Goal: Task Accomplishment & Management: Complete application form

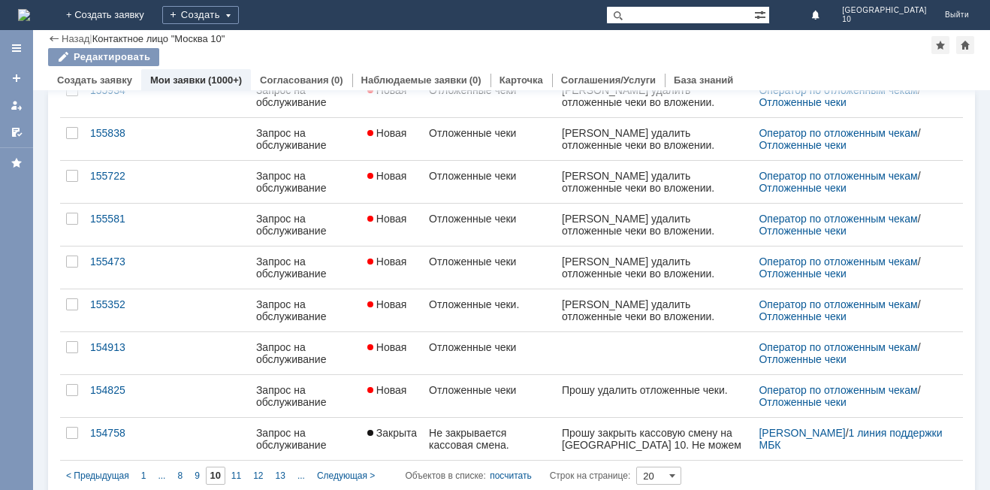
scroll to position [579, 0]
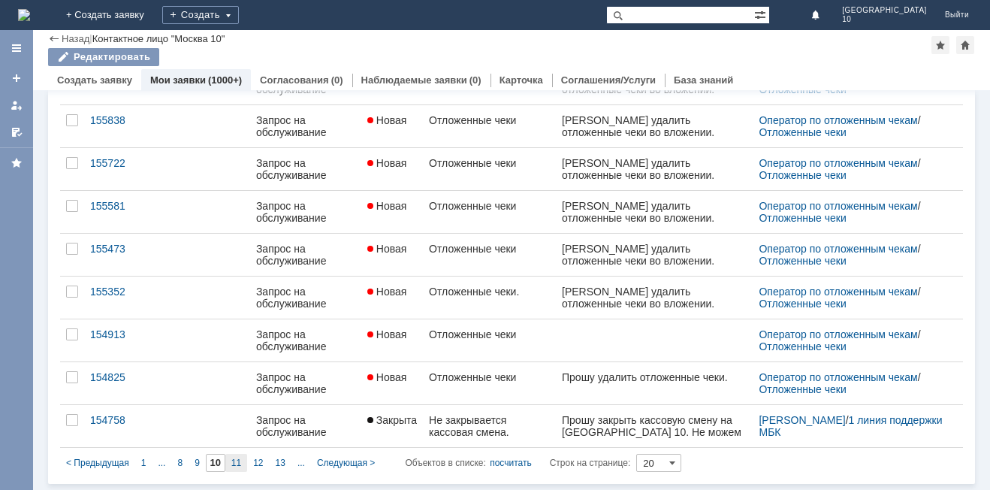
click at [237, 464] on span "11" at bounding box center [236, 462] width 10 height 11
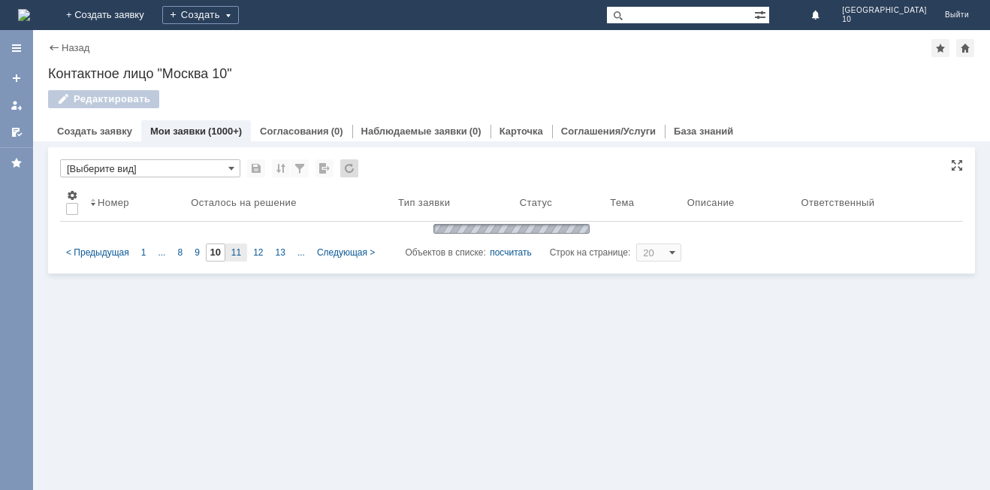
type input "11"
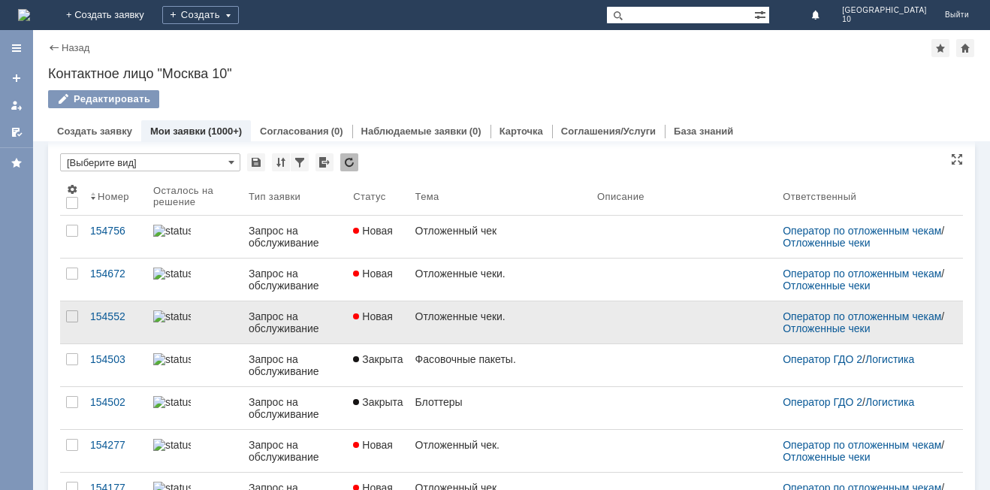
scroll to position [0, 0]
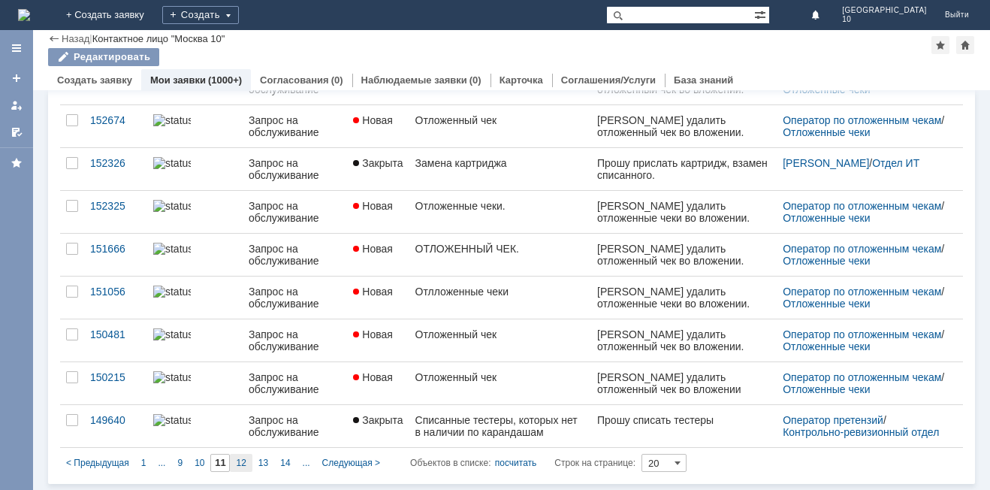
click at [245, 463] on span "12" at bounding box center [241, 462] width 10 height 11
type input "12"
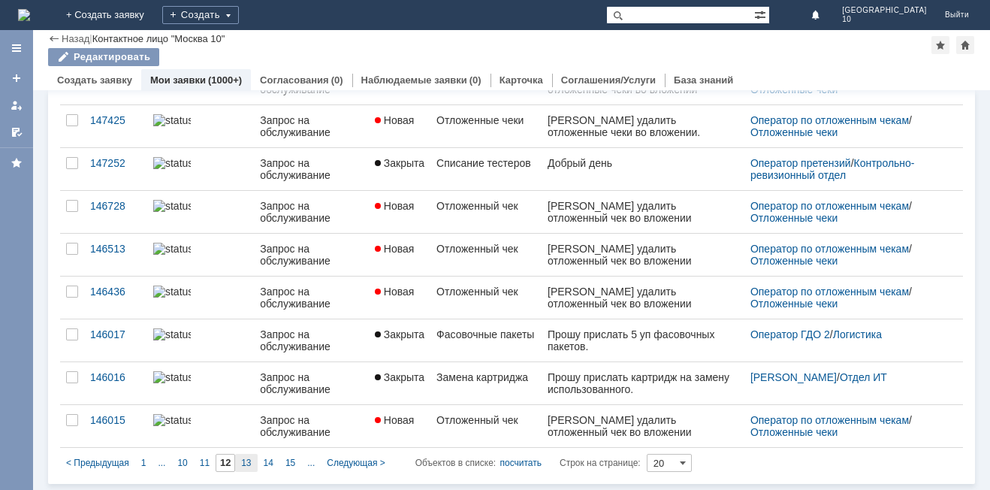
click at [244, 463] on span "13" at bounding box center [246, 462] width 10 height 11
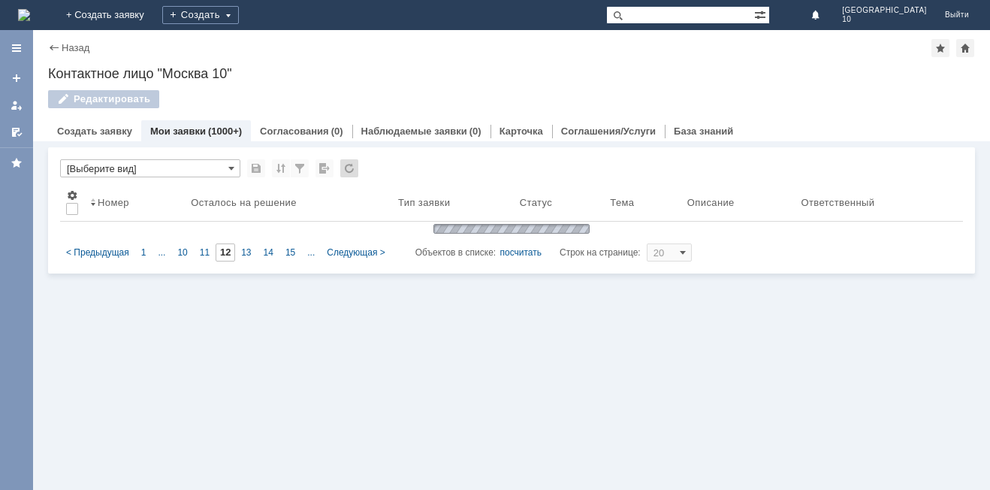
type input "13"
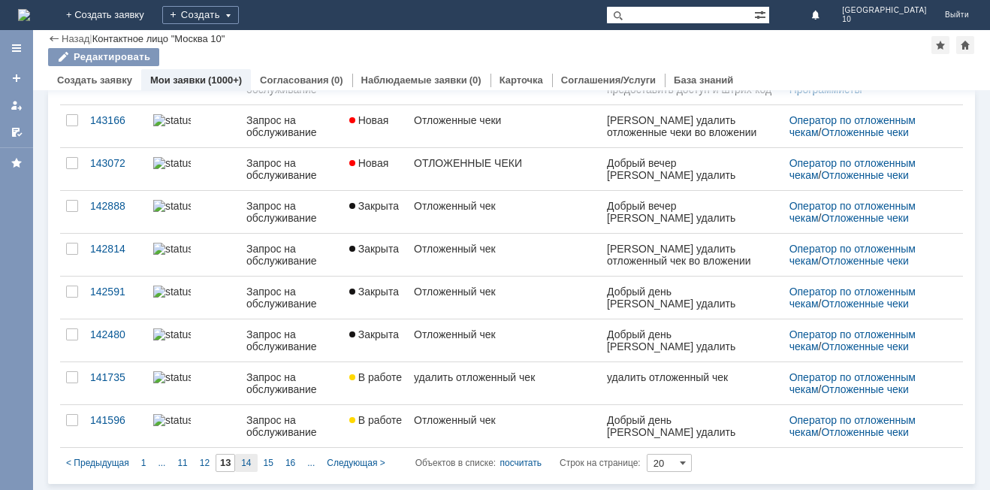
click at [250, 466] on span "14" at bounding box center [246, 462] width 10 height 11
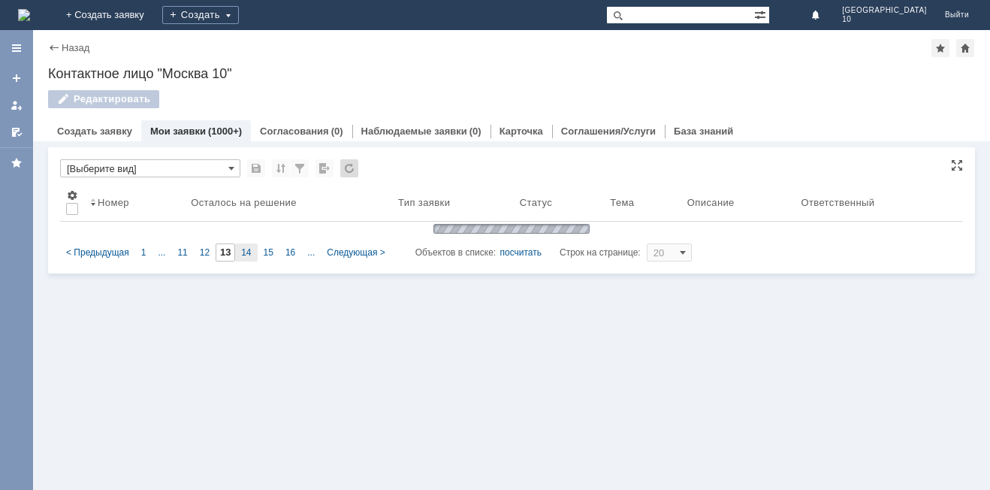
type input "14"
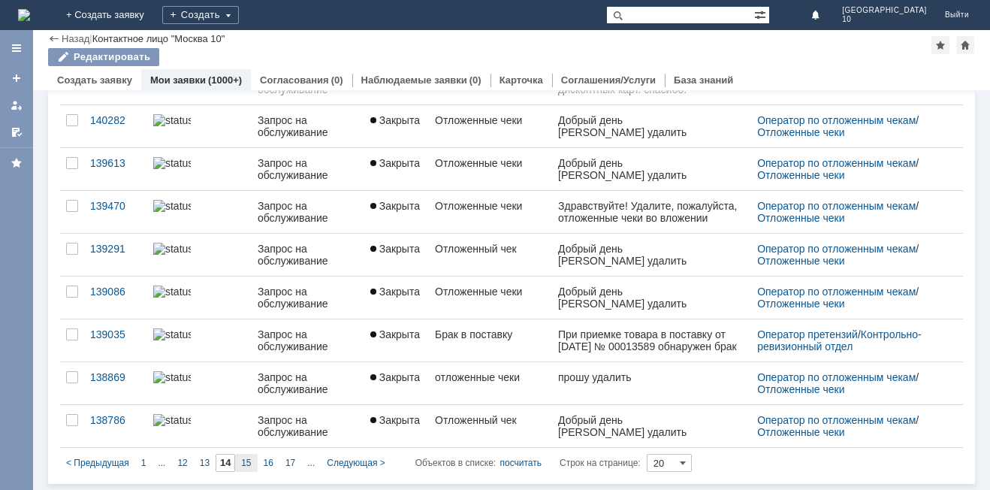
click at [250, 467] on span "15" at bounding box center [246, 462] width 10 height 11
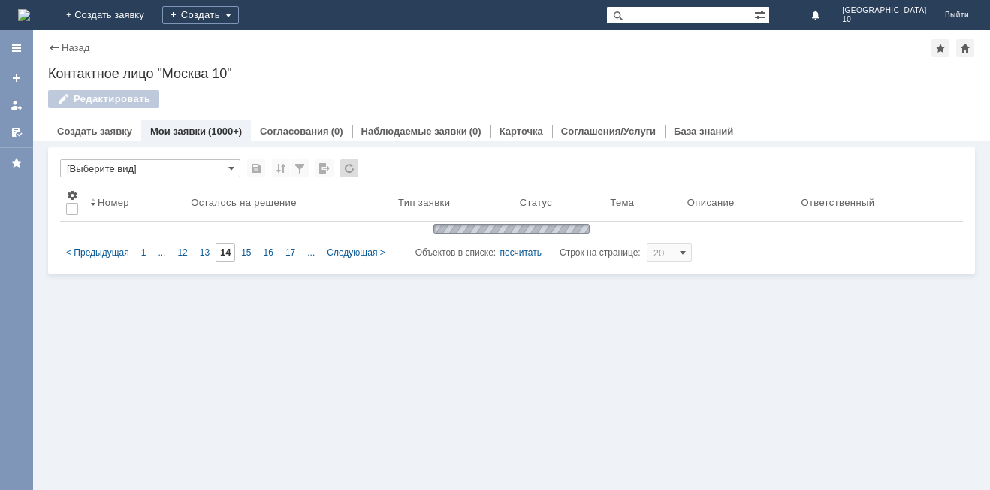
type input "15"
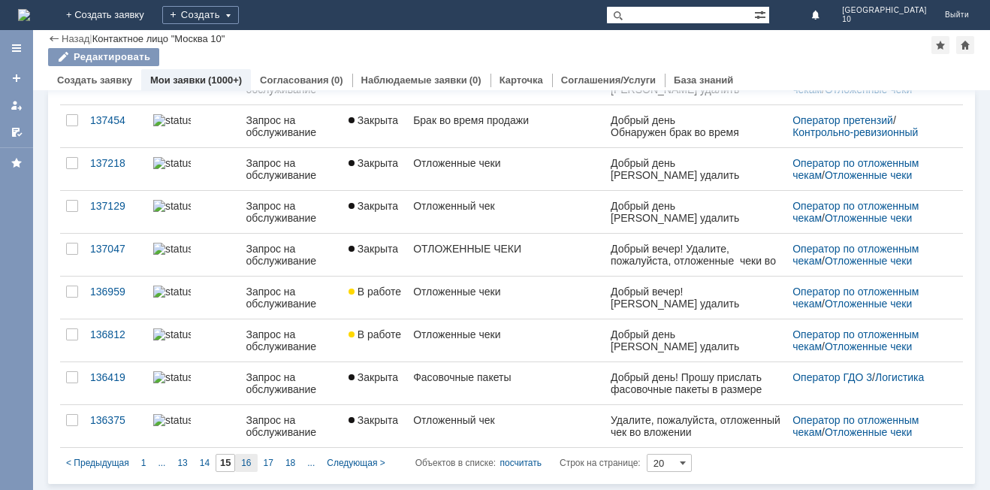
click at [252, 464] on div "16" at bounding box center [246, 463] width 22 height 18
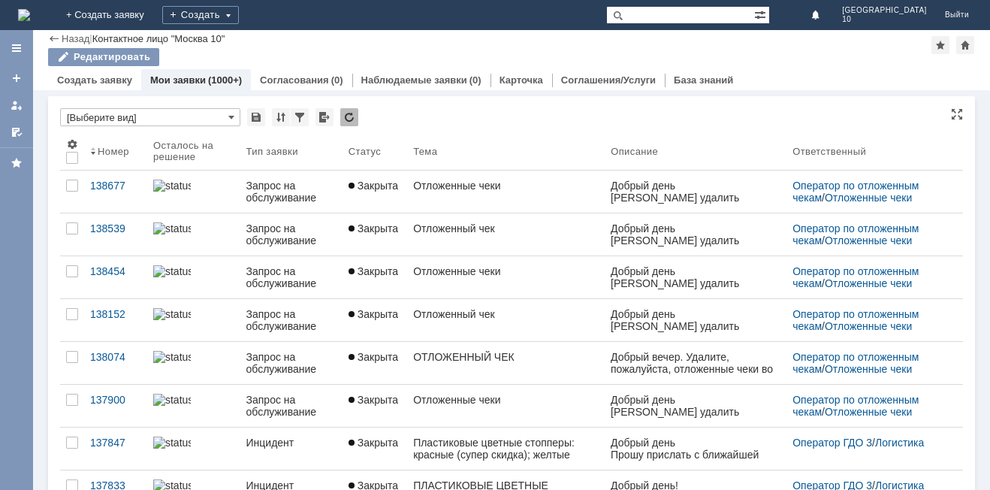
type input "16"
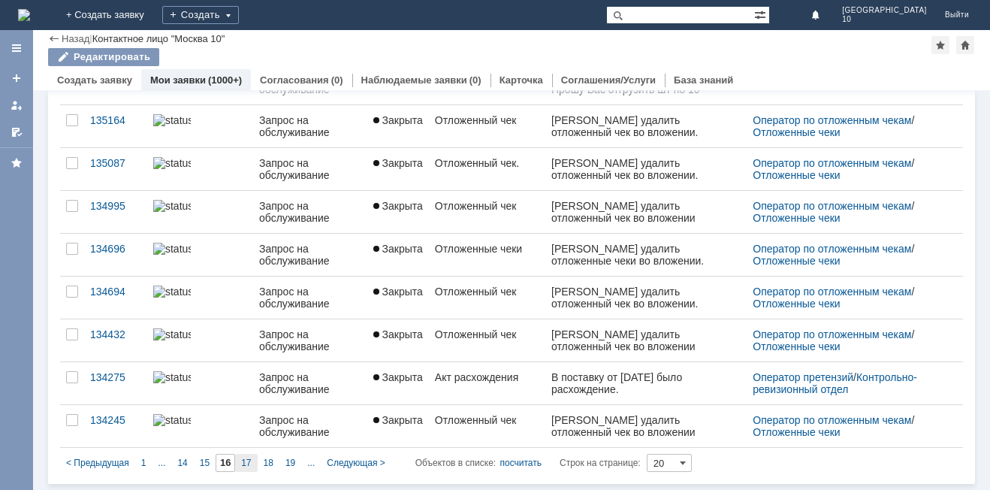
click at [248, 466] on span "17" at bounding box center [246, 462] width 10 height 11
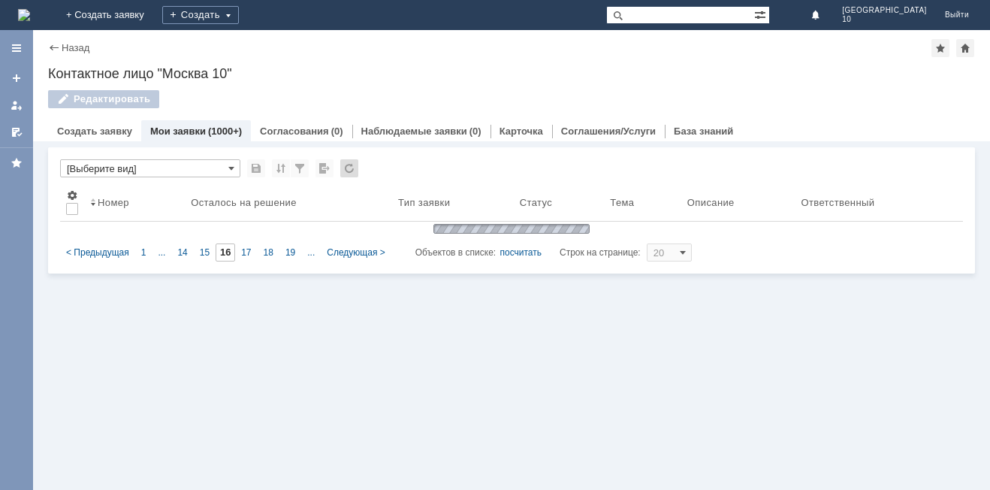
type input "17"
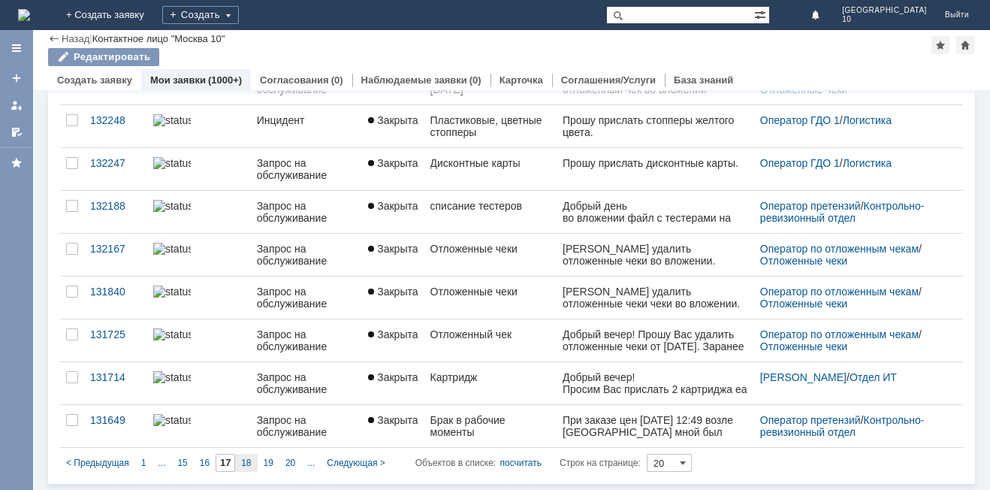
click at [249, 462] on span "18" at bounding box center [246, 462] width 10 height 11
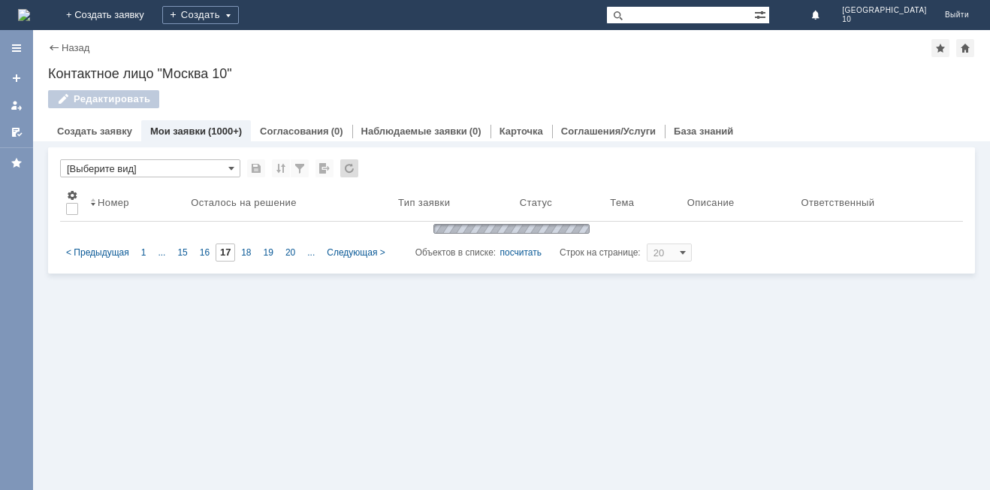
type input "18"
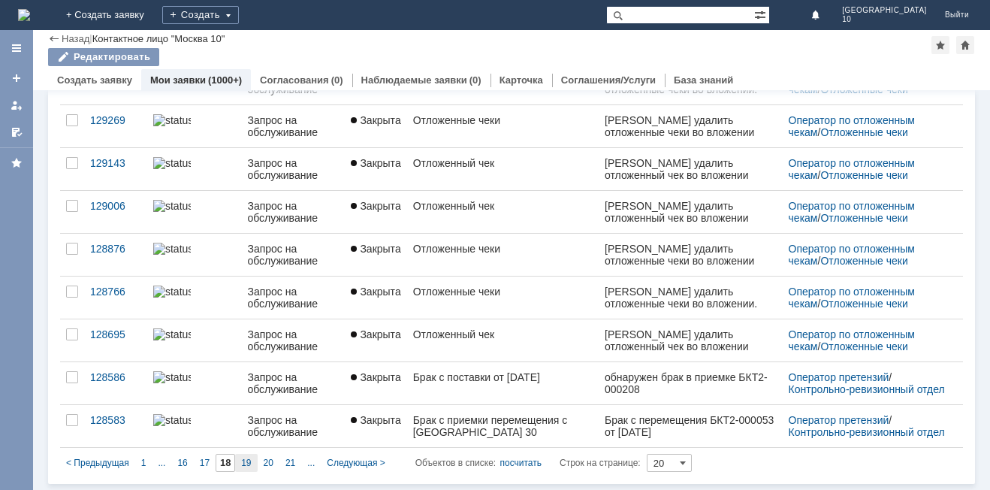
click at [252, 463] on div "19" at bounding box center [246, 463] width 22 height 18
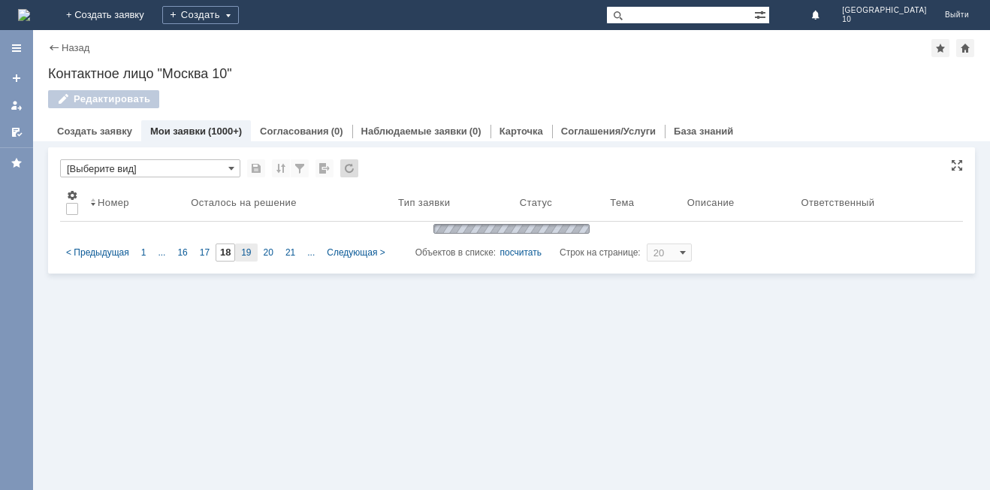
type input "19"
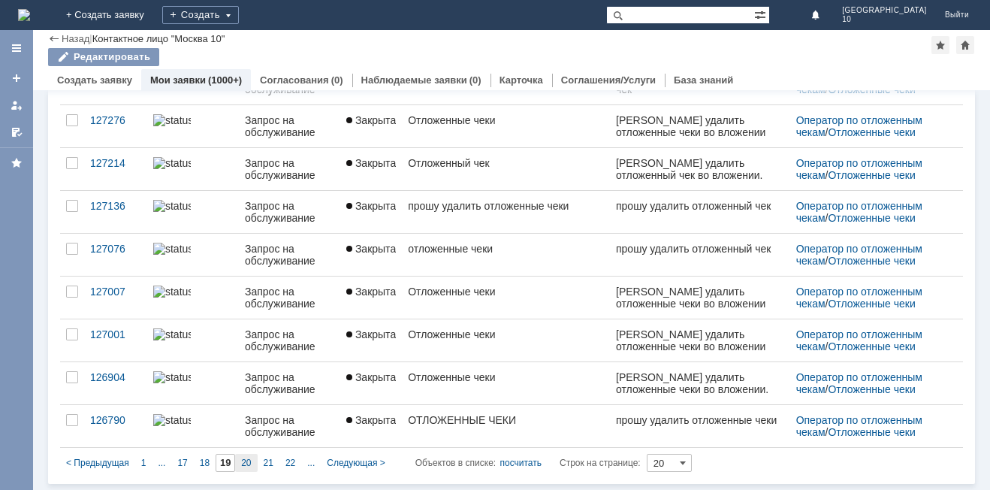
click at [248, 458] on span "20" at bounding box center [246, 462] width 10 height 11
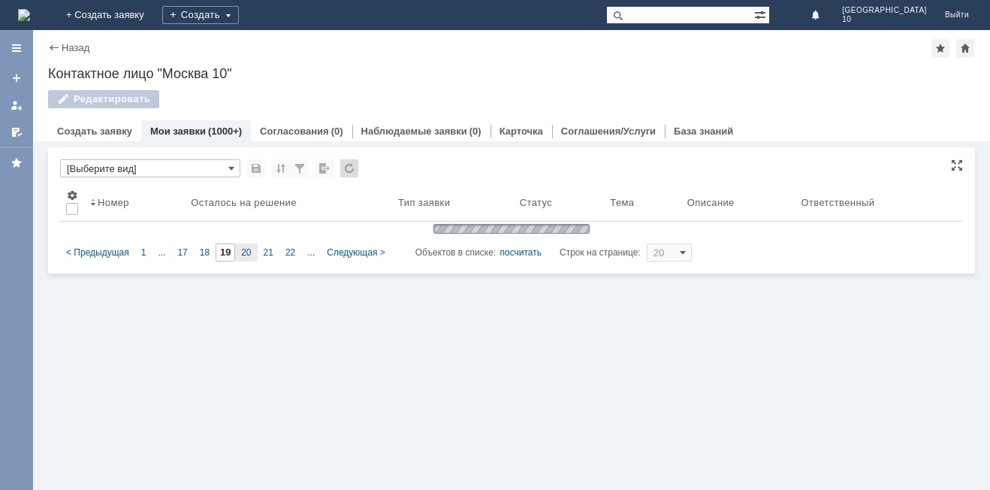
type input "20"
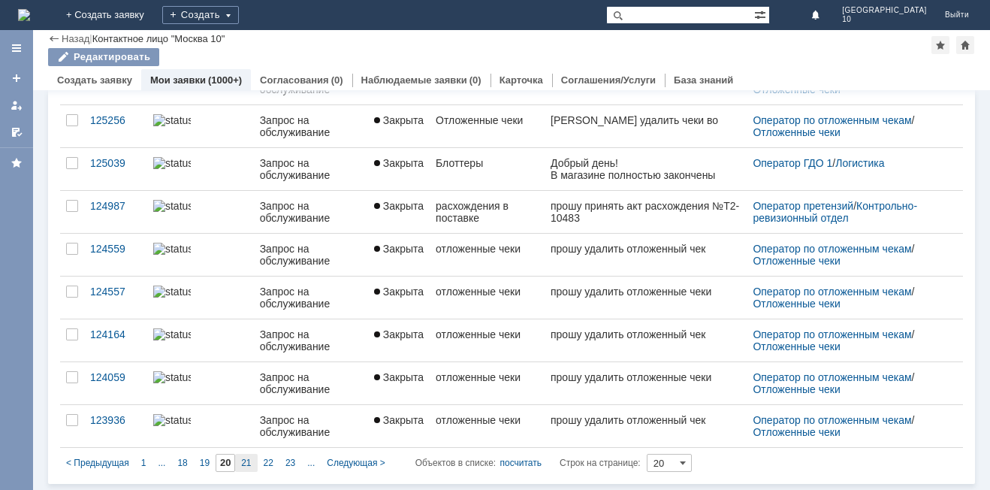
click at [246, 461] on span "21" at bounding box center [246, 462] width 10 height 11
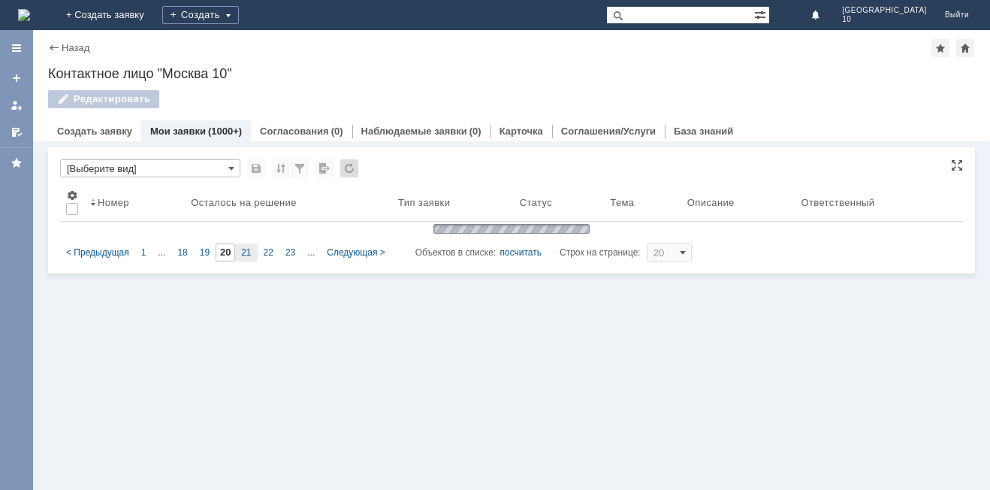
type input "21"
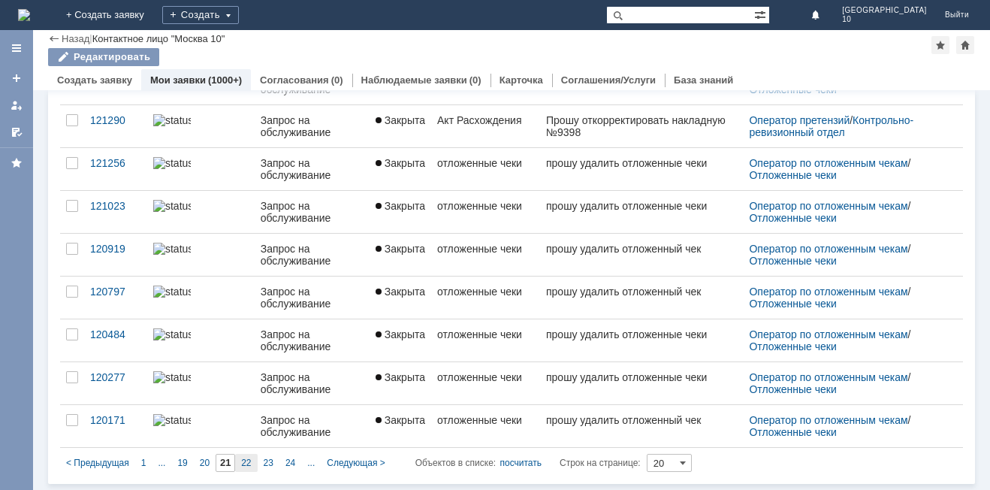
click at [244, 460] on span "22" at bounding box center [246, 462] width 10 height 11
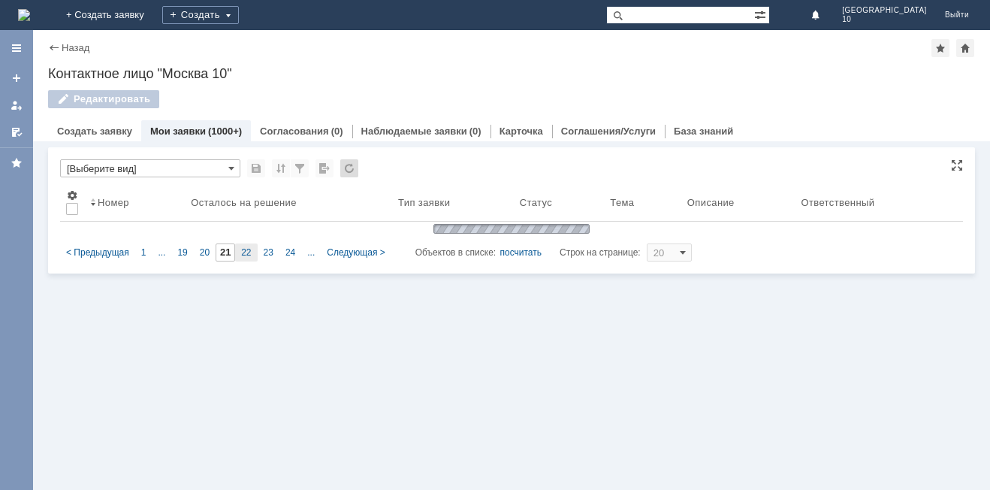
type input "22"
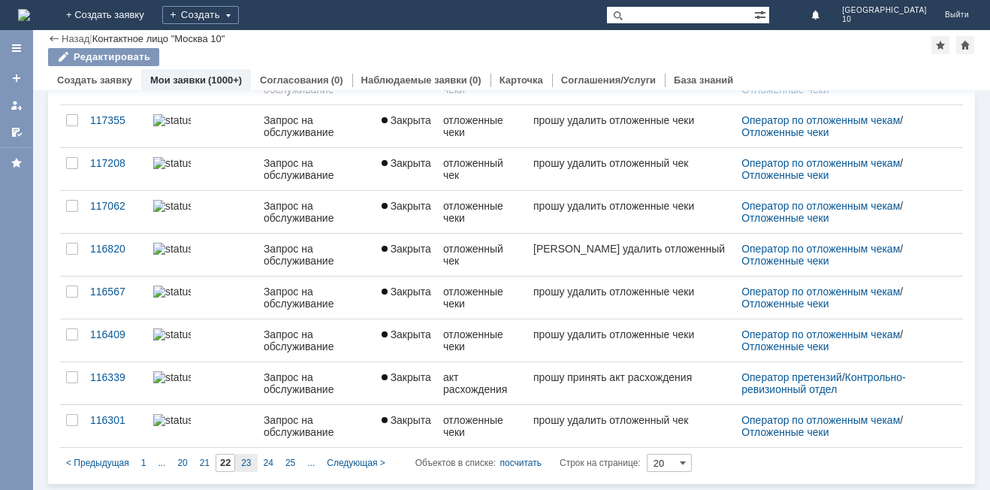
click at [245, 464] on span "23" at bounding box center [246, 462] width 10 height 11
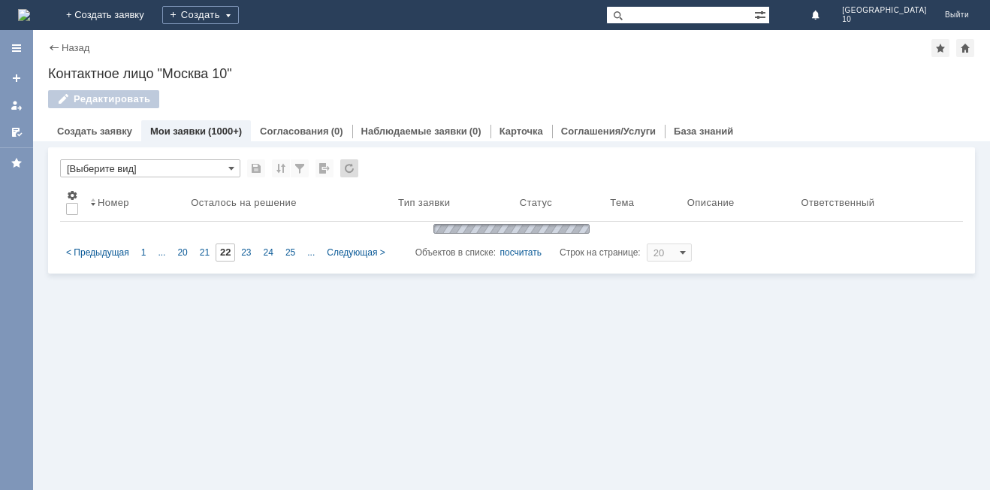
type input "23"
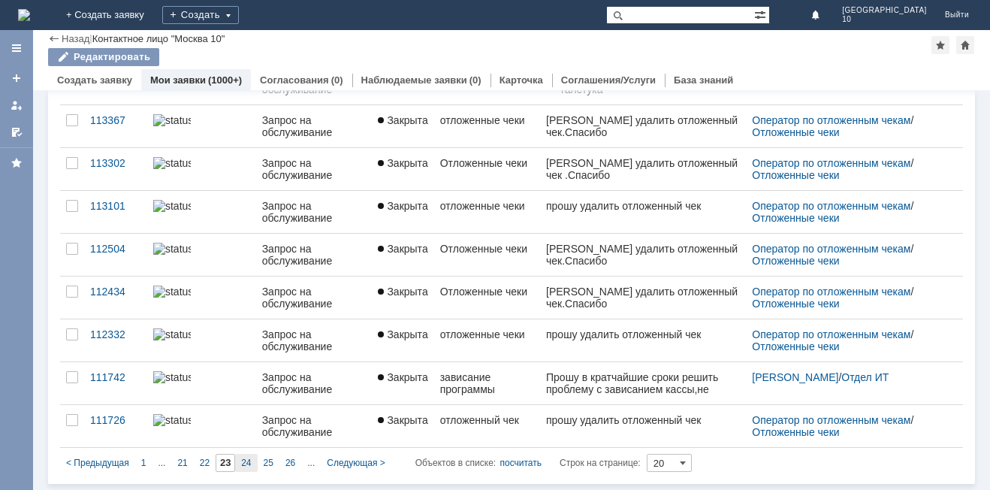
click at [245, 466] on span "24" at bounding box center [246, 462] width 10 height 11
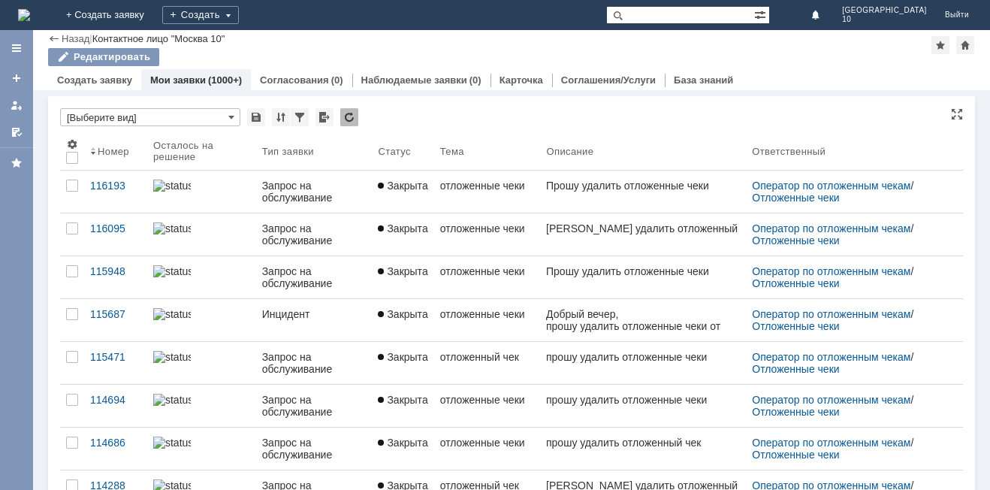
type input "24"
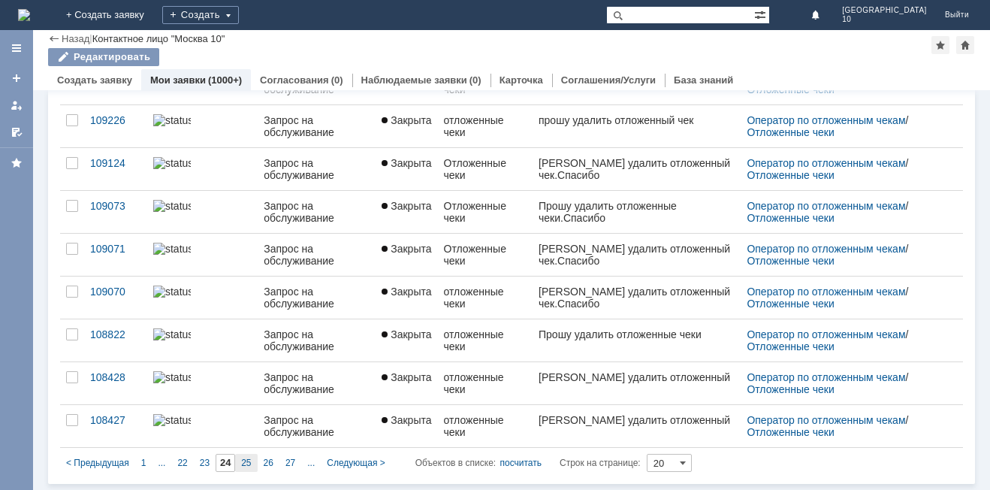
click at [250, 463] on span "25" at bounding box center [246, 462] width 10 height 11
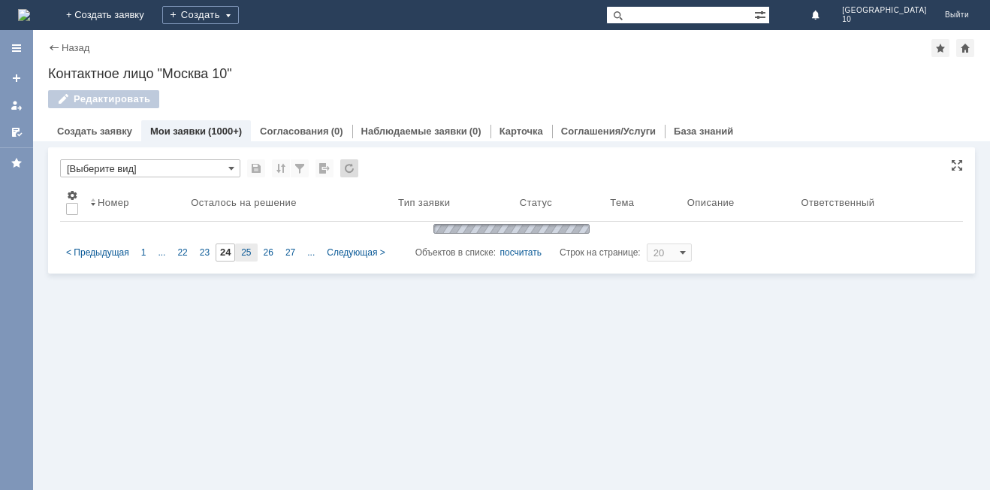
type input "25"
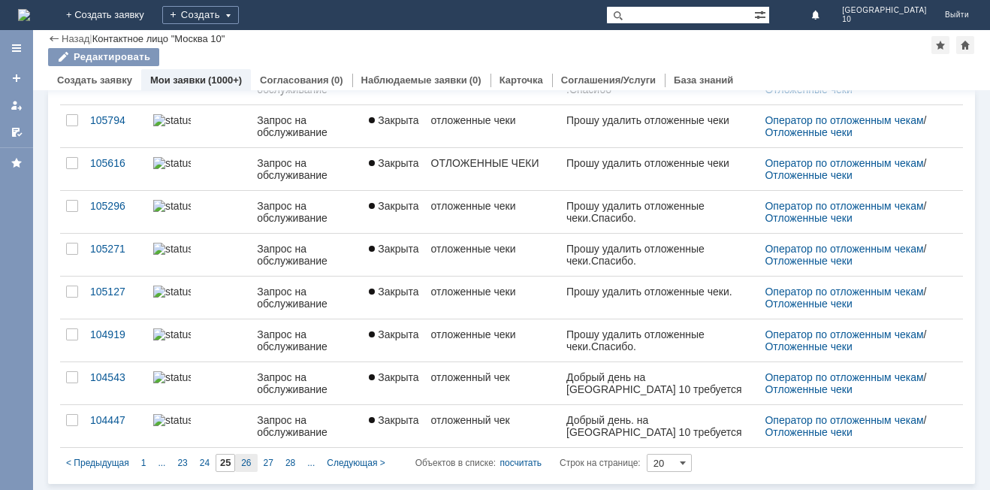
click at [244, 463] on span "26" at bounding box center [246, 462] width 10 height 11
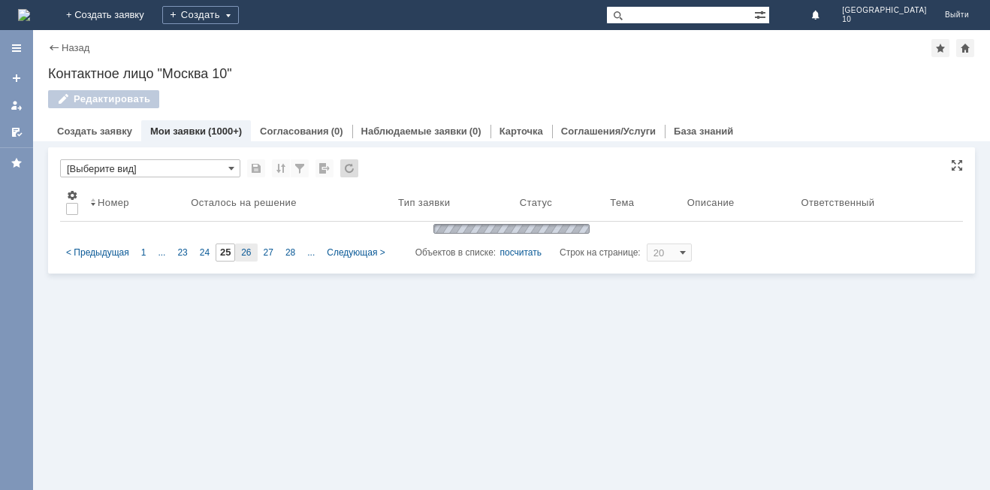
type input "26"
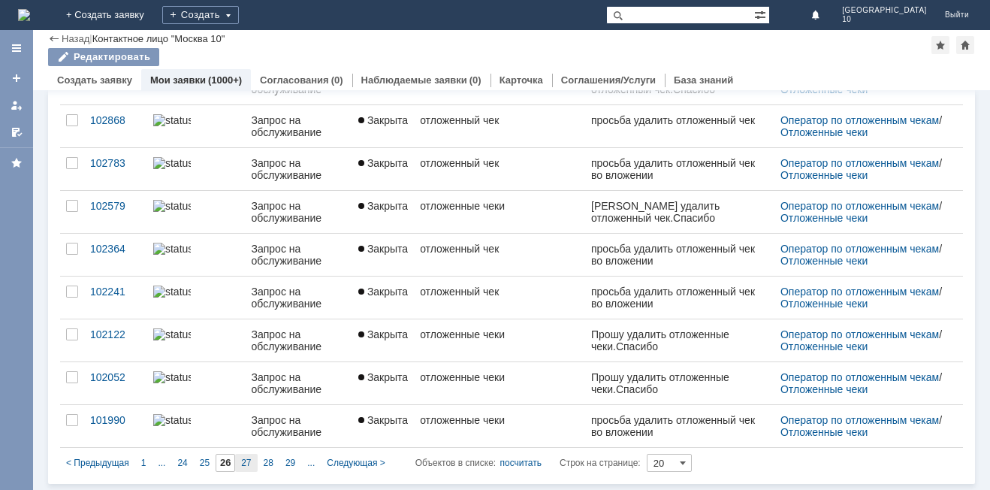
click at [244, 465] on span "27" at bounding box center [246, 462] width 10 height 11
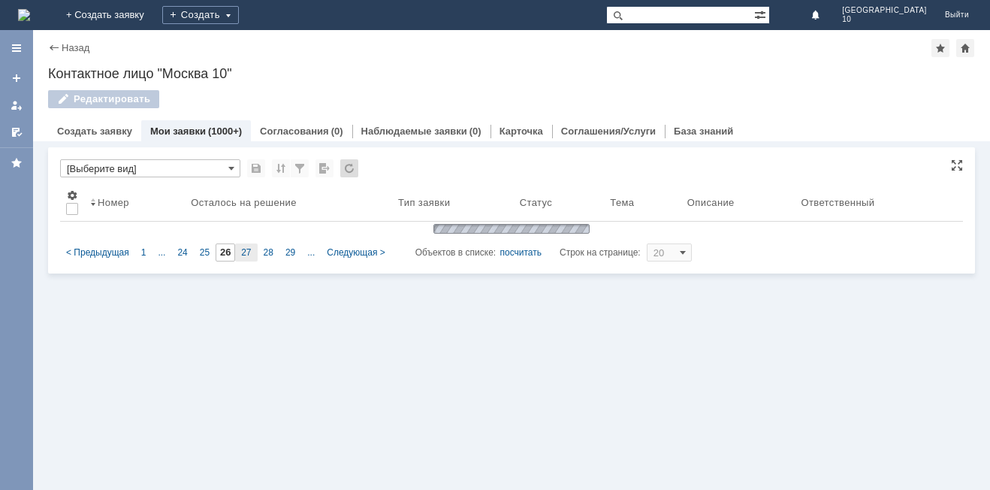
type input "27"
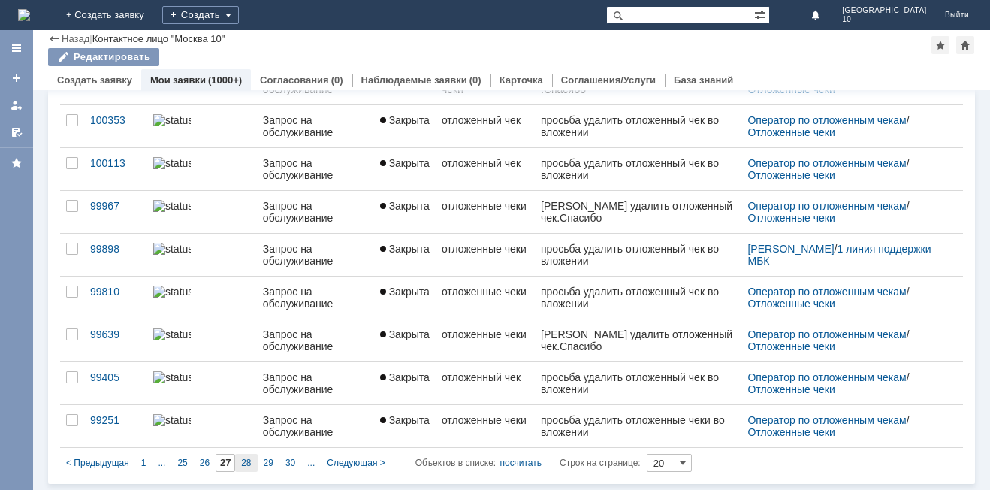
click at [247, 466] on span "28" at bounding box center [246, 462] width 10 height 11
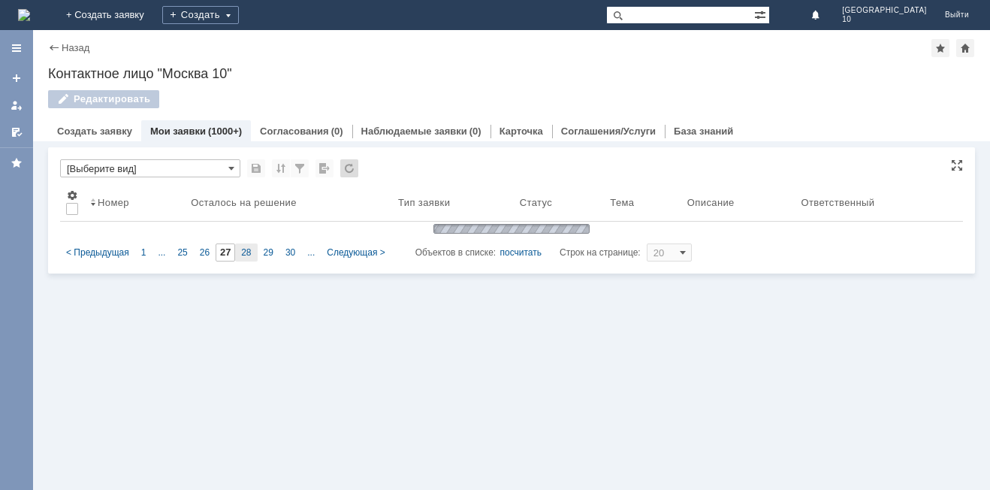
type input "28"
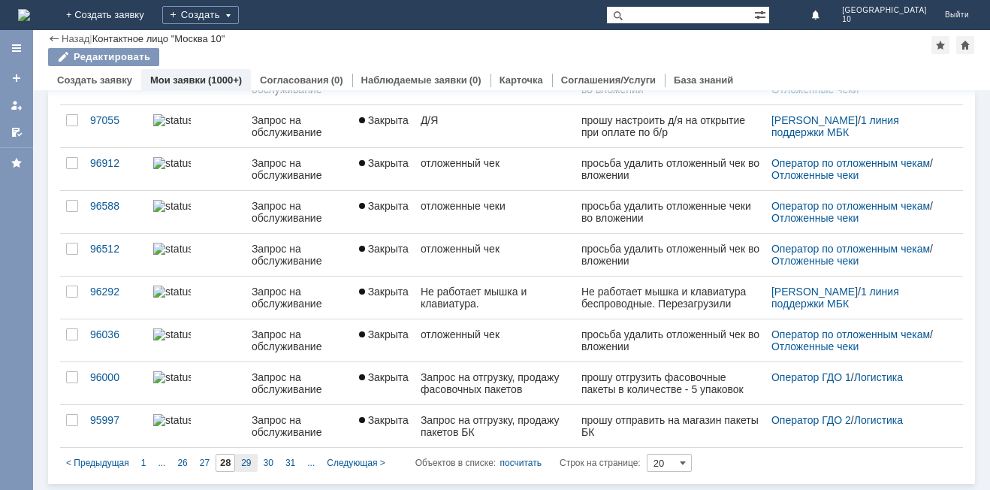
click at [249, 466] on span "29" at bounding box center [246, 462] width 10 height 11
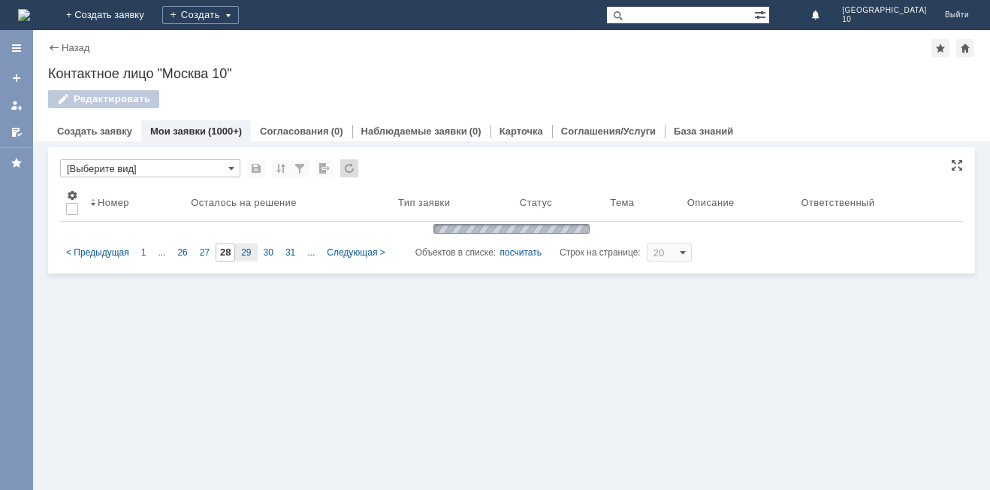
type input "29"
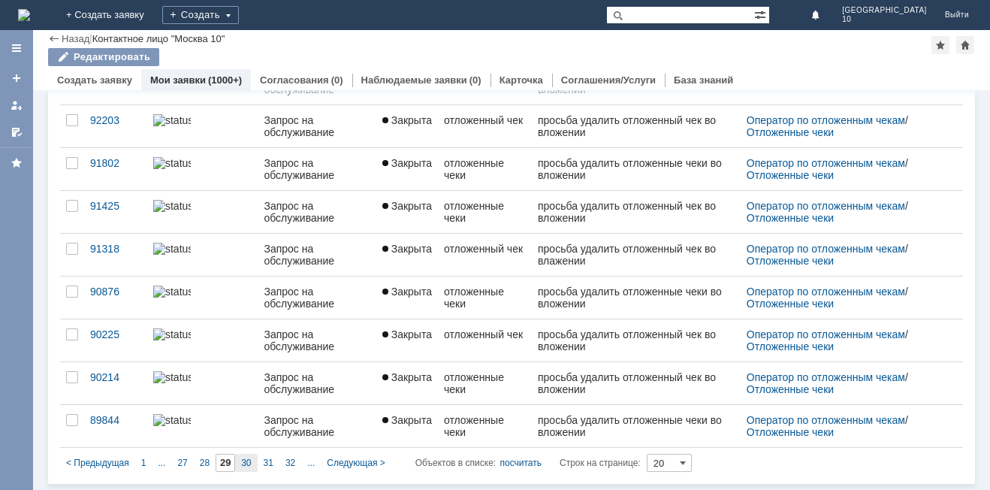
click at [246, 458] on span "30" at bounding box center [246, 462] width 10 height 11
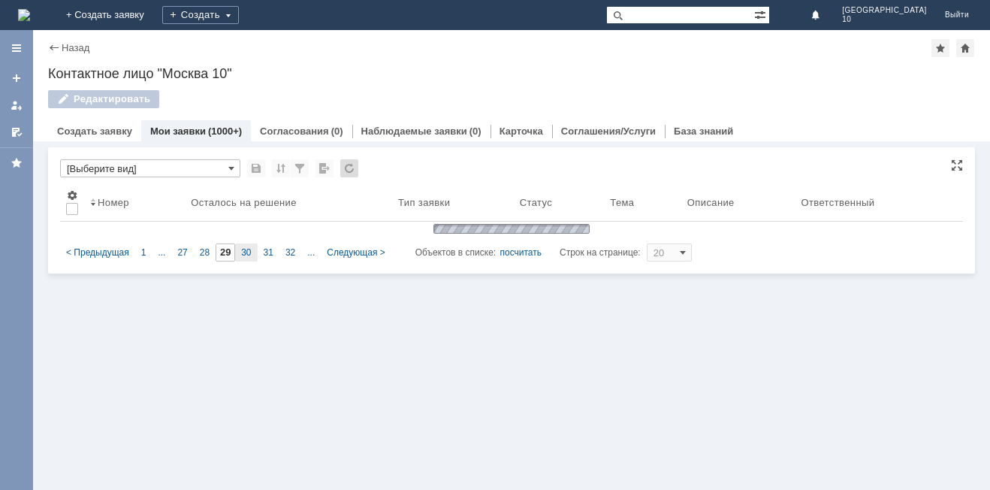
type input "30"
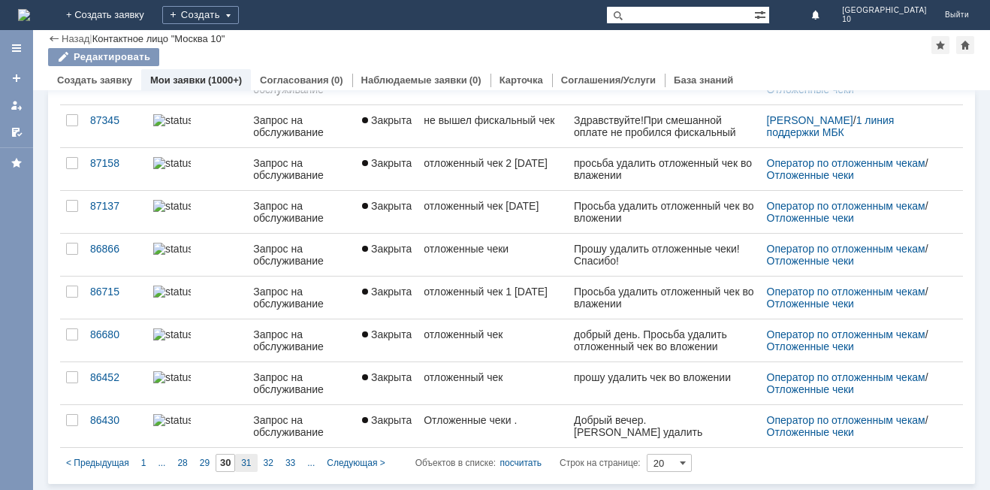
click at [246, 468] on div "31" at bounding box center [246, 463] width 22 height 18
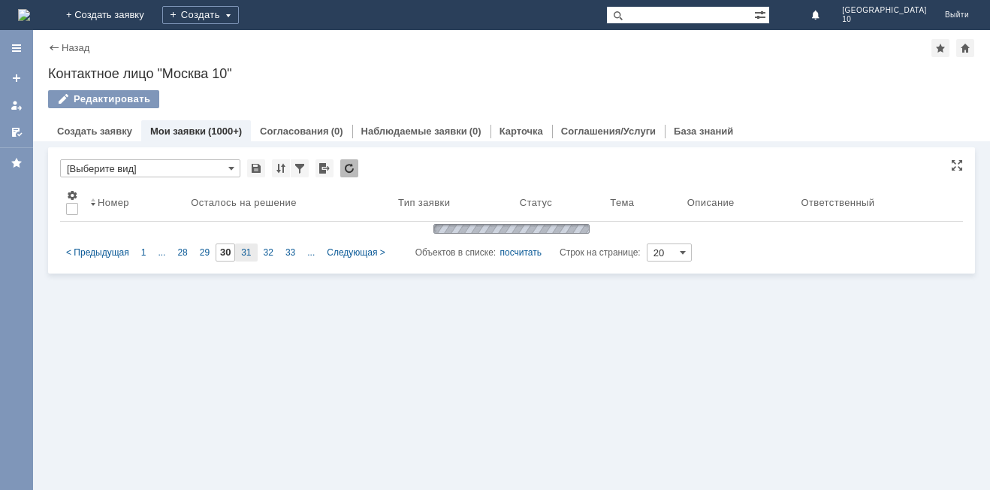
type input "31"
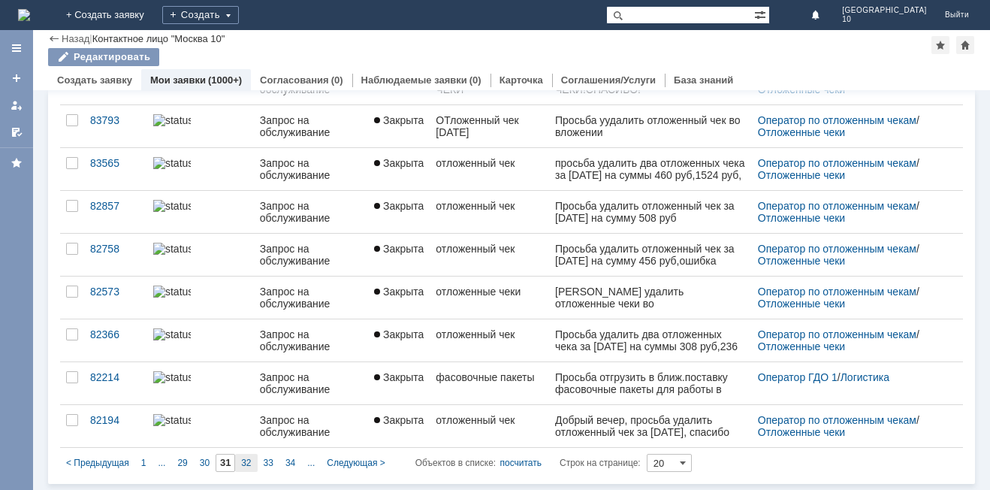
click at [243, 457] on span "32" at bounding box center [246, 462] width 10 height 11
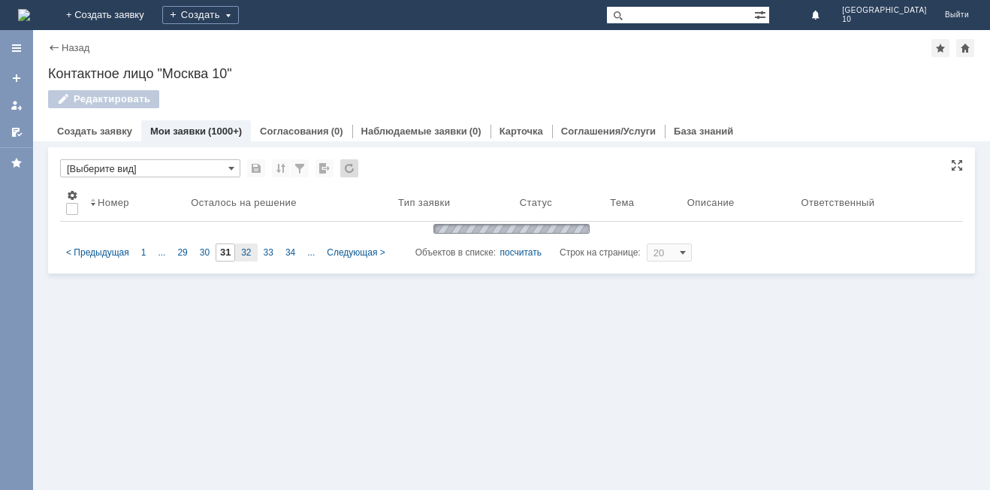
type input "32"
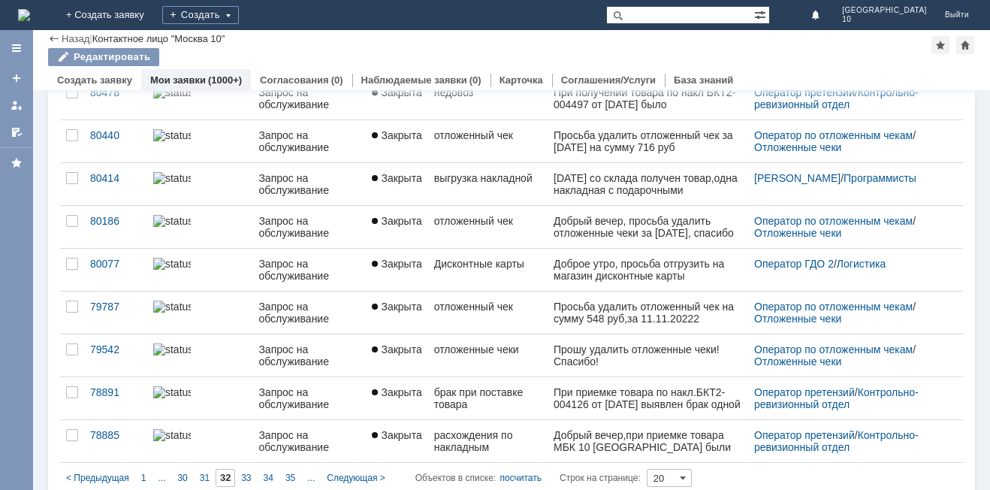
scroll to position [579, 0]
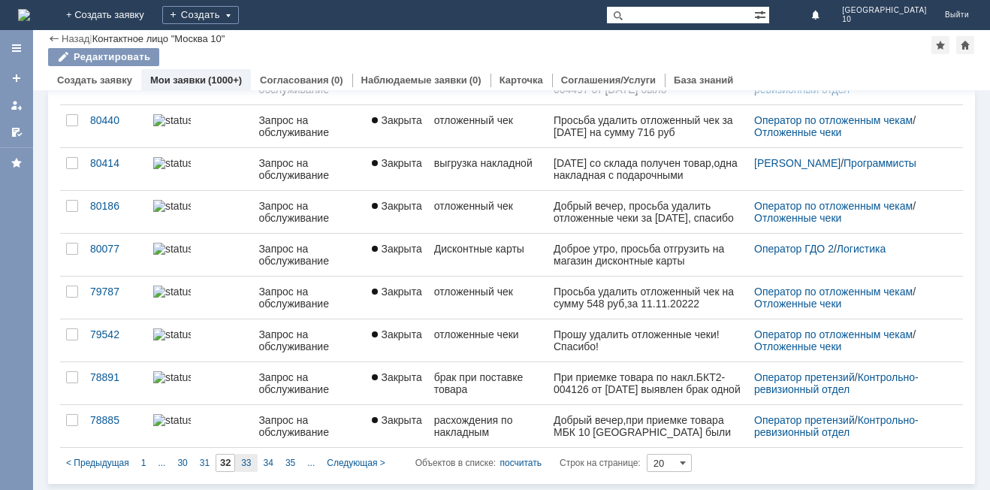
click at [247, 463] on span "33" at bounding box center [246, 462] width 10 height 11
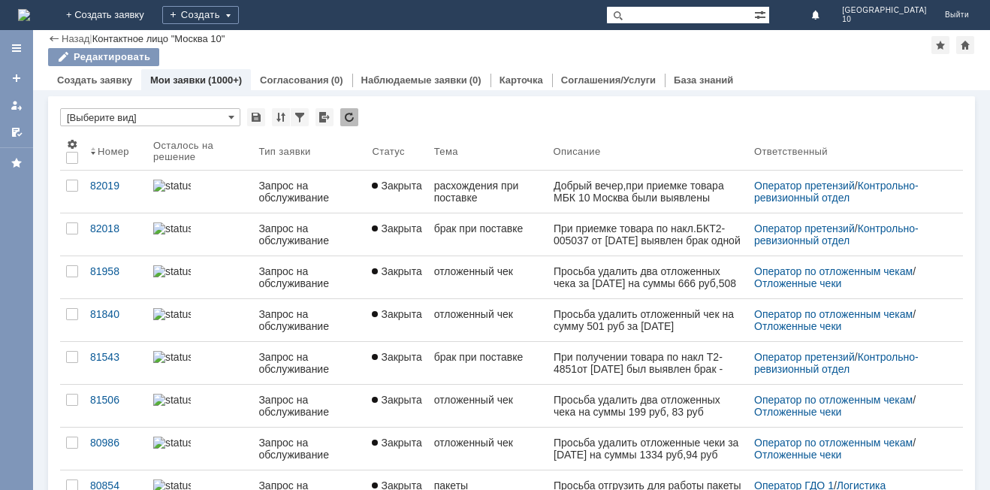
type input "33"
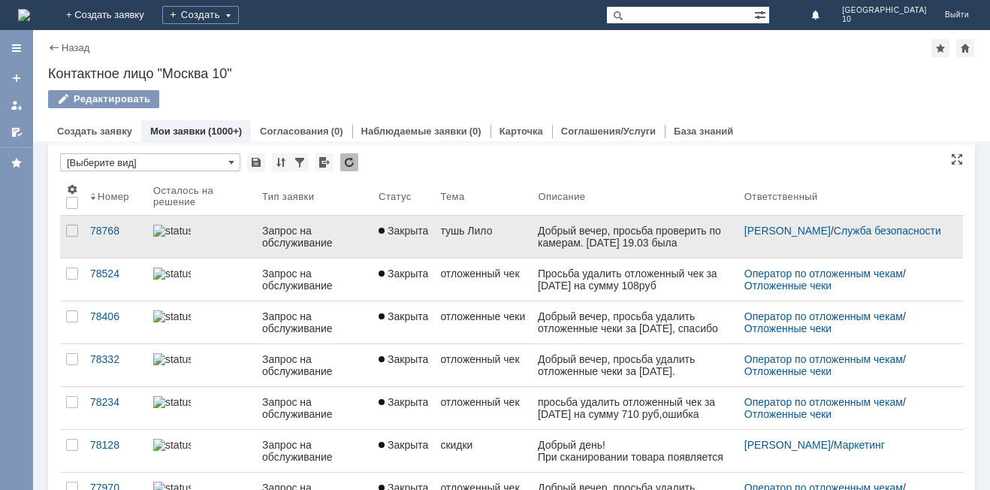
click at [435, 241] on link "тушь Лило" at bounding box center [483, 237] width 98 height 42
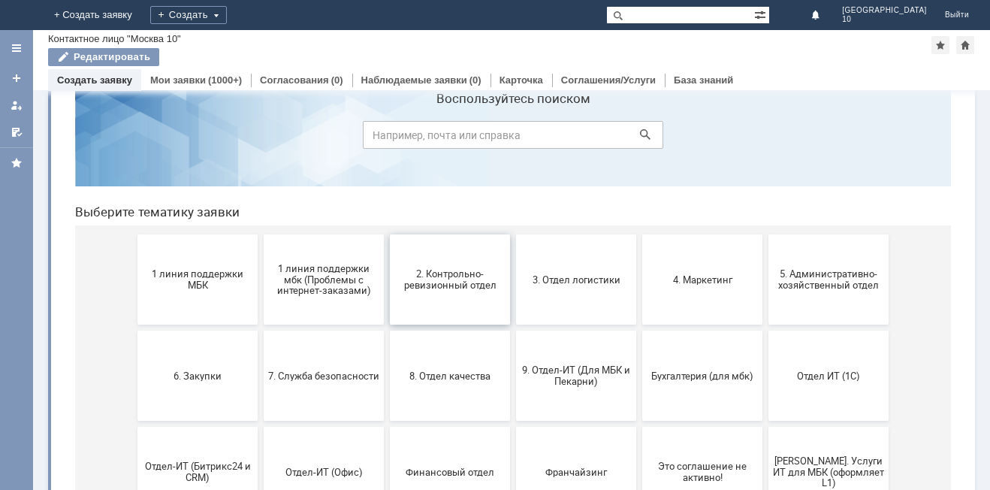
scroll to position [75, 0]
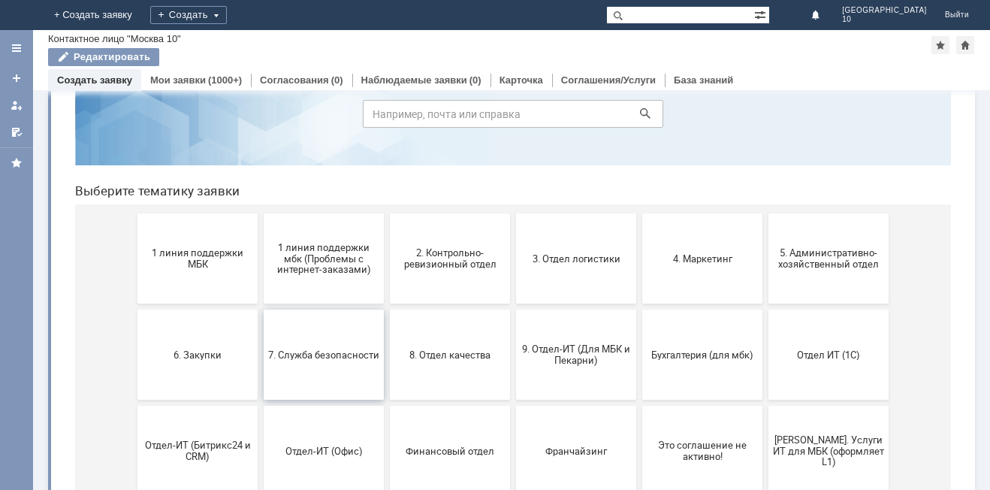
click at [336, 374] on button "7. Служба безопасности" at bounding box center [324, 354] width 120 height 90
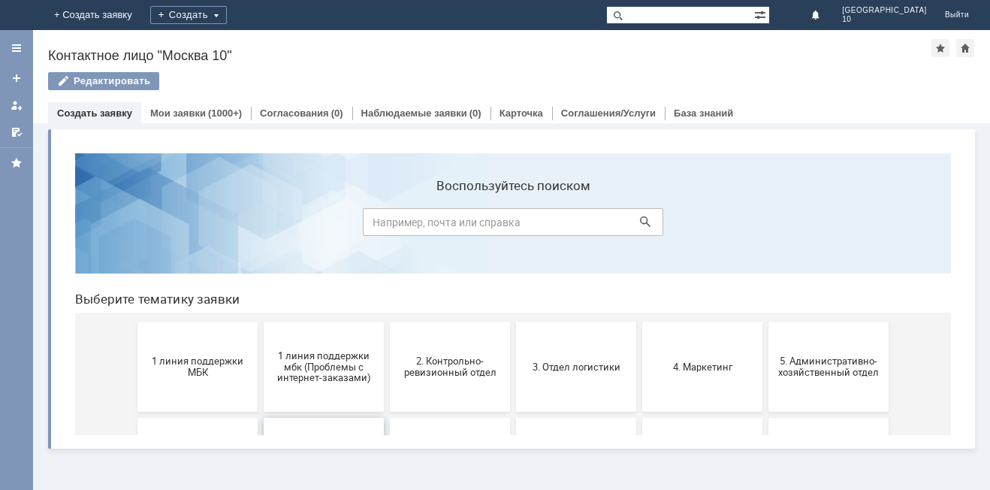
scroll to position [0, 0]
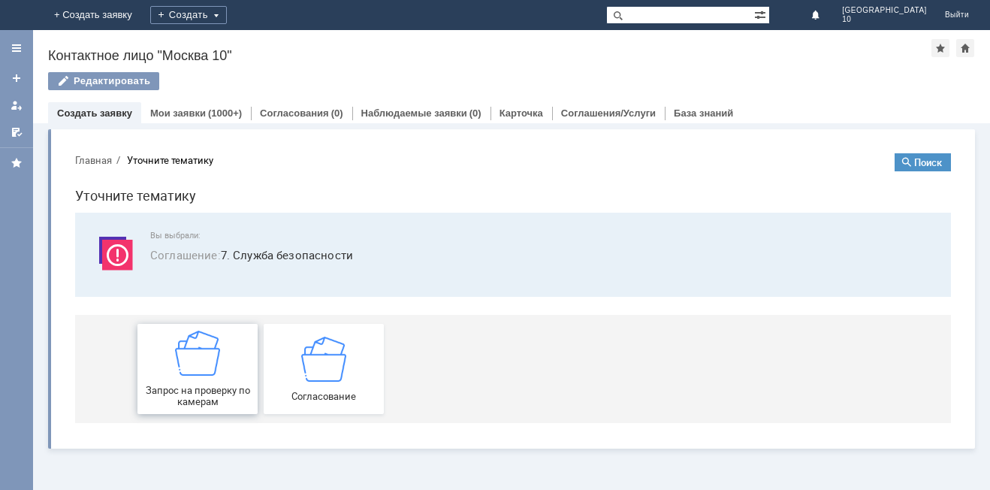
click at [193, 399] on span "Запрос на проверку по камерам" at bounding box center [197, 396] width 111 height 23
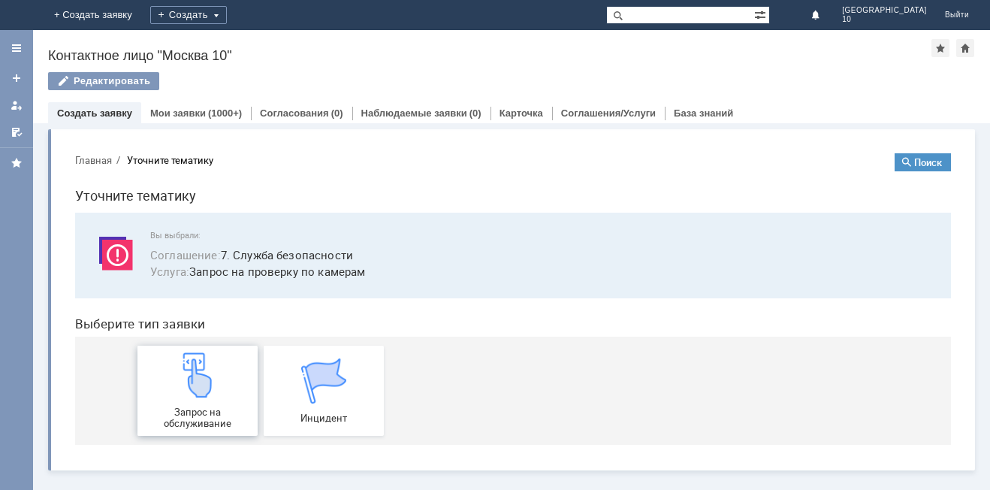
click at [198, 407] on span "Запрос на обслуживание" at bounding box center [197, 417] width 111 height 23
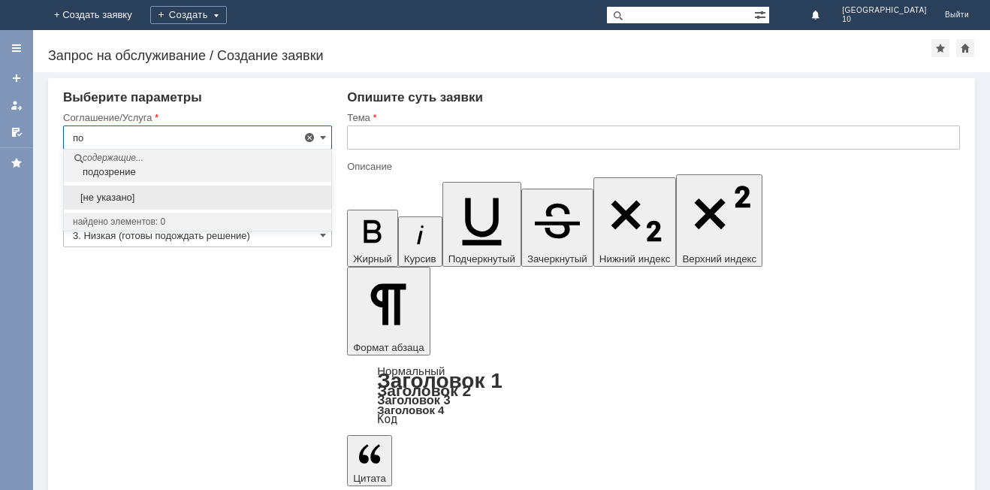
type input "п"
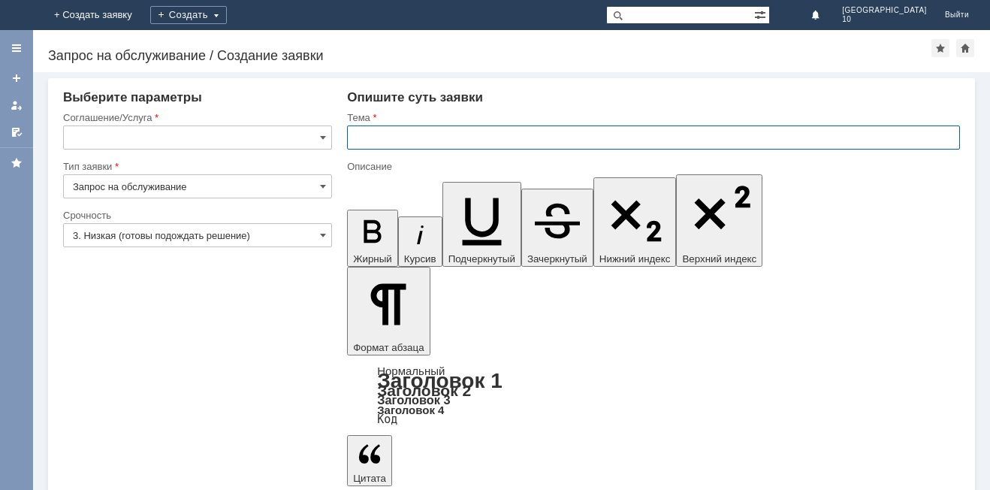
click at [385, 137] on input "text" at bounding box center [653, 137] width 613 height 24
type input "Запрос на проверку по камерам"
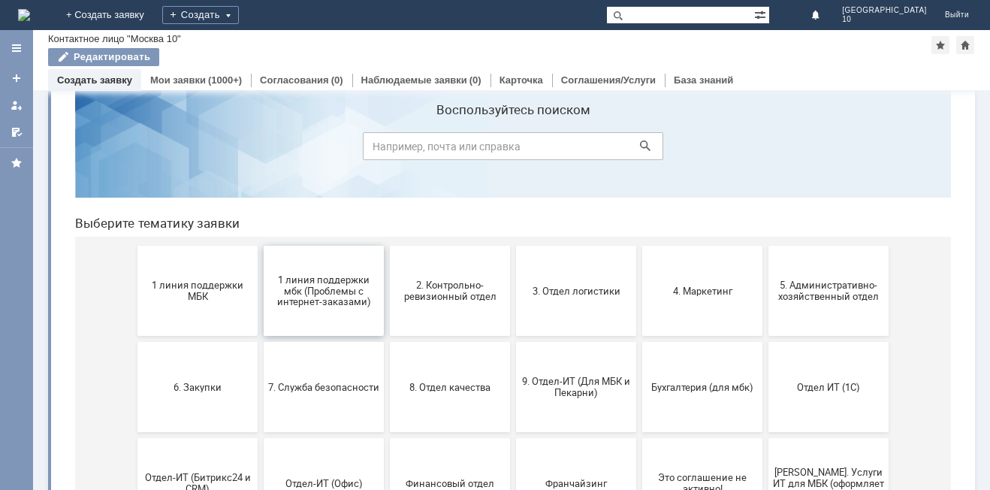
scroll to position [75, 0]
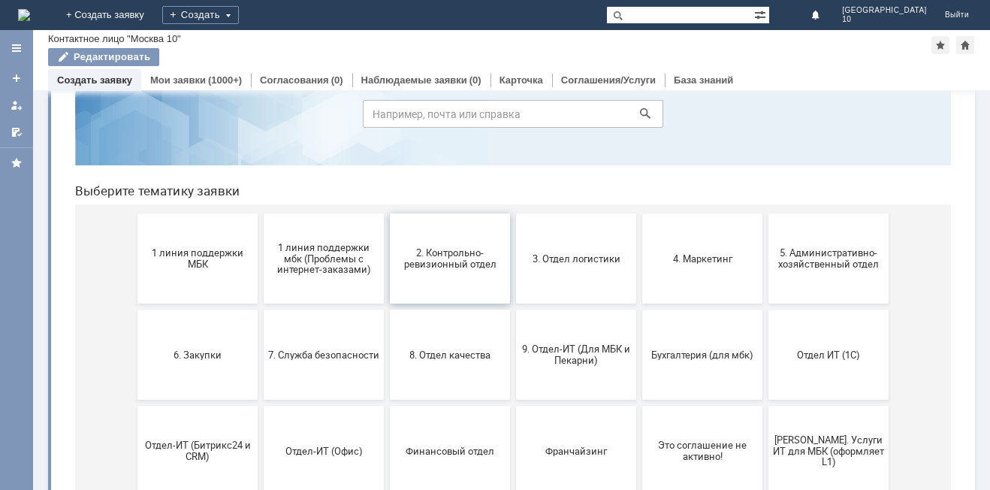
click at [445, 282] on button "2. Контрольно-ревизионный отдел" at bounding box center [450, 258] width 120 height 90
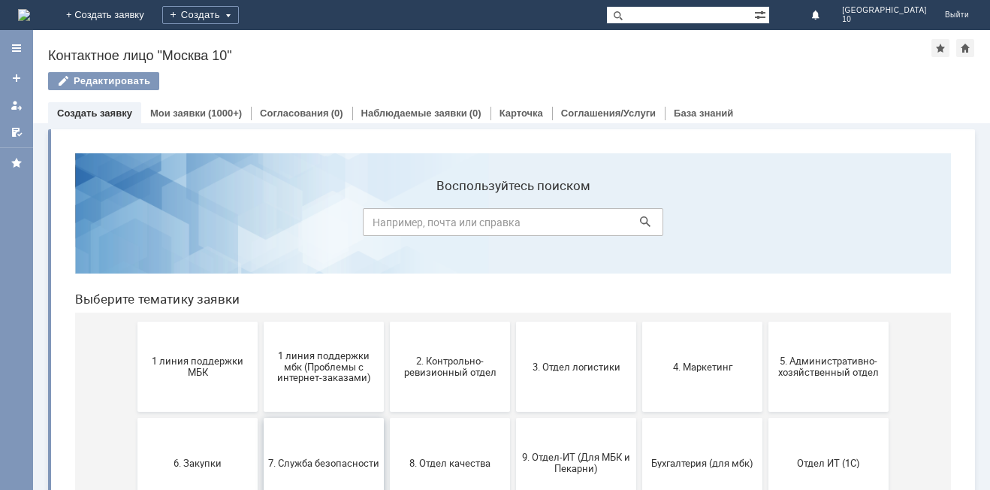
click at [310, 457] on span "7. Служба безопасности" at bounding box center [323, 462] width 111 height 11
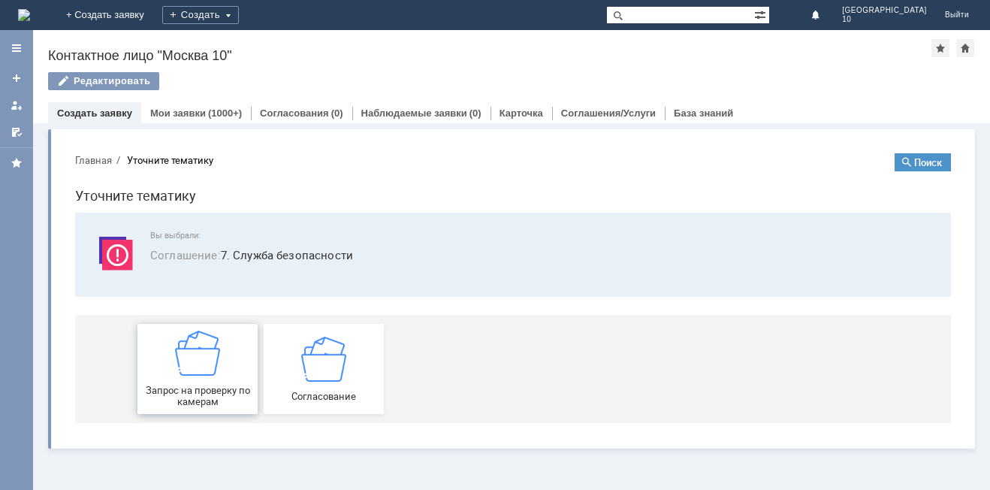
click at [220, 388] on span "Запрос на проверку по камерам" at bounding box center [197, 396] width 111 height 23
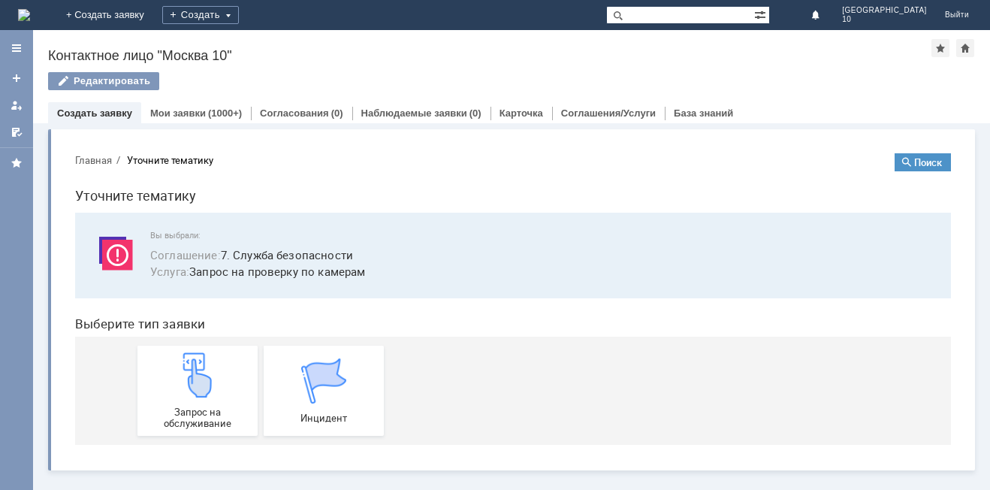
click at [220, 388] on div "Запрос на обслуживание" at bounding box center [197, 390] width 111 height 77
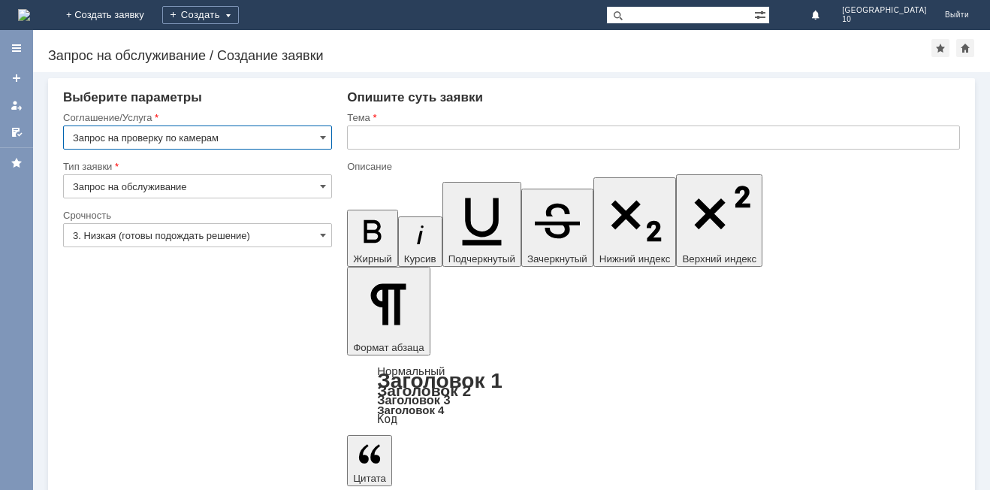
click at [372, 138] on input "text" at bounding box center [653, 137] width 613 height 24
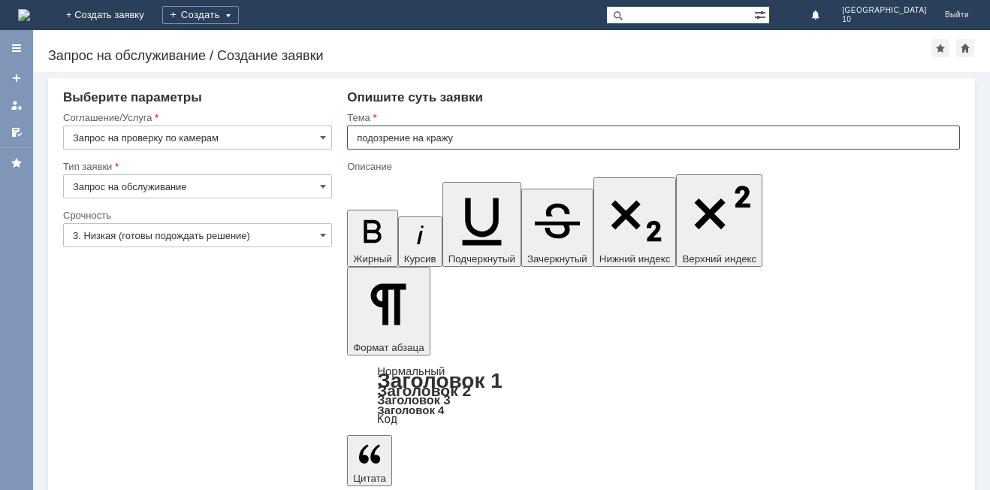
type input "подозрение на кражу"
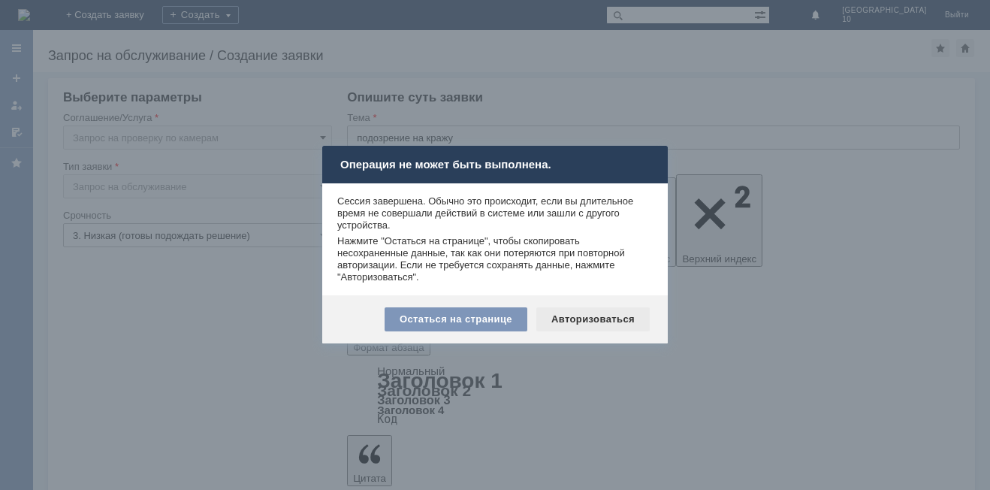
click at [600, 322] on div "Авторизоваться" at bounding box center [592, 319] width 113 height 24
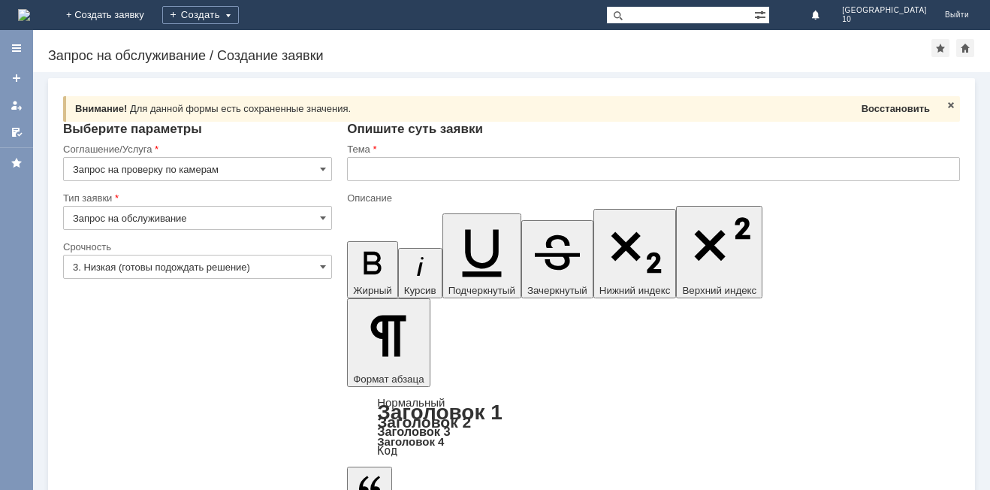
click at [894, 111] on span "Восстановить" at bounding box center [895, 108] width 68 height 11
type input "подозрение на кражу"
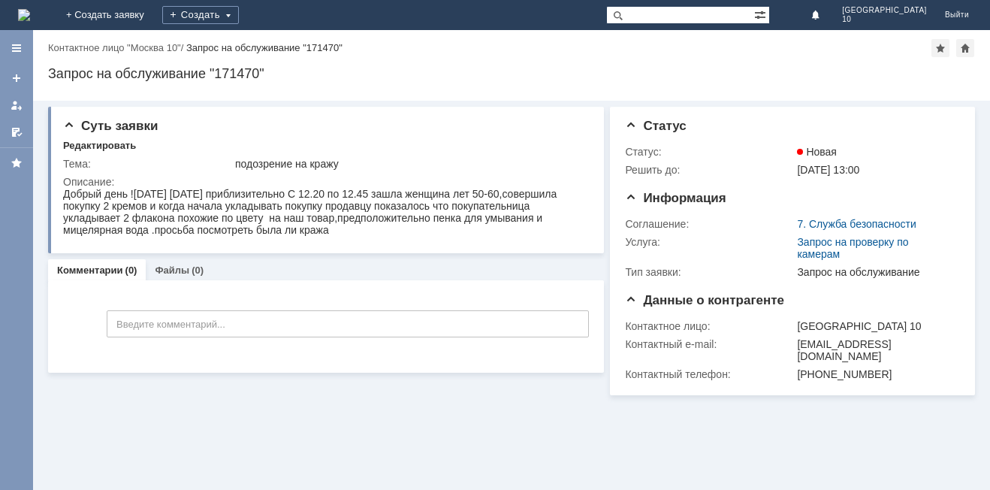
click at [30, 9] on img at bounding box center [24, 15] width 12 height 12
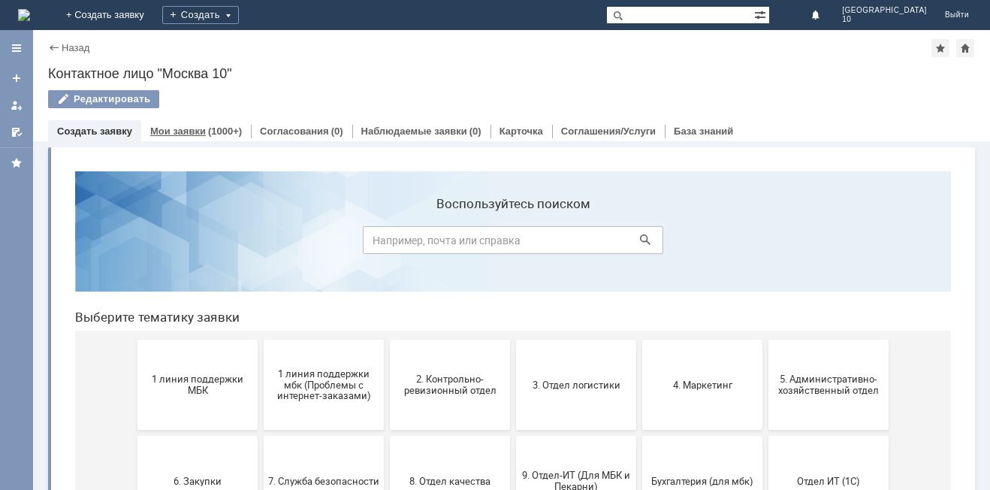
click at [203, 130] on div "Мои заявки (1000+)" at bounding box center [196, 131] width 92 height 10
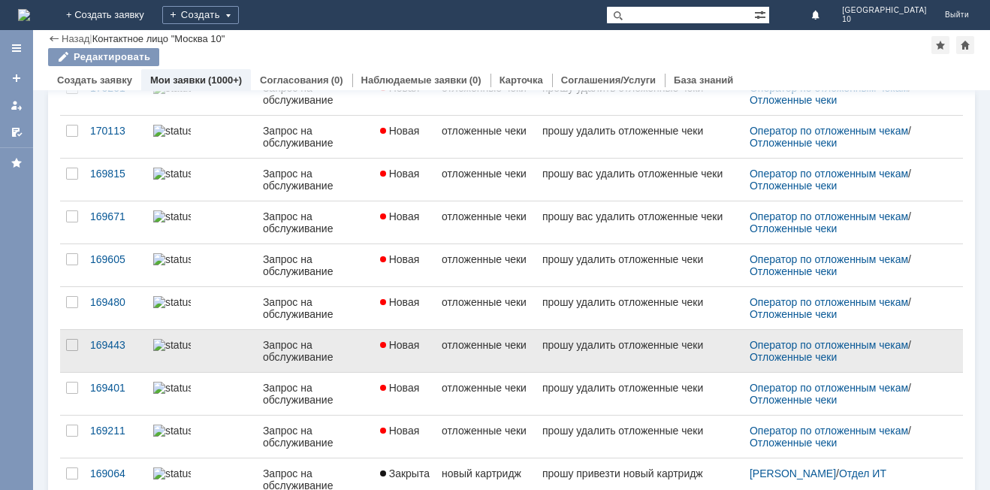
scroll to position [579, 0]
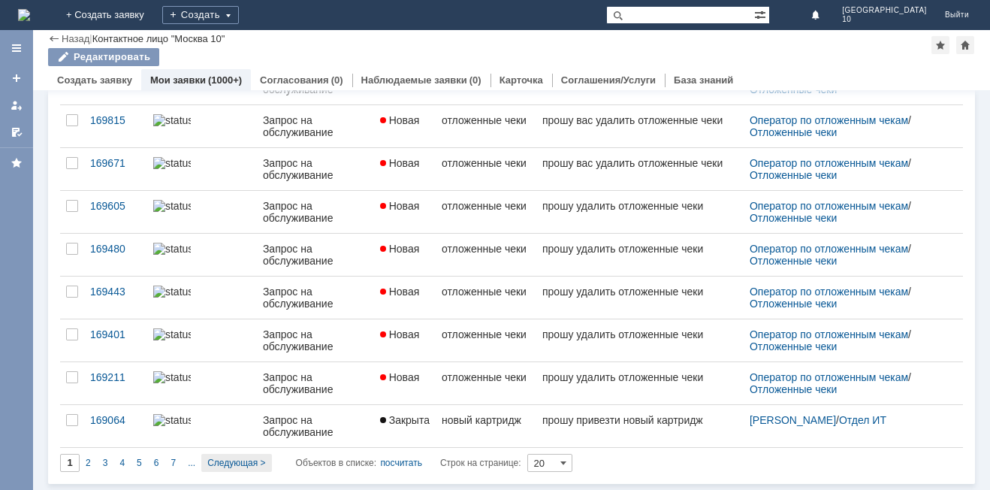
click at [225, 458] on span "Следующая >" at bounding box center [236, 462] width 58 height 11
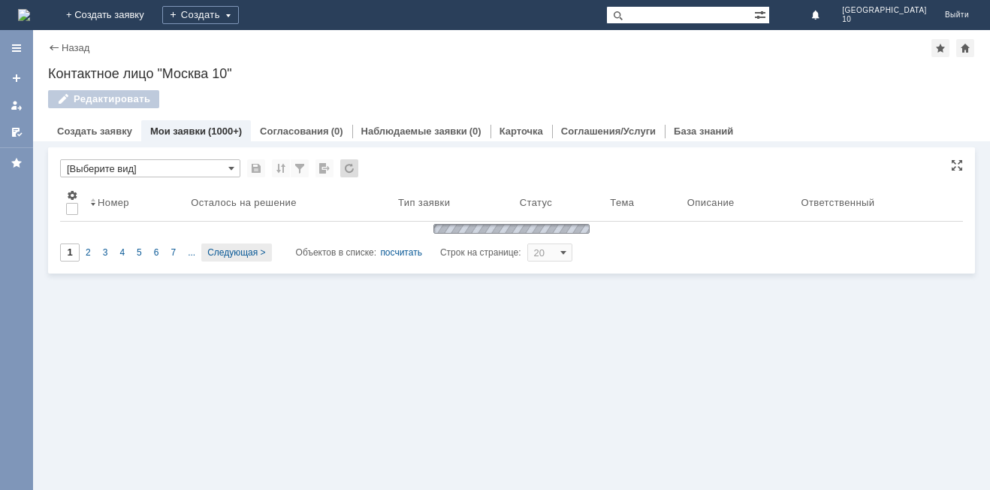
scroll to position [0, 0]
type input "2"
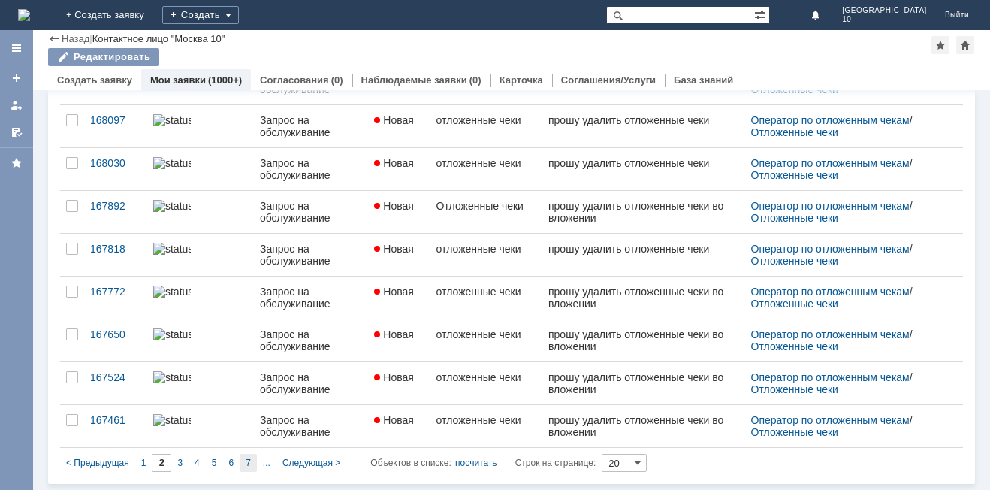
click at [252, 465] on div "7" at bounding box center [248, 463] width 17 height 18
type input "7"
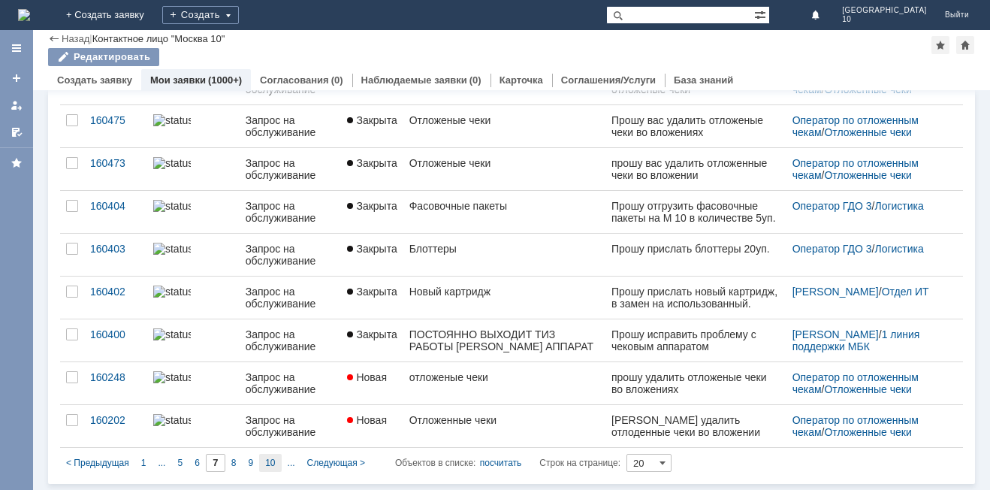
click at [273, 461] on span "10" at bounding box center [270, 462] width 10 height 11
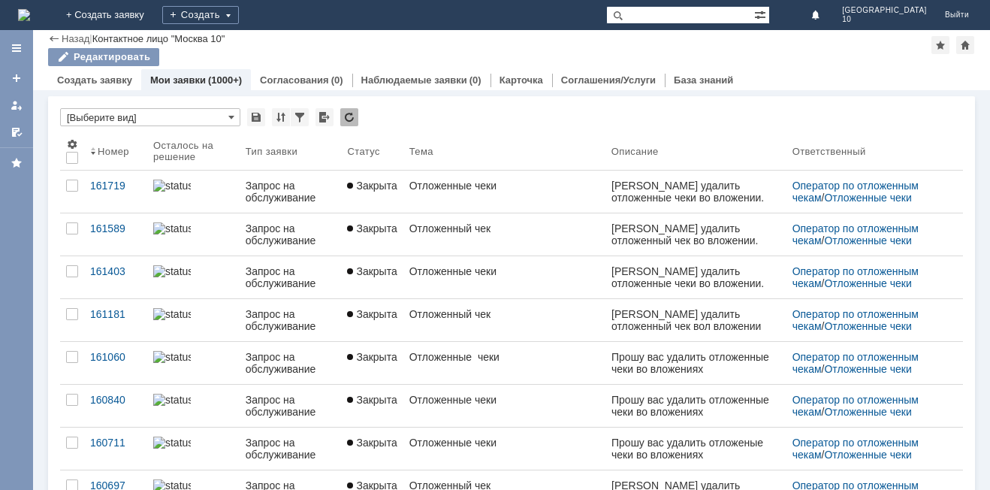
type input "10"
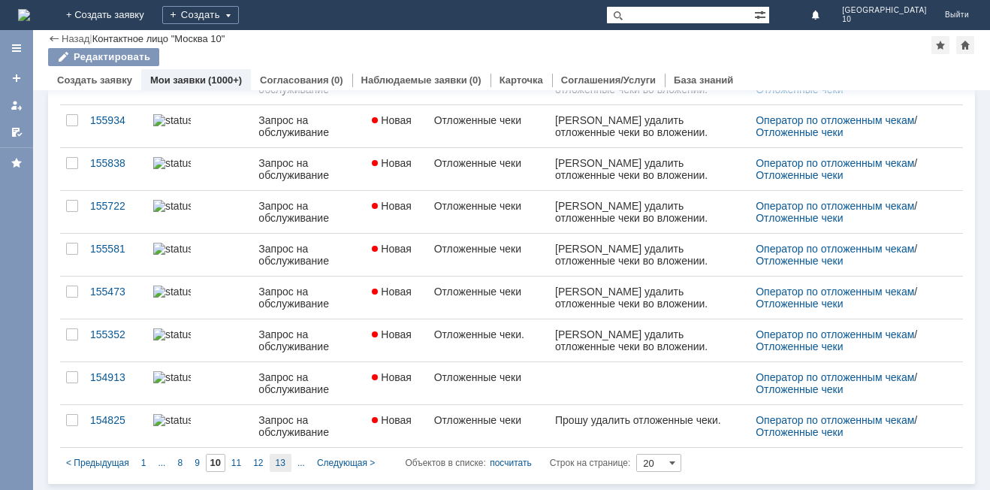
click at [283, 460] on span "13" at bounding box center [281, 462] width 10 height 11
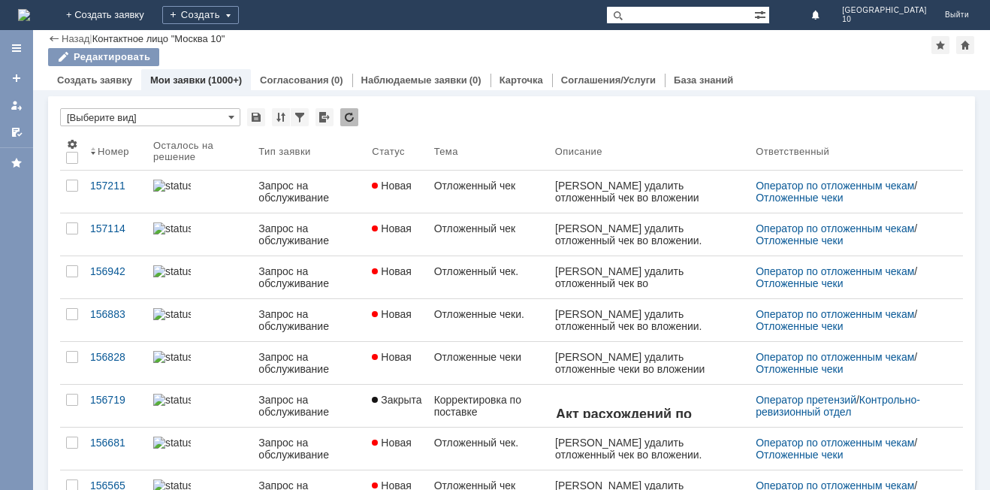
type input "13"
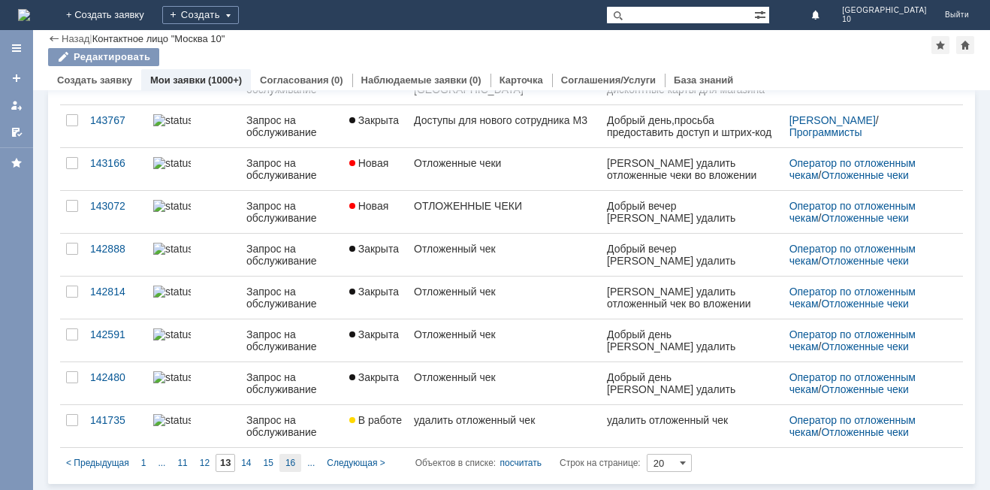
click at [284, 464] on div "16" at bounding box center [290, 463] width 22 height 18
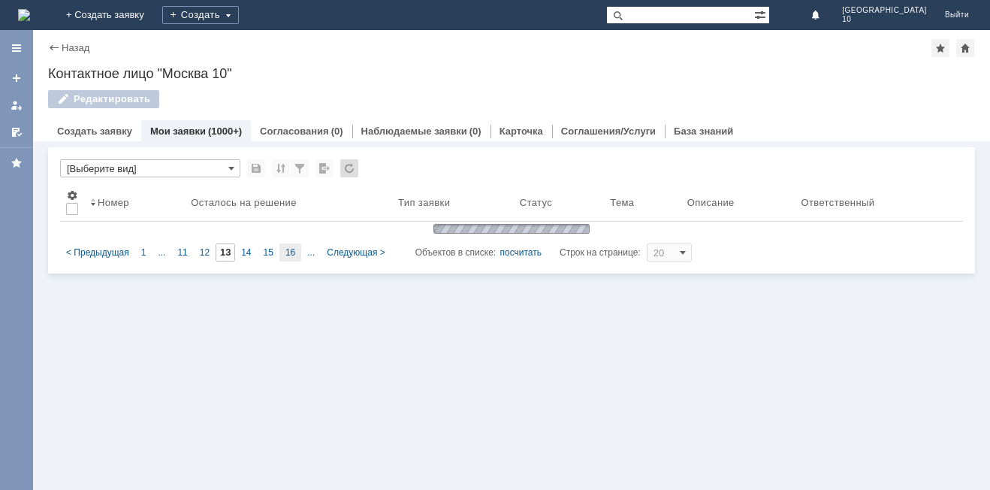
type input "16"
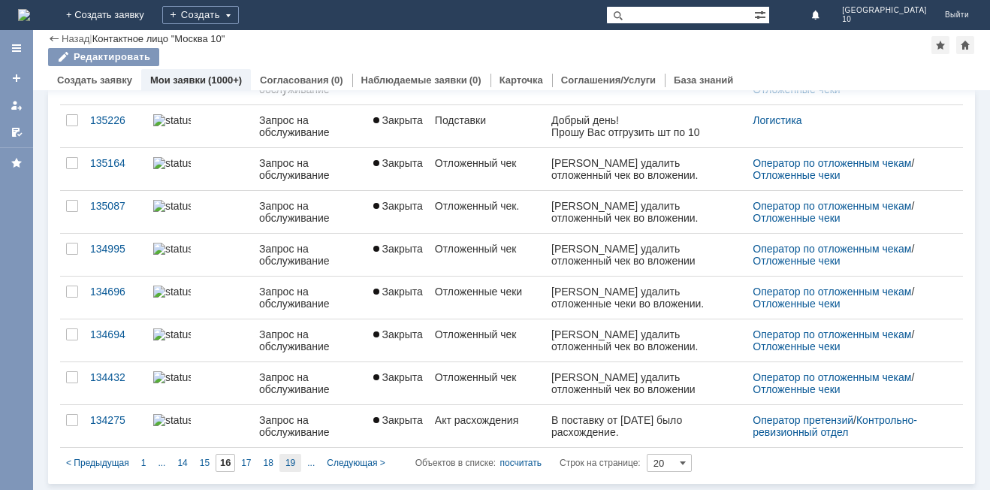
click at [290, 468] on div "19" at bounding box center [290, 463] width 22 height 18
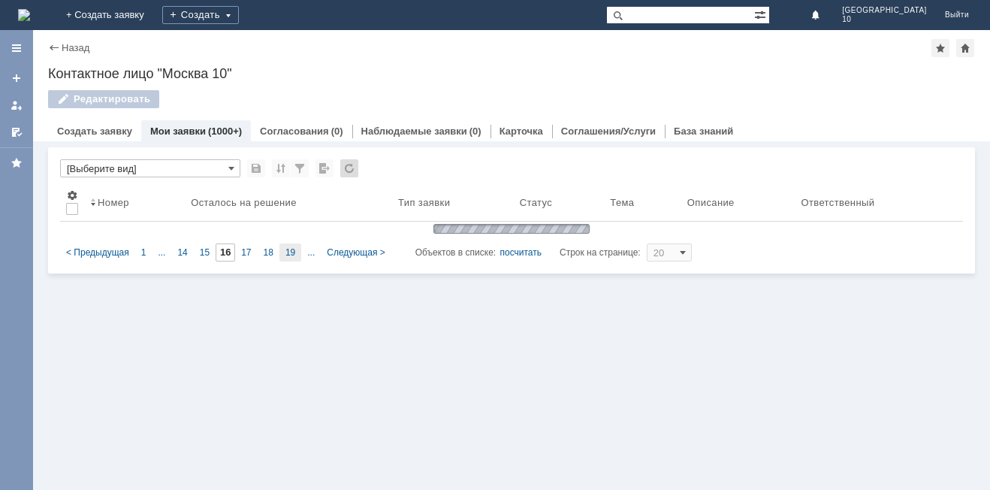
type input "19"
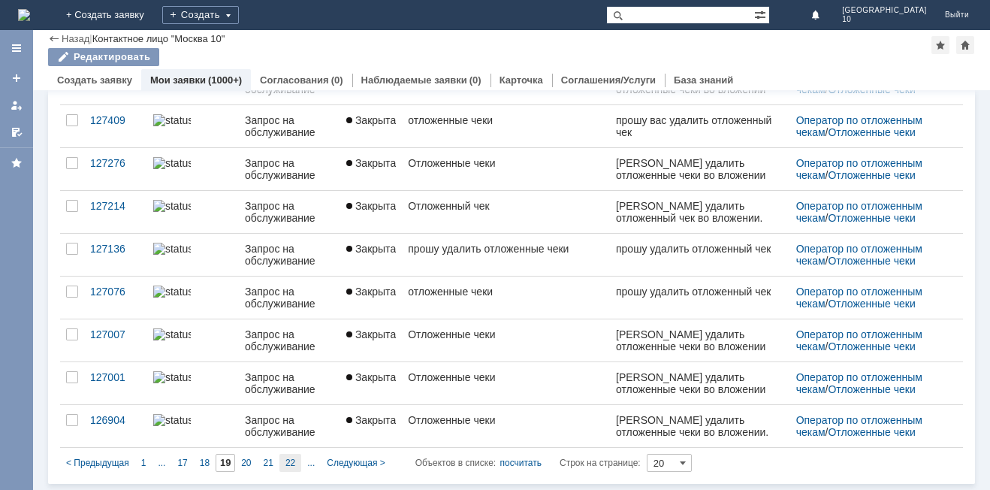
click at [294, 461] on span "22" at bounding box center [290, 462] width 10 height 11
type input "22"
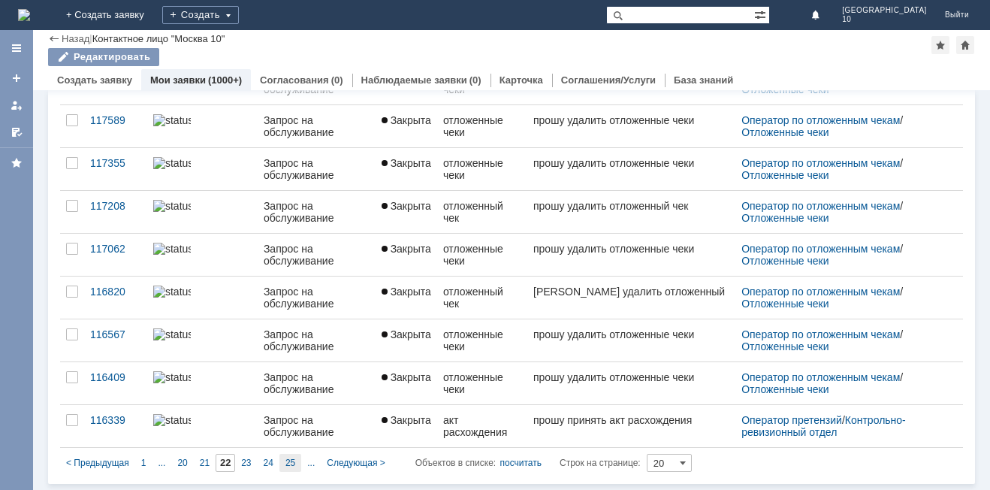
click at [291, 463] on span "25" at bounding box center [290, 462] width 10 height 11
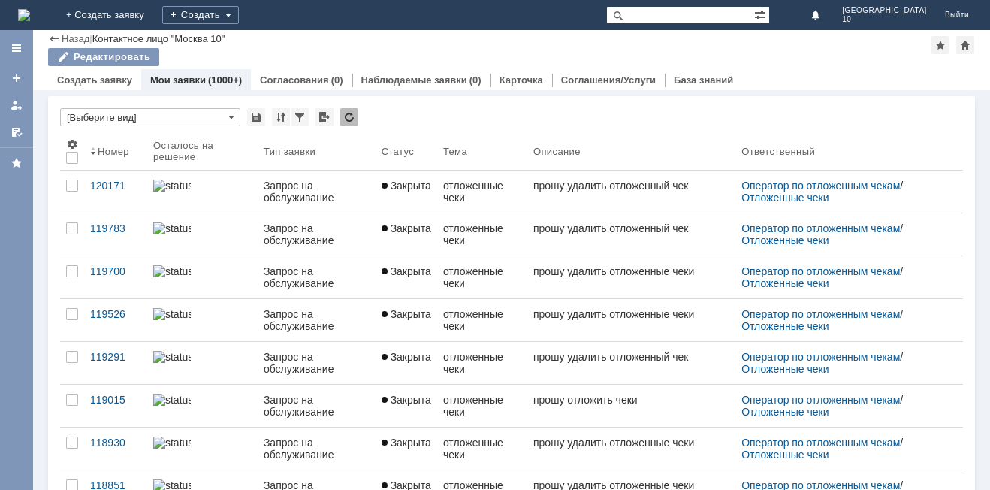
type input "25"
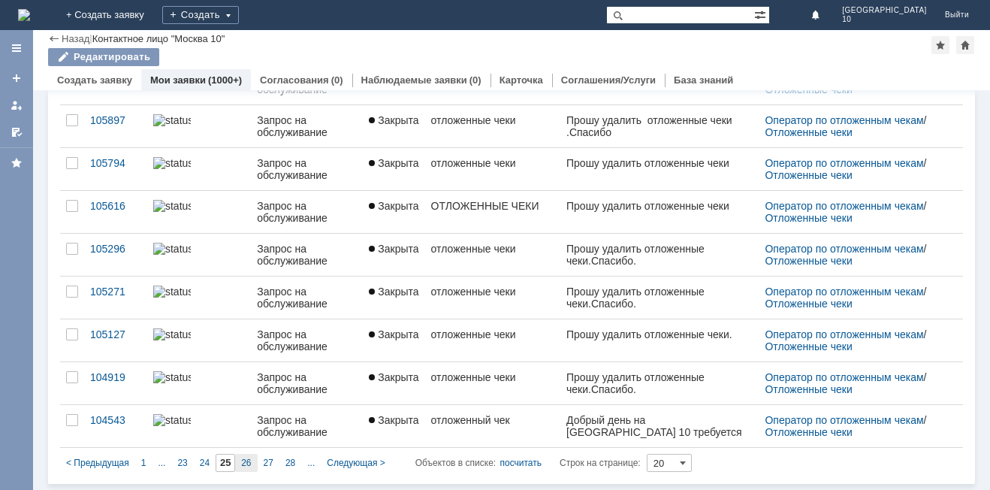
click at [249, 463] on span "26" at bounding box center [246, 462] width 10 height 11
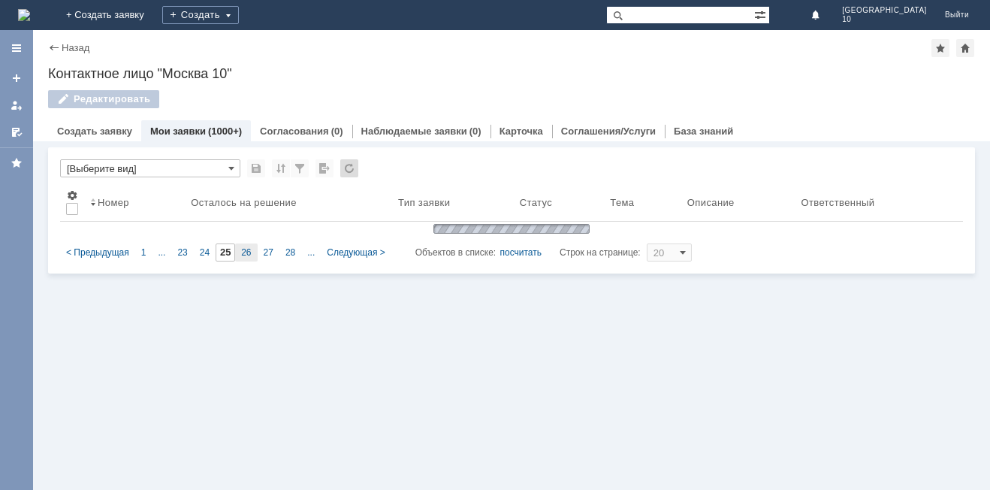
type input "26"
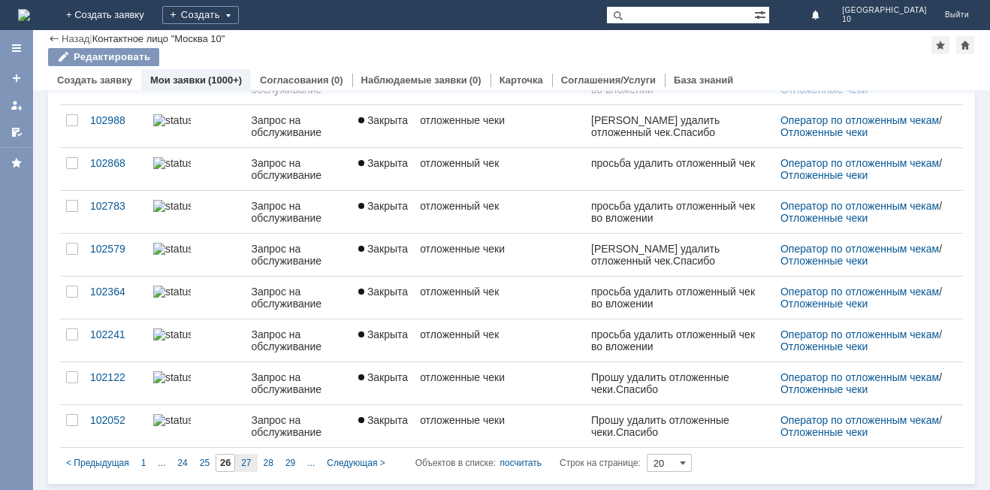
click at [245, 469] on div "27" at bounding box center [246, 463] width 22 height 18
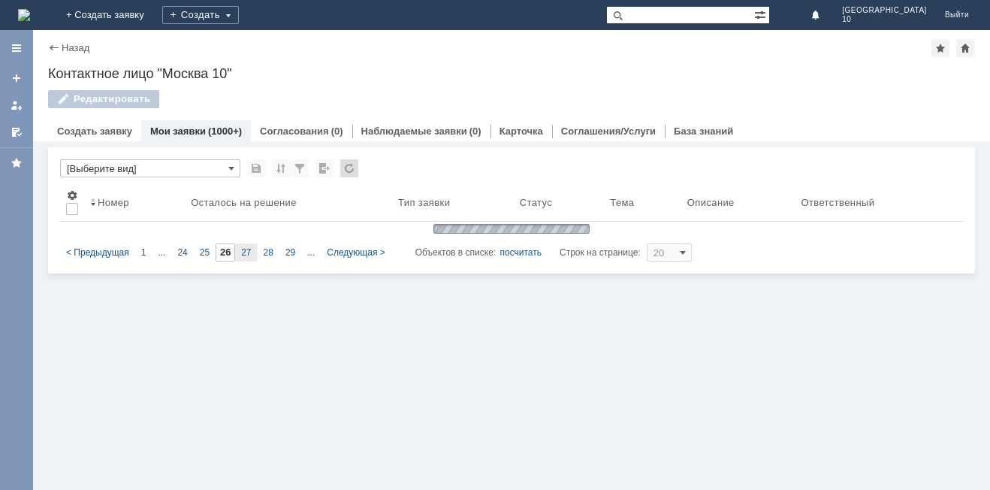
type input "27"
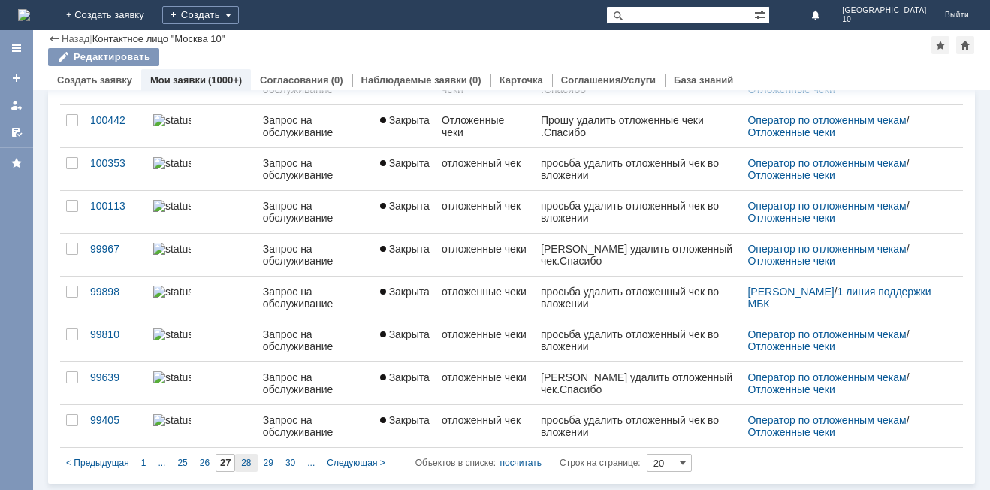
click at [245, 455] on div "28" at bounding box center [246, 463] width 22 height 18
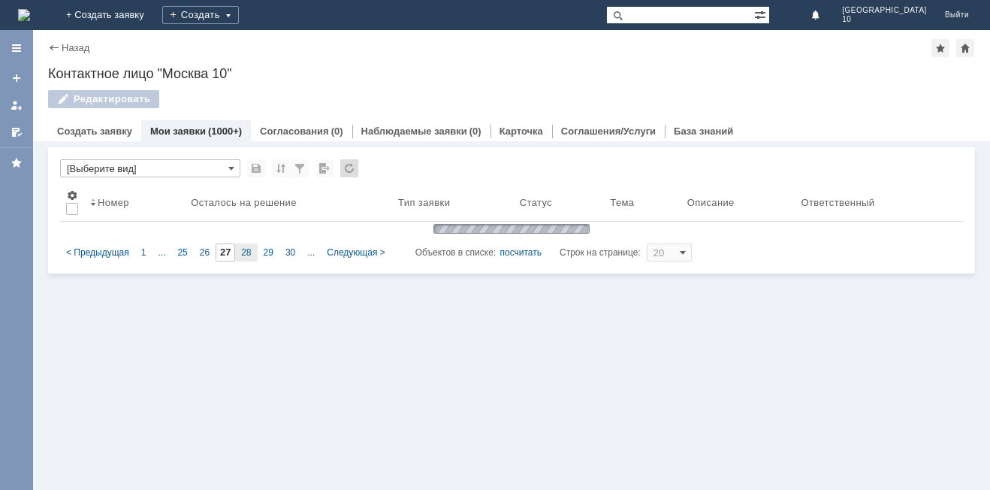
type input "28"
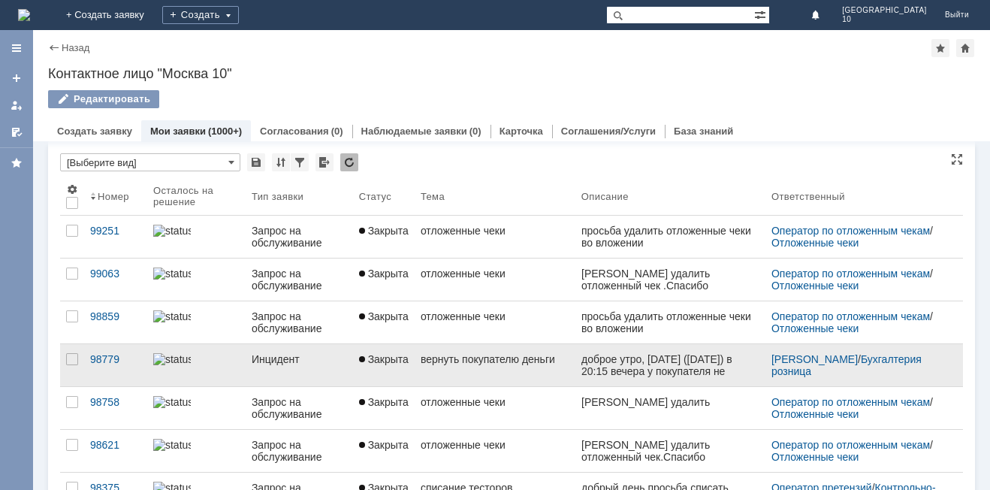
click at [545, 355] on div "вернуть покупателю деньги" at bounding box center [495, 359] width 149 height 12
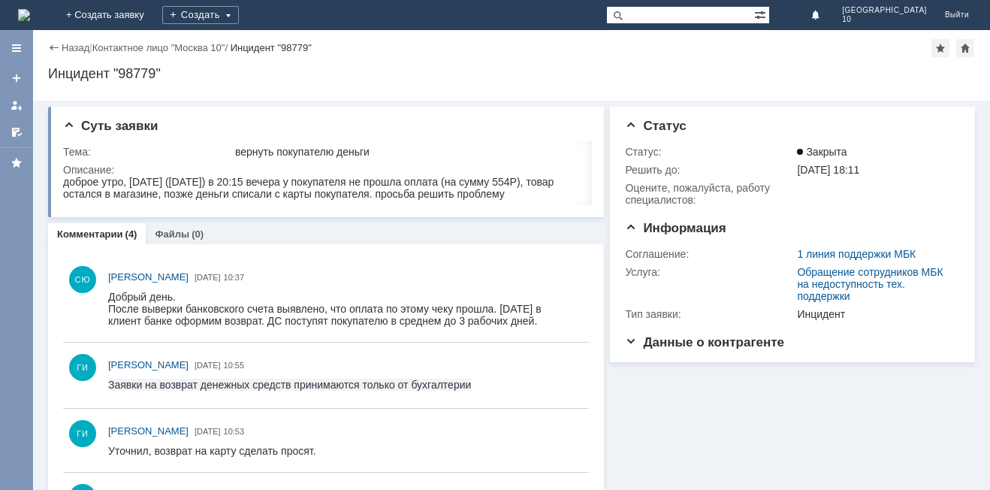
click at [55, 47] on div "Назад" at bounding box center [68, 47] width 41 height 11
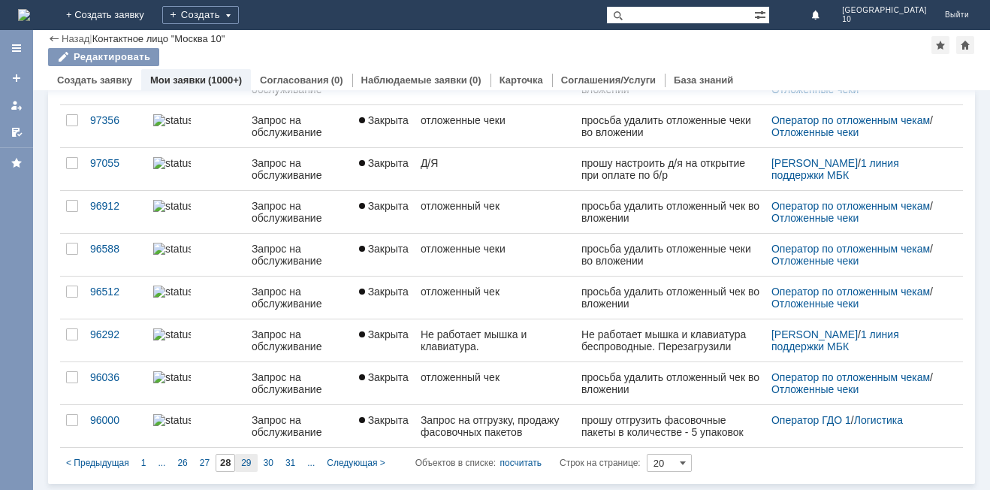
click at [239, 463] on div "29" at bounding box center [246, 463] width 22 height 18
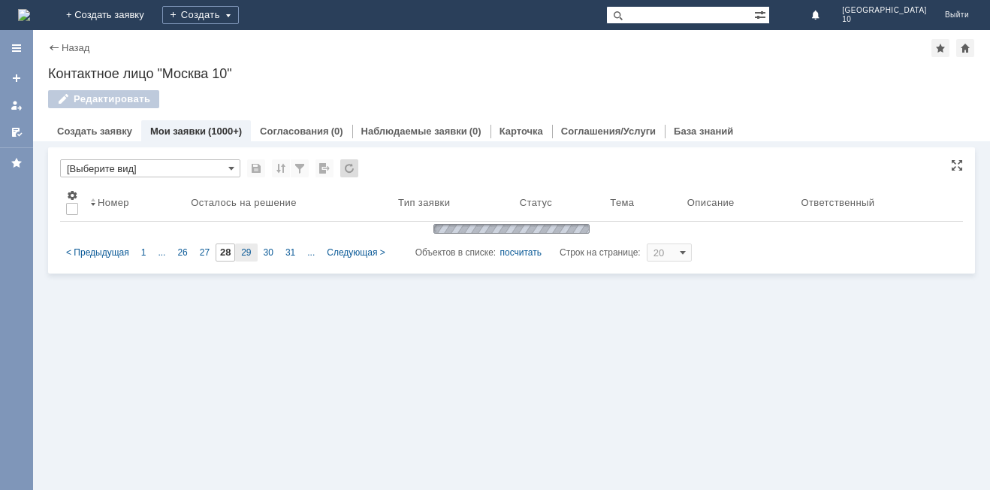
type input "29"
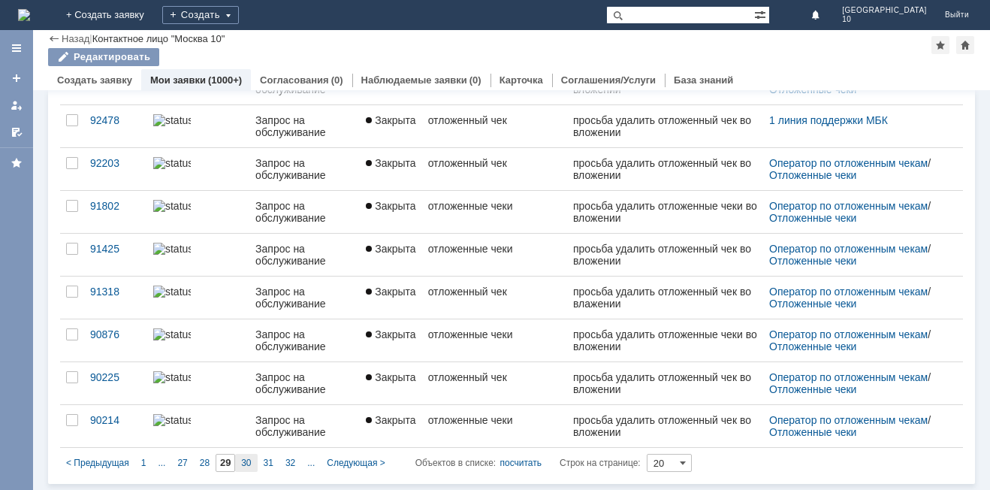
click at [251, 466] on div "30" at bounding box center [246, 463] width 22 height 18
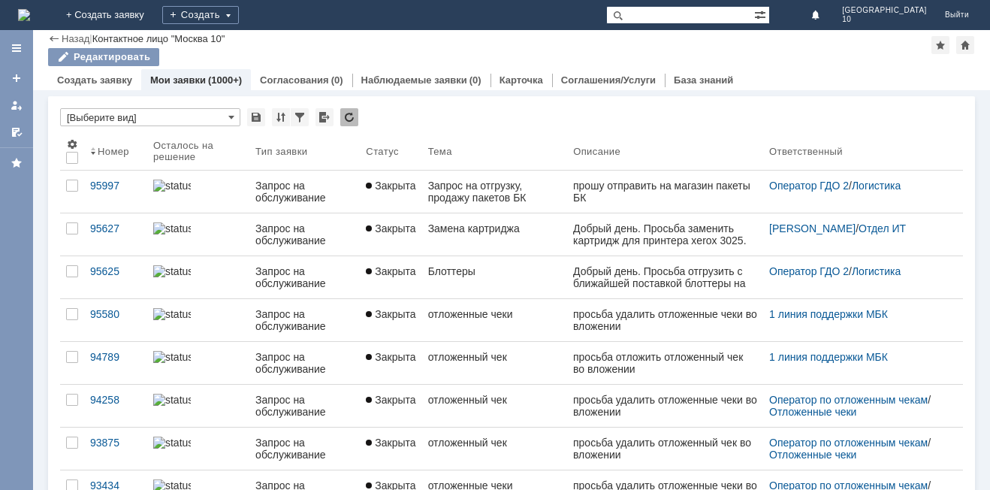
type input "30"
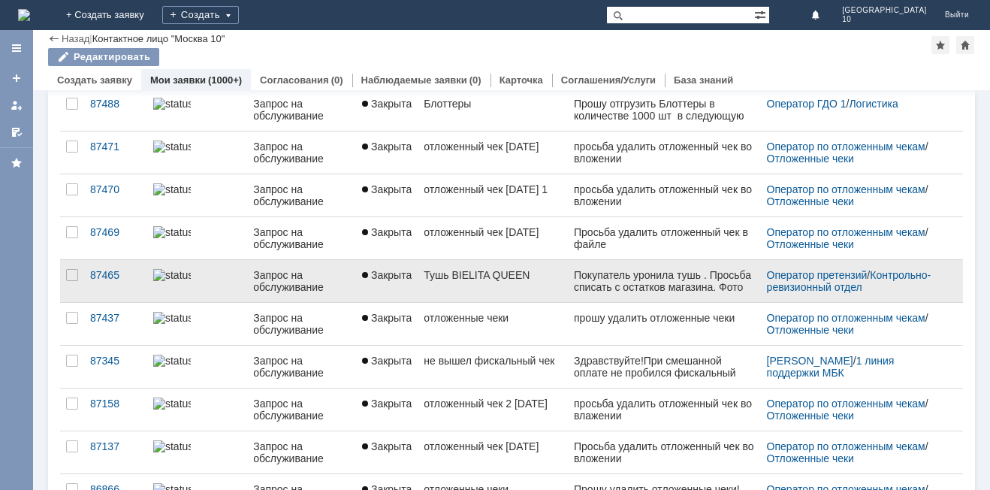
click at [515, 274] on div "Тушь BIELITA QUEEN" at bounding box center [493, 275] width 138 height 12
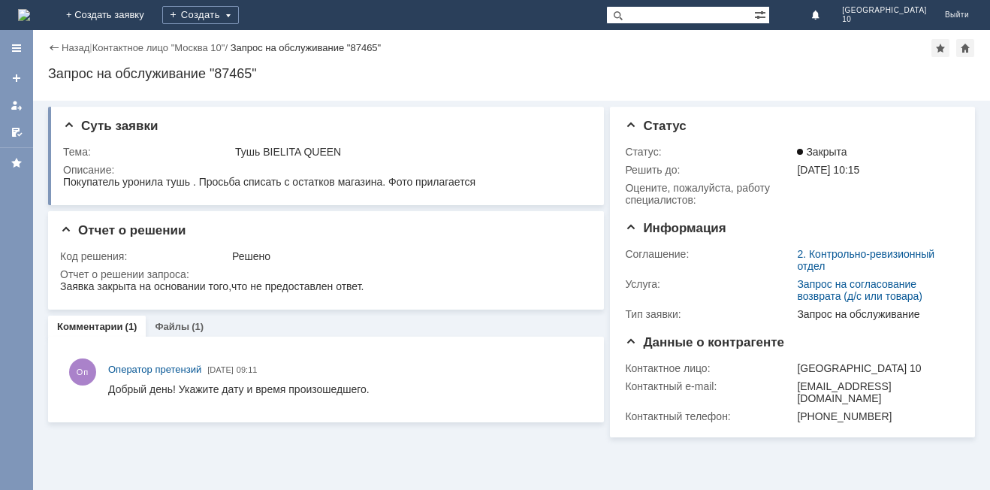
click at [51, 53] on div "Назад" at bounding box center [68, 47] width 41 height 11
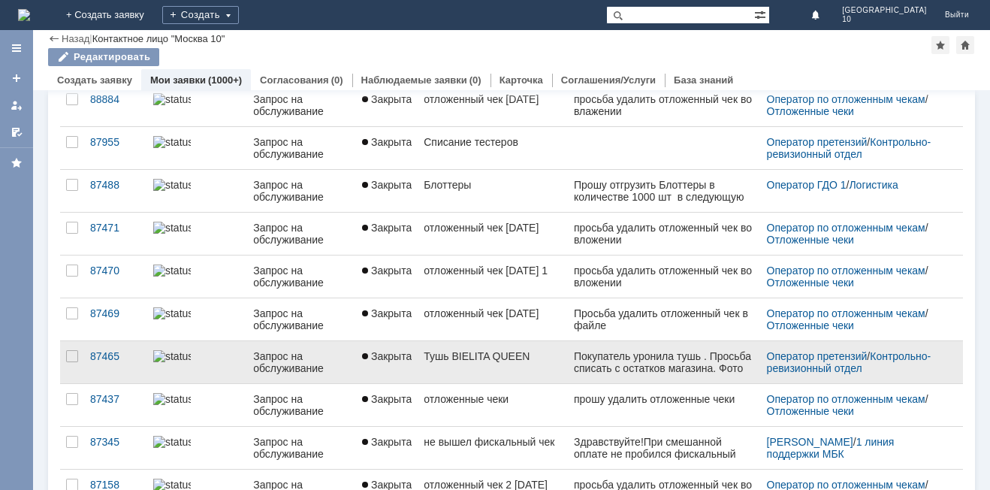
click at [516, 358] on div "Тушь BIELITA QUEEN" at bounding box center [493, 356] width 138 height 12
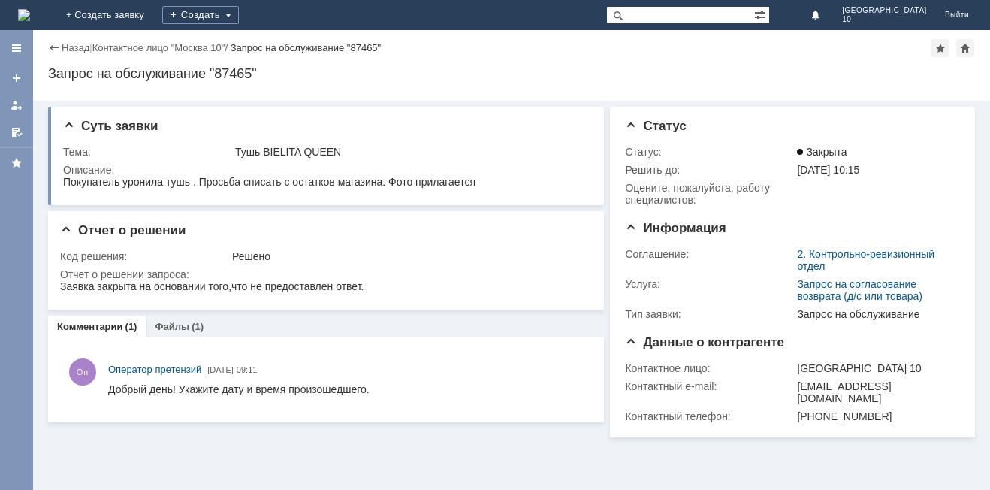
click at [50, 46] on div "Назад" at bounding box center [68, 47] width 41 height 11
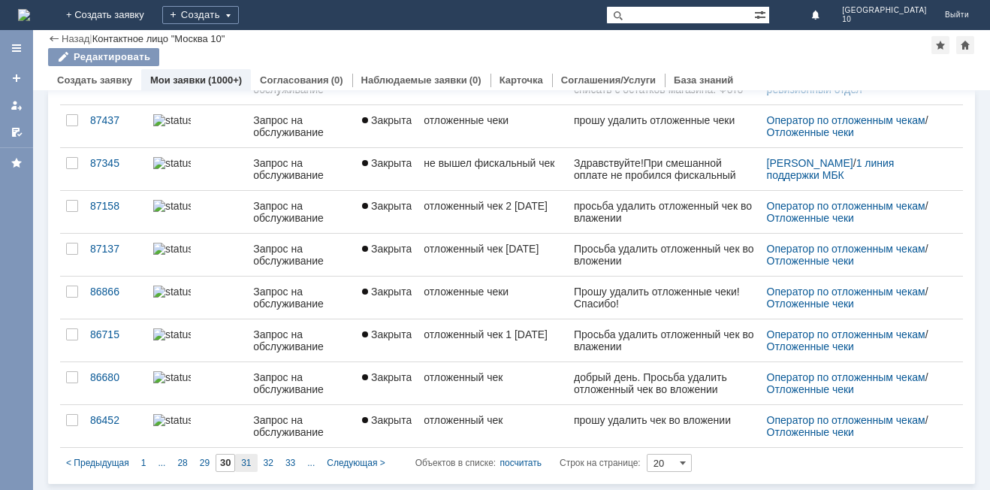
click at [243, 460] on span "31" at bounding box center [246, 462] width 10 height 11
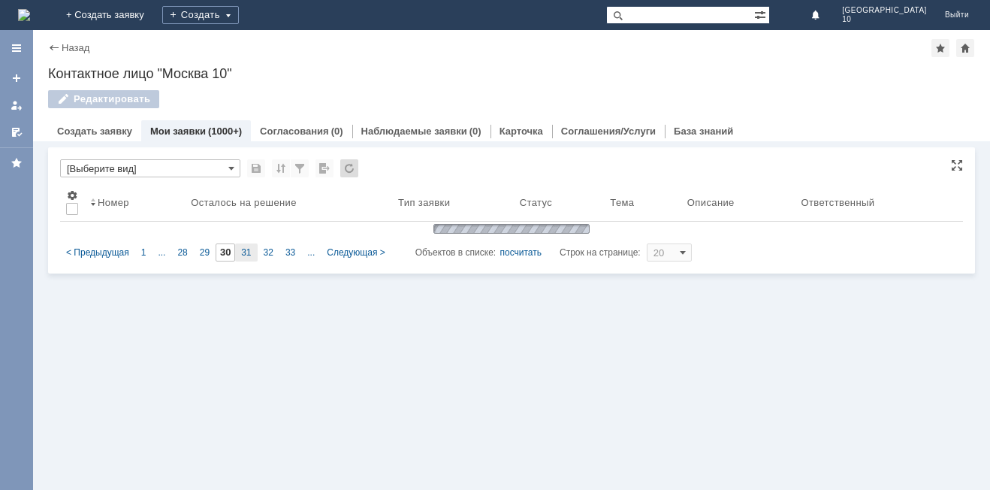
type input "31"
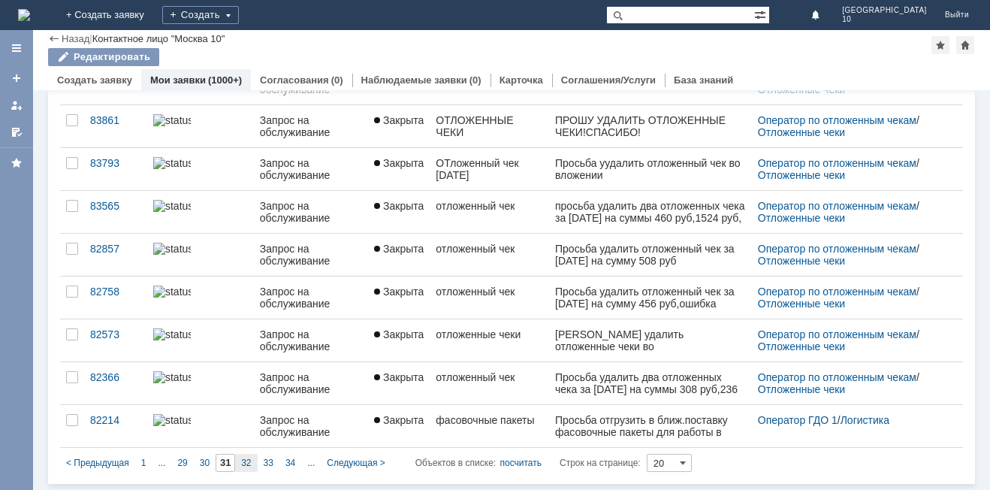
click at [246, 461] on span "32" at bounding box center [246, 462] width 10 height 11
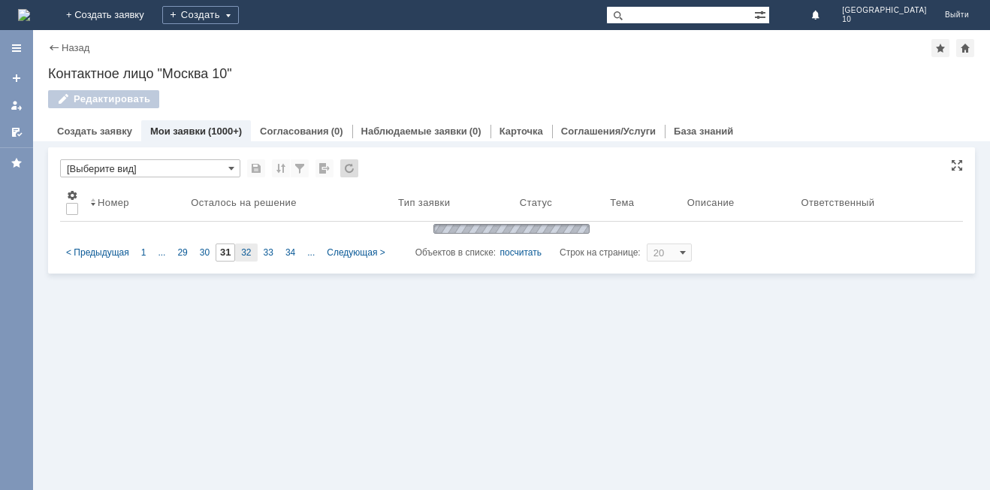
type input "32"
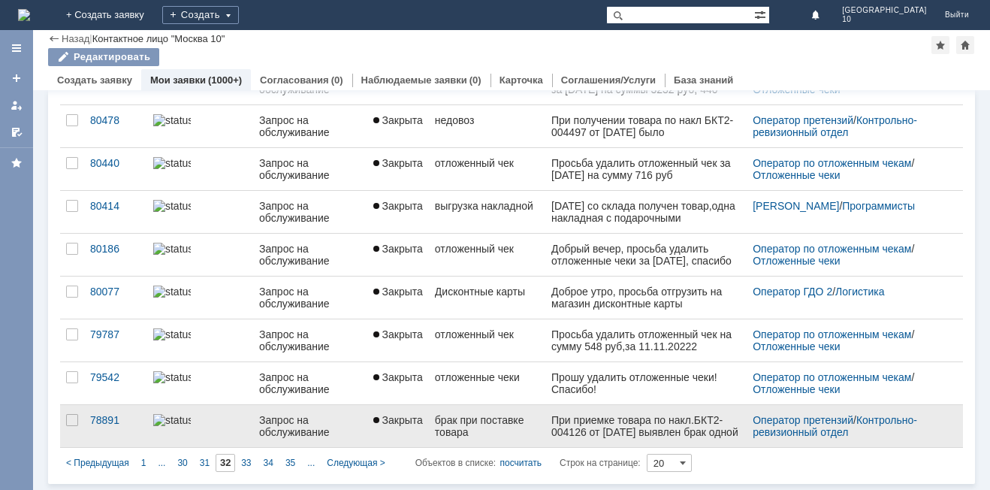
click at [460, 424] on div "брак при поставке товара" at bounding box center [487, 426] width 104 height 24
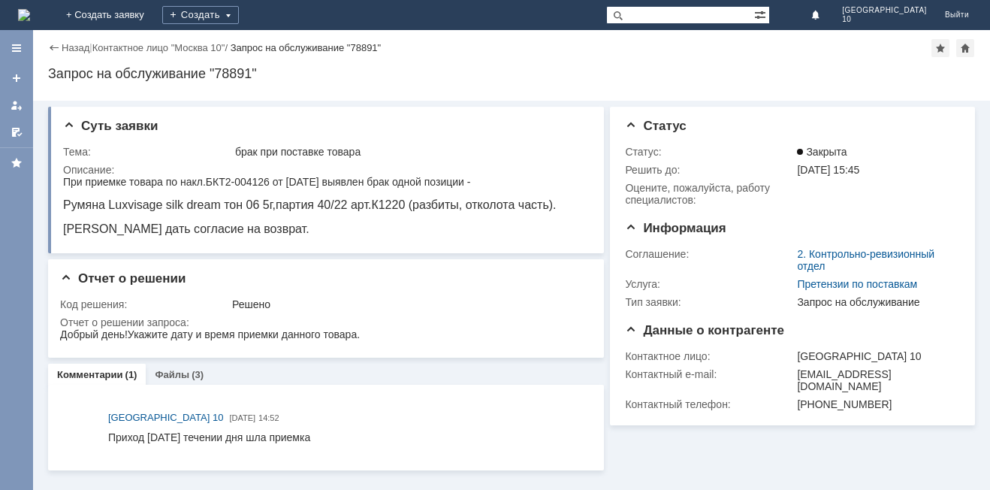
click at [49, 44] on div "Назад" at bounding box center [68, 47] width 41 height 11
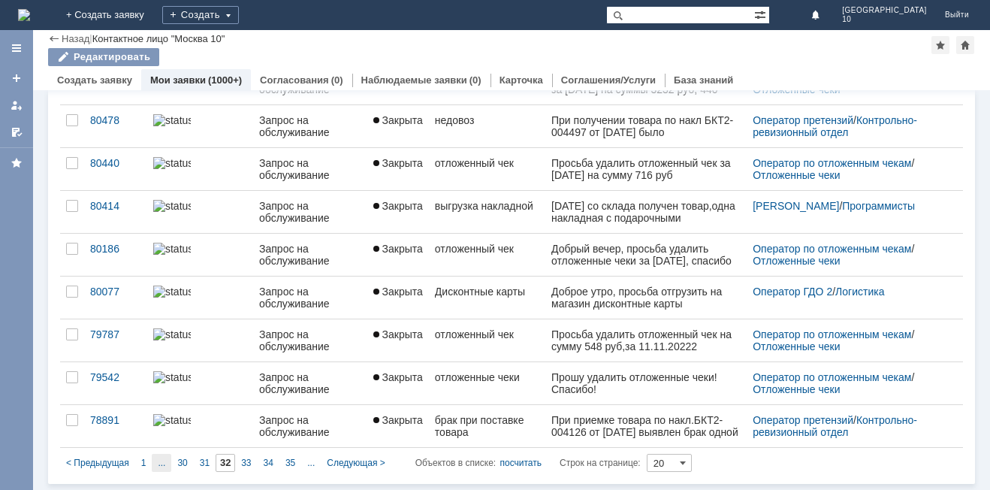
click at [158, 465] on span "..." at bounding box center [162, 462] width 8 height 11
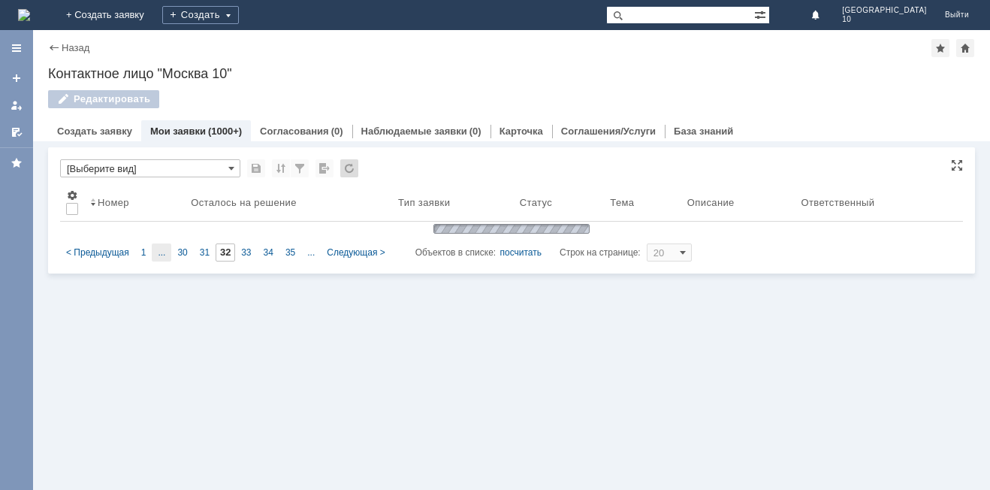
type input "27"
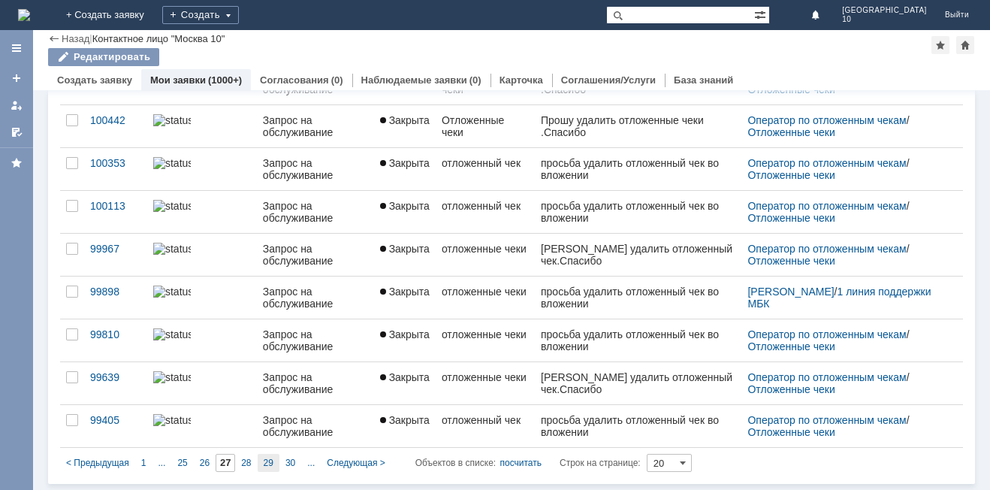
click at [261, 465] on div "29" at bounding box center [269, 463] width 22 height 18
type input "29"
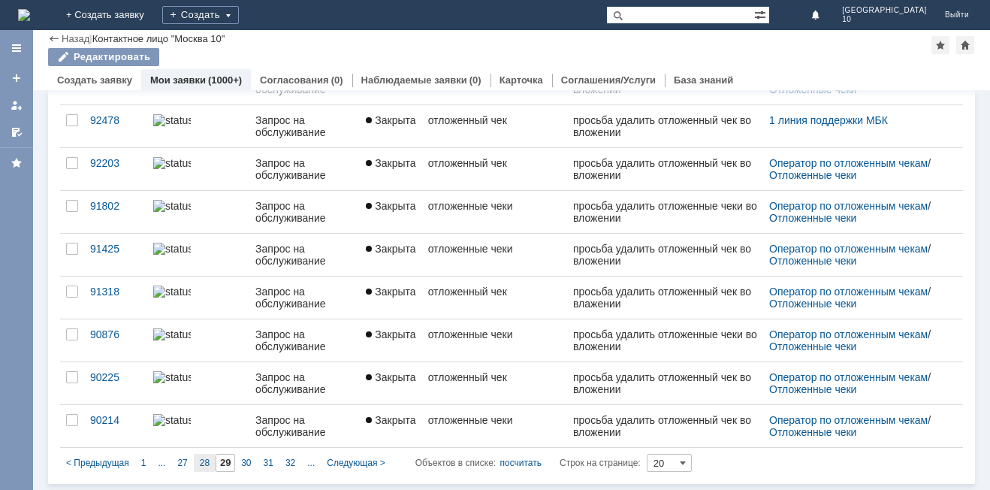
click at [202, 463] on span "28" at bounding box center [205, 462] width 10 height 11
type input "28"
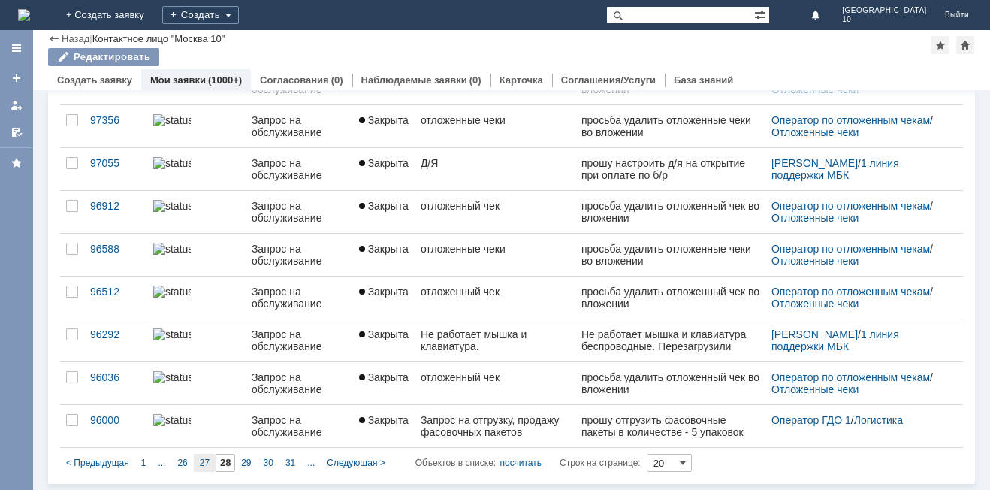
click at [200, 460] on span "27" at bounding box center [205, 462] width 10 height 11
type input "27"
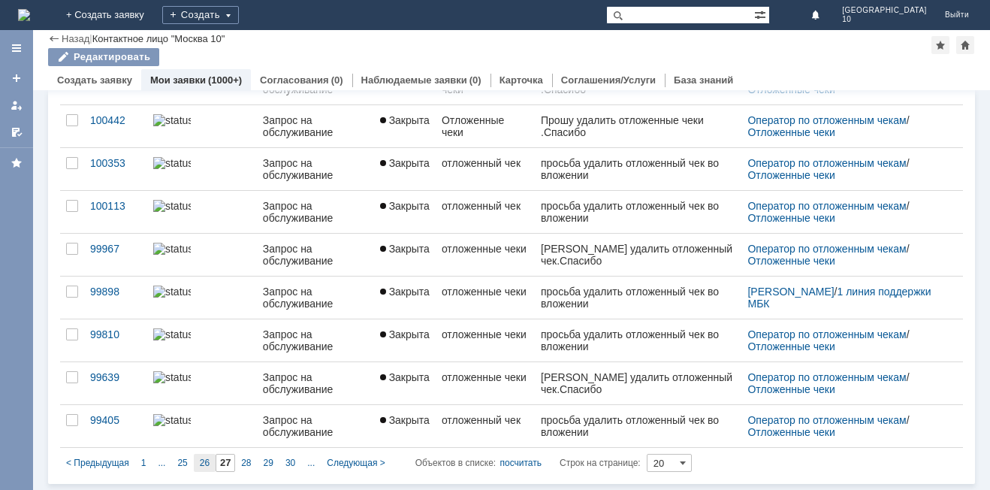
click at [209, 461] on span "26" at bounding box center [205, 462] width 10 height 11
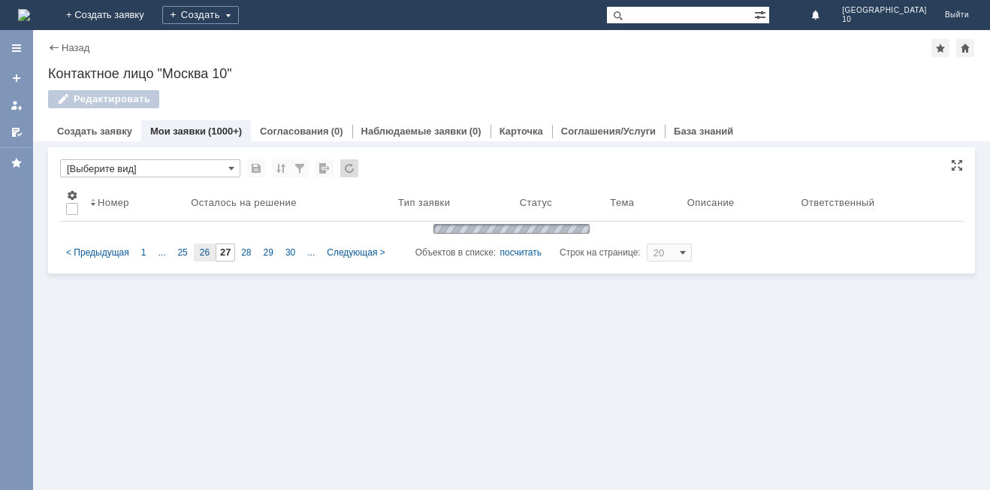
type input "26"
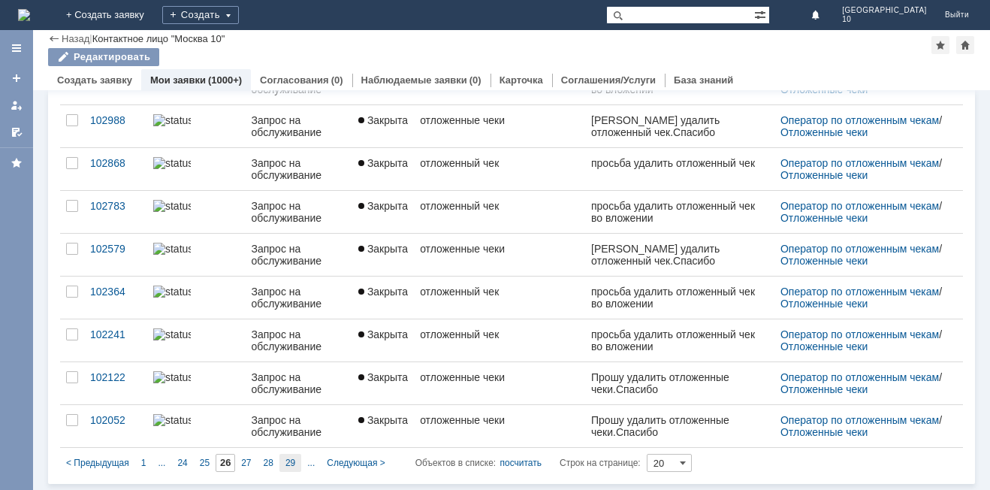
click at [293, 463] on span "29" at bounding box center [290, 462] width 10 height 11
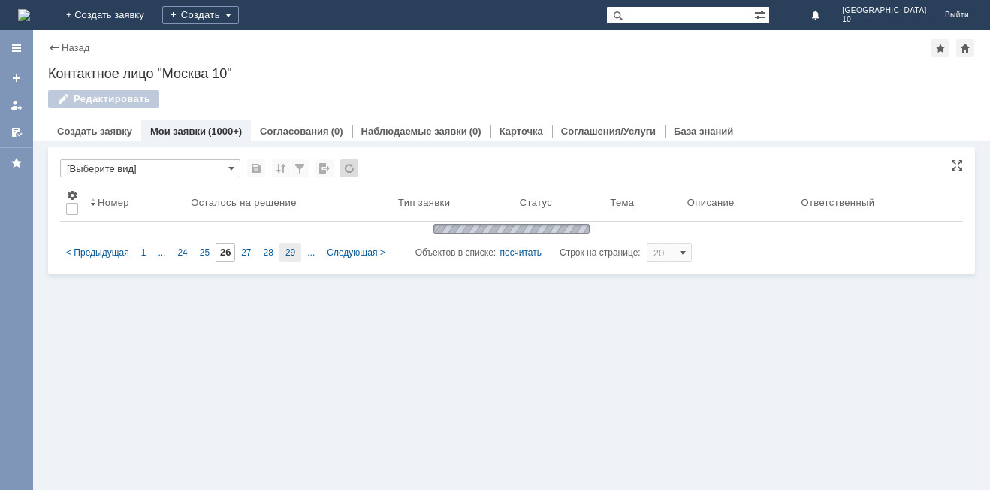
type input "29"
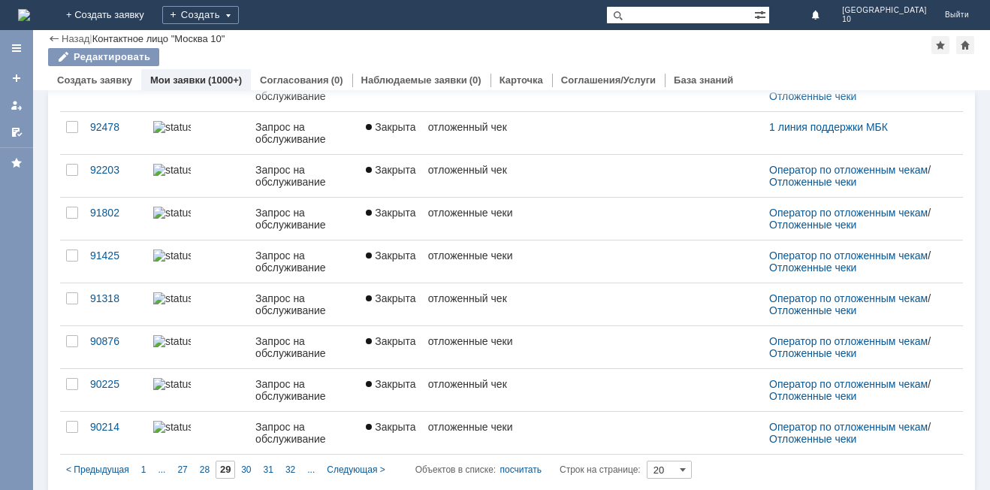
scroll to position [579, 0]
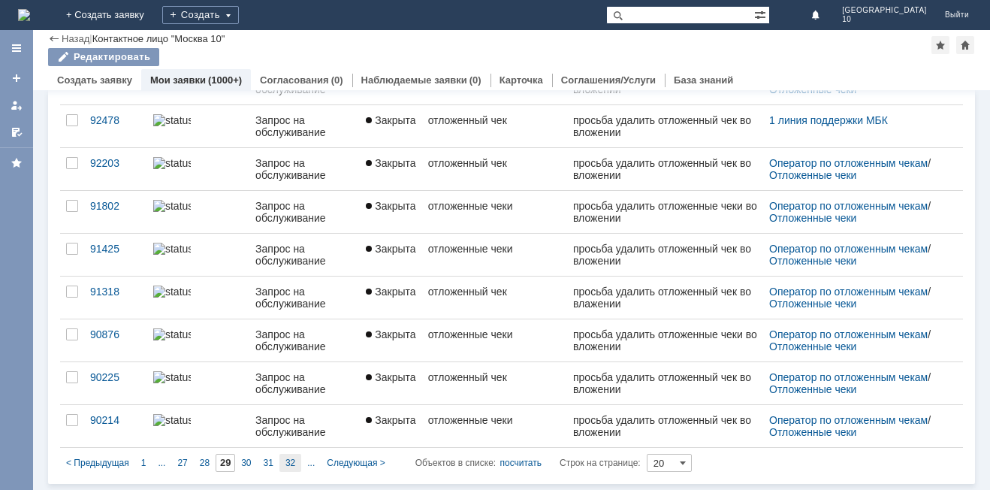
click at [291, 461] on span "32" at bounding box center [290, 462] width 10 height 11
type input "32"
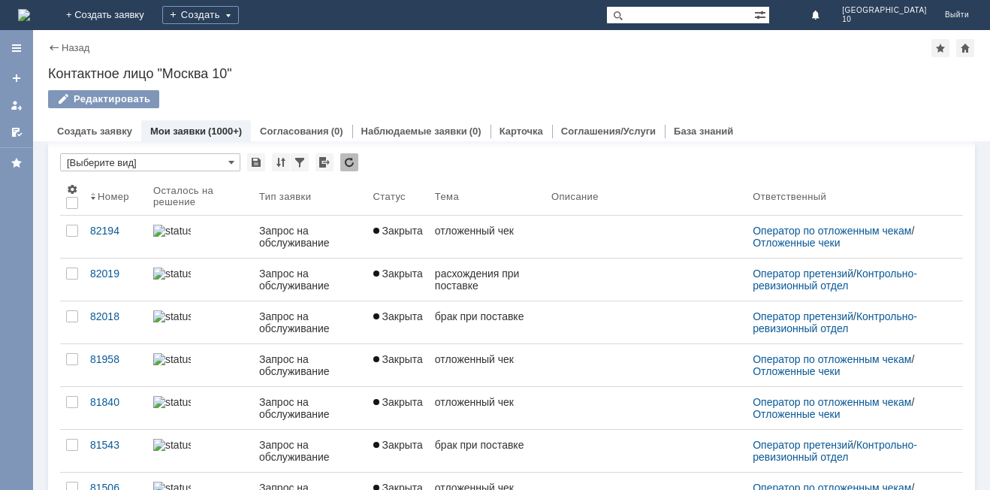
scroll to position [0, 0]
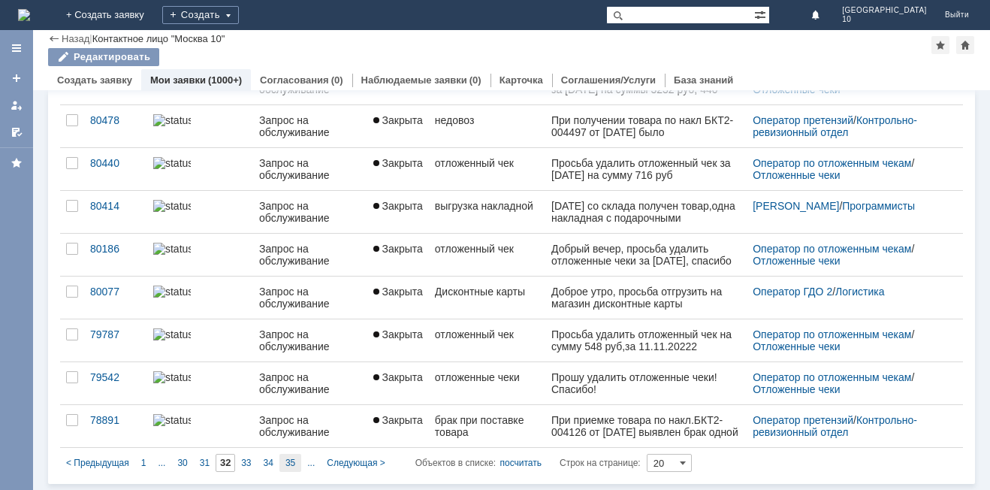
click at [291, 457] on div "35" at bounding box center [290, 463] width 22 height 18
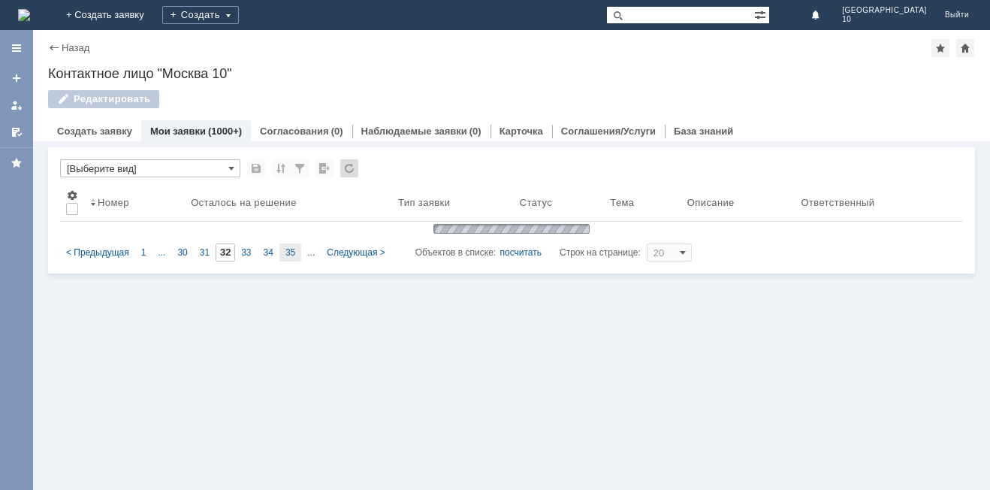
type input "35"
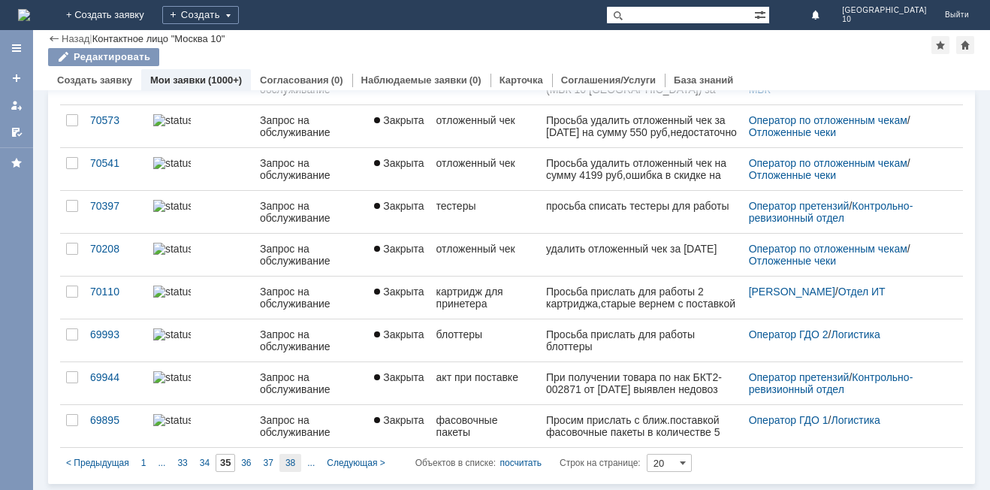
click at [288, 462] on span "38" at bounding box center [290, 462] width 10 height 11
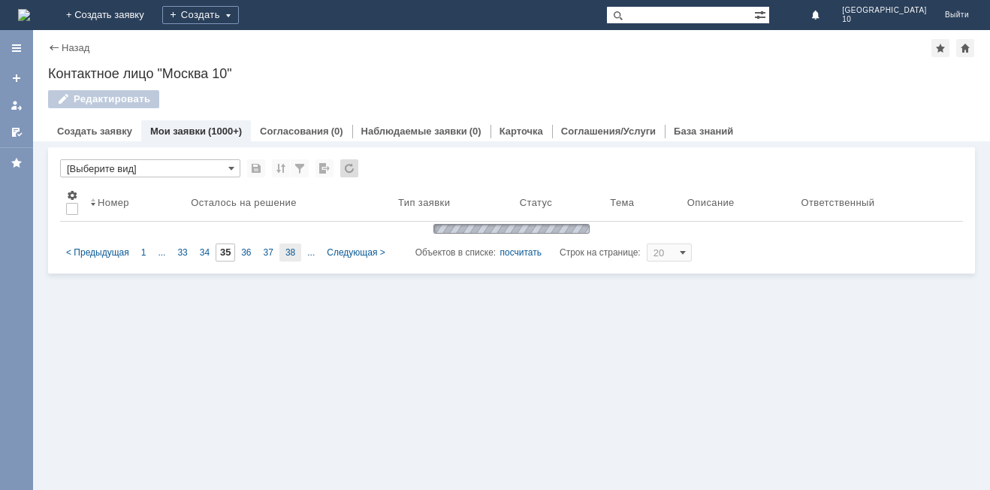
type input "38"
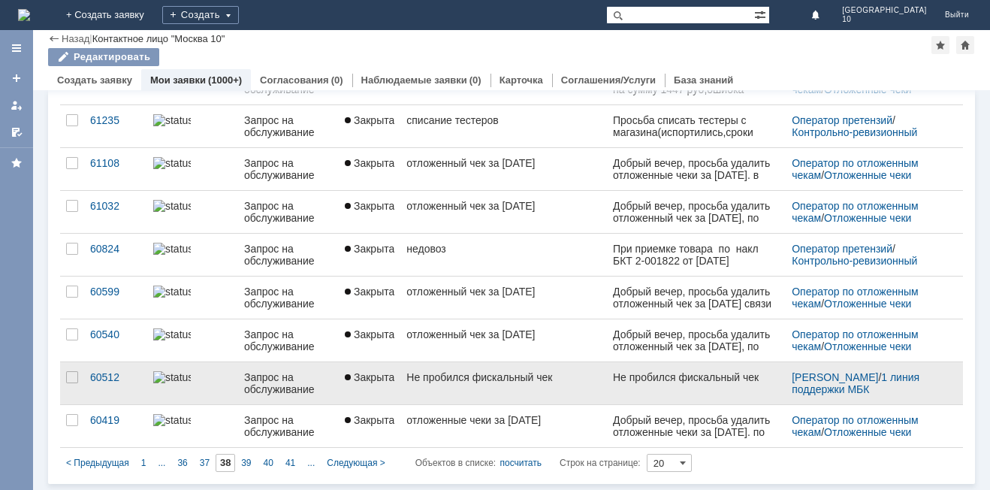
click at [476, 392] on link "Не пробился фискальный чек" at bounding box center [503, 383] width 207 height 42
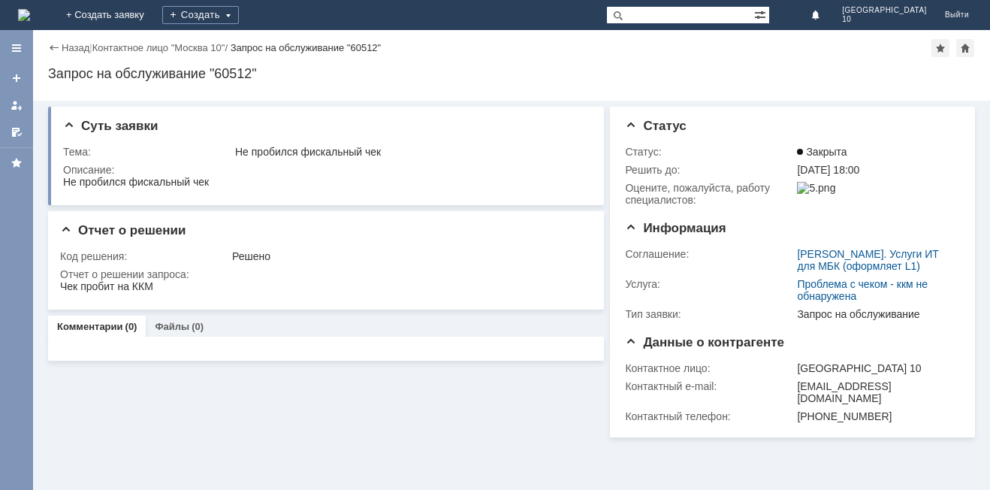
click at [52, 66] on div "Запрос на обслуживание "60512"" at bounding box center [511, 73] width 927 height 15
click at [50, 43] on div "Назад" at bounding box center [68, 47] width 41 height 11
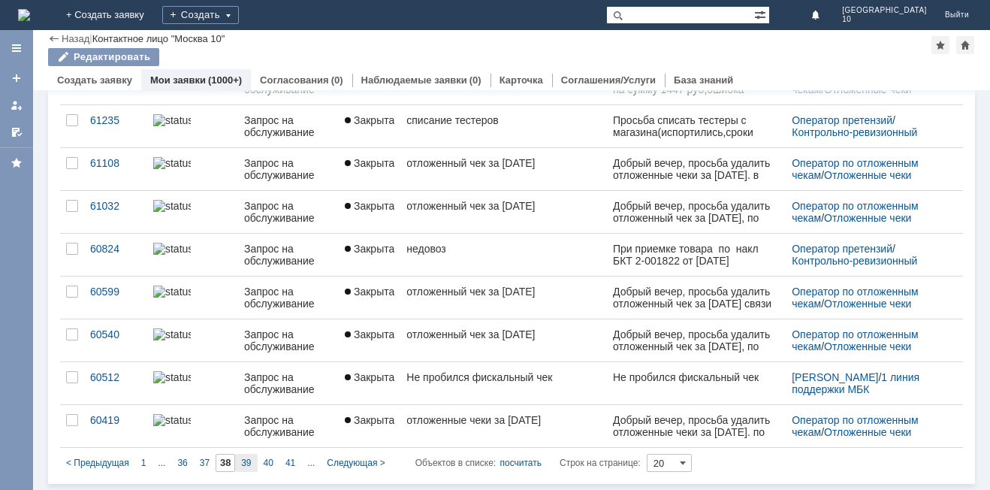
click at [247, 465] on span "39" at bounding box center [246, 462] width 10 height 11
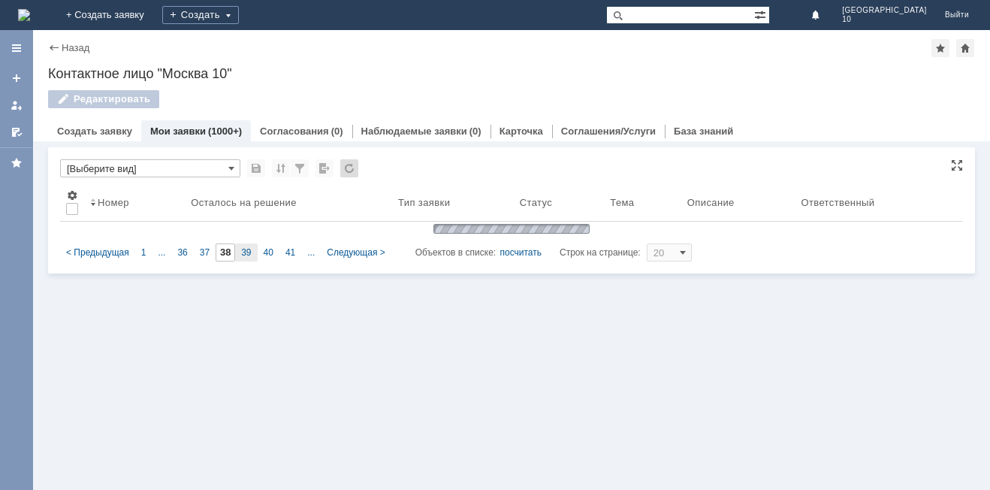
type input "39"
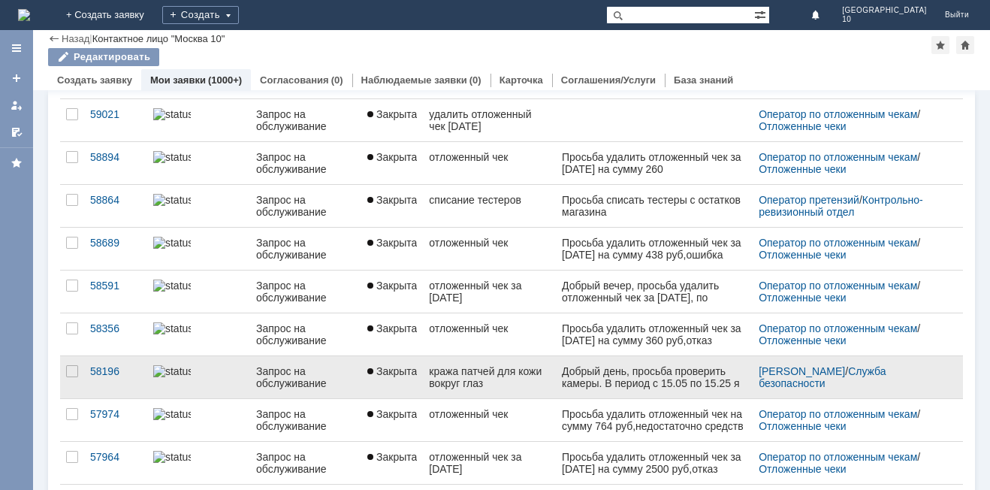
click at [532, 370] on div "кража патчей для кожи вокруг глаз" at bounding box center [489, 377] width 120 height 24
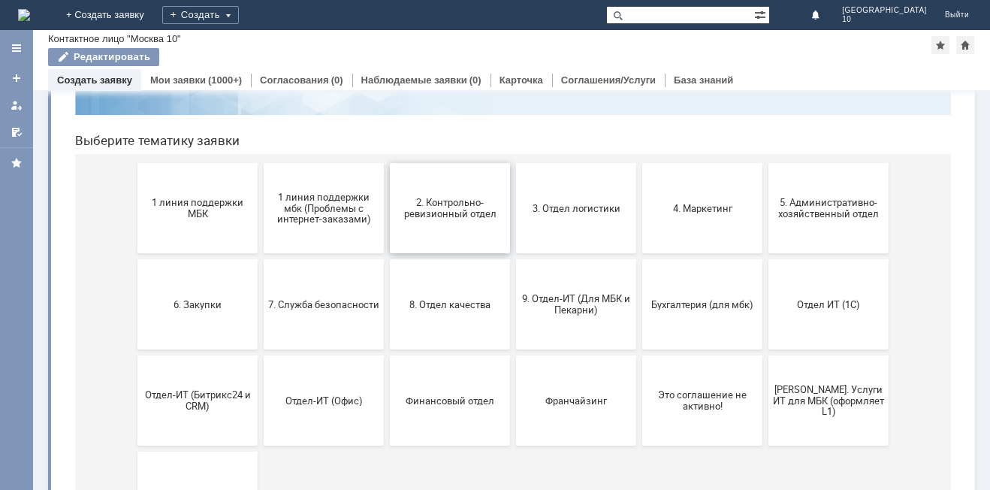
scroll to position [150, 0]
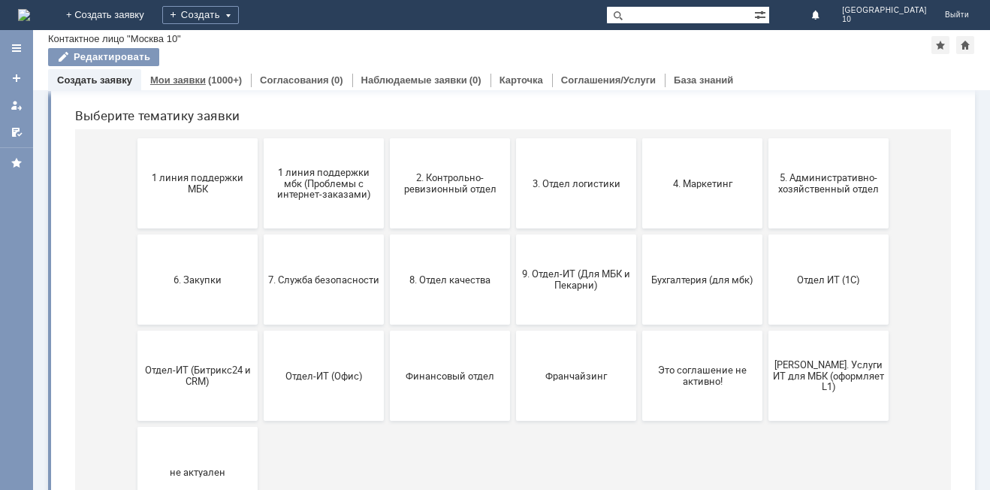
click at [211, 79] on div "(1000+)" at bounding box center [225, 79] width 34 height 11
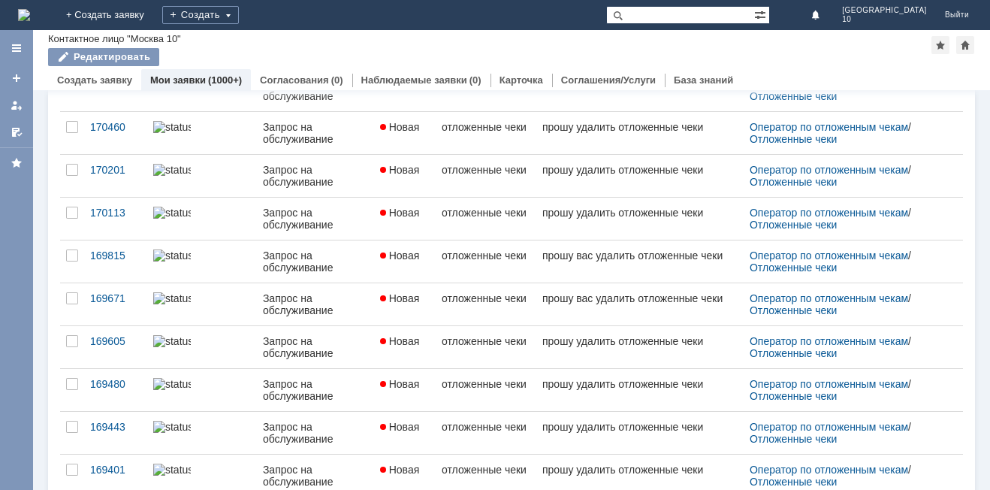
scroll to position [579, 0]
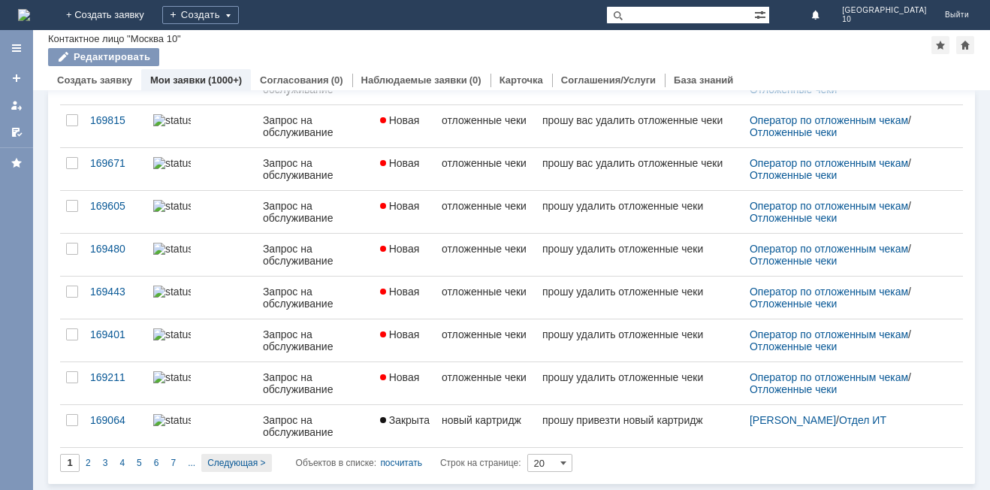
click at [265, 461] on div "Следующая >" at bounding box center [236, 463] width 70 height 18
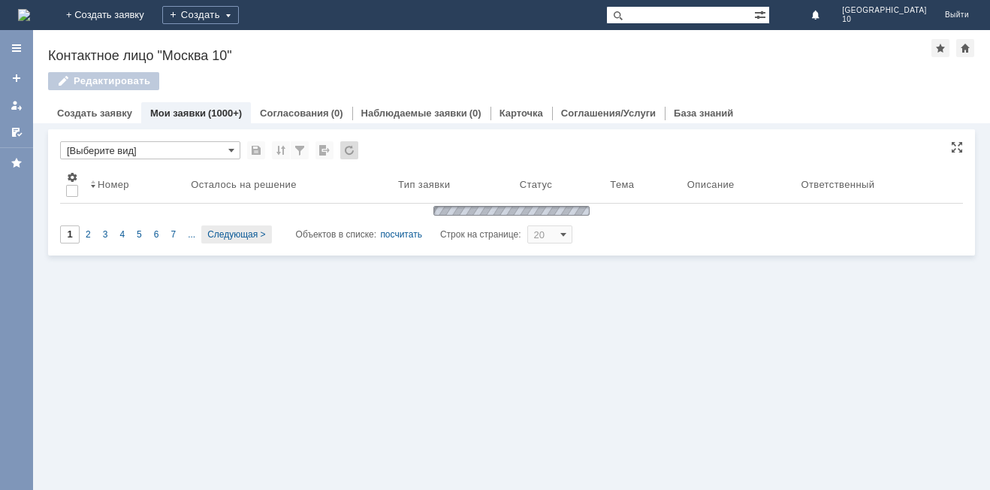
scroll to position [0, 0]
type input "2"
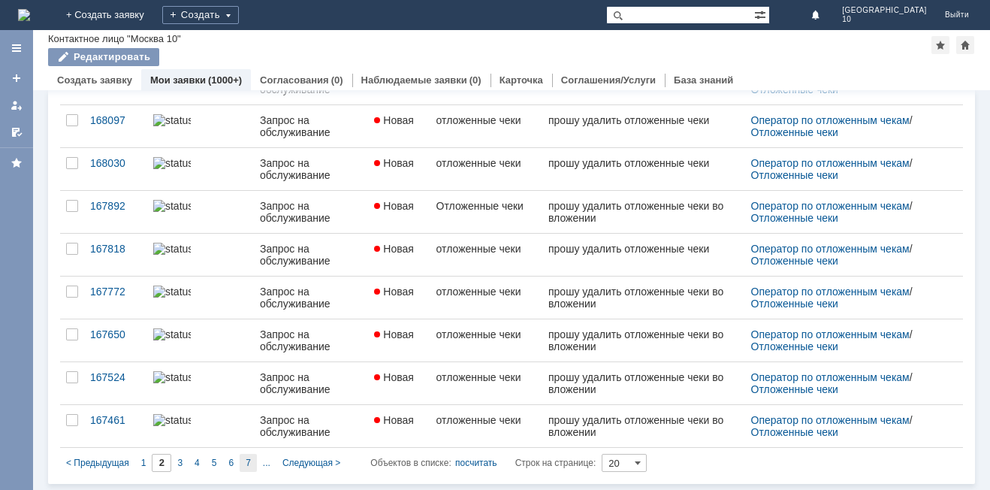
click at [245, 460] on div "7" at bounding box center [248, 463] width 17 height 18
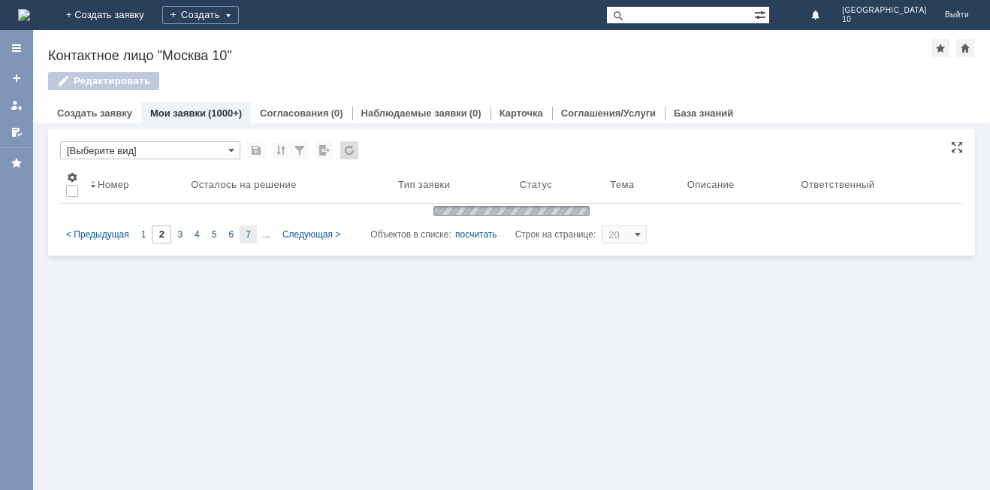
type input "7"
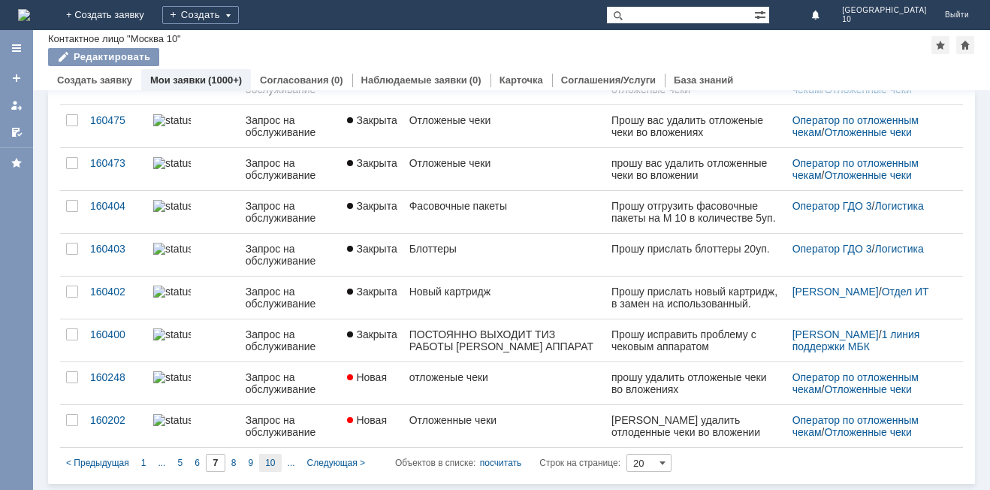
click at [278, 463] on div "10" at bounding box center [270, 463] width 22 height 18
type input "10"
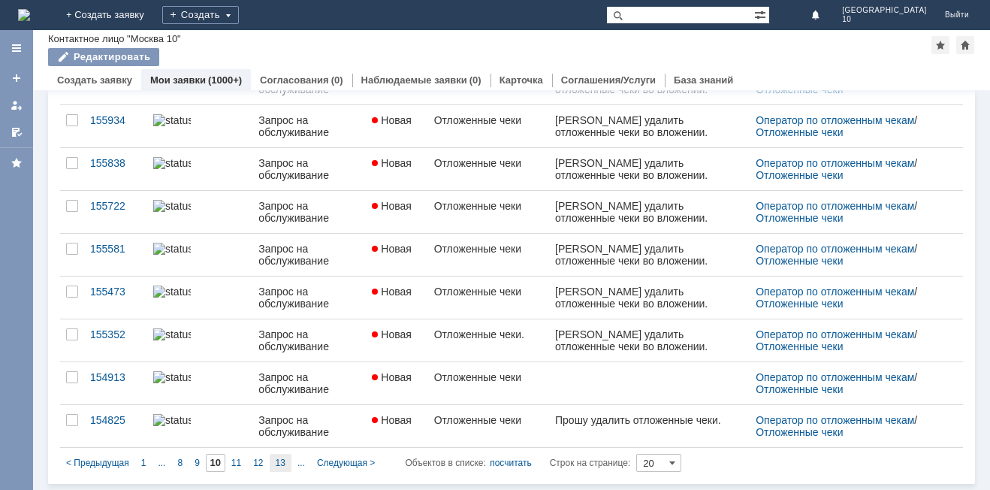
click at [279, 460] on span "13" at bounding box center [281, 462] width 10 height 11
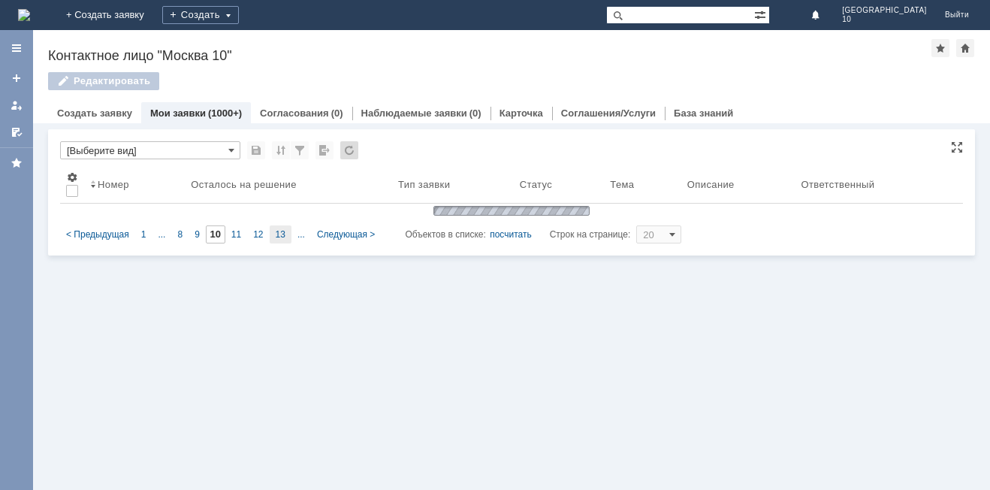
type input "13"
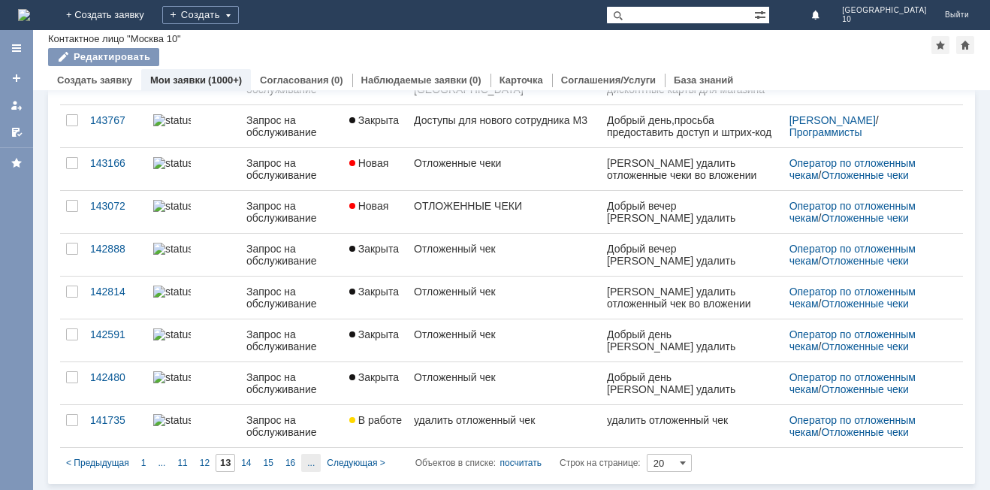
click at [303, 466] on div "..." at bounding box center [311, 463] width 20 height 18
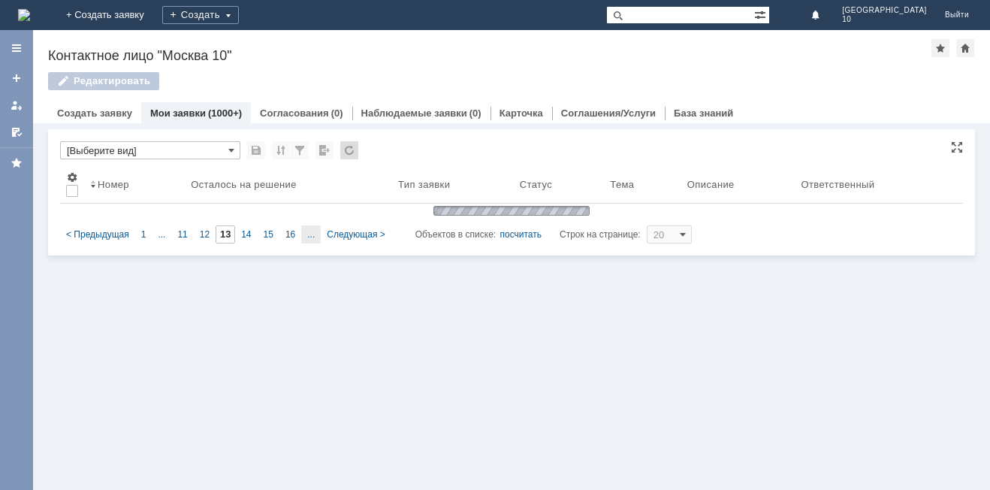
type input "18"
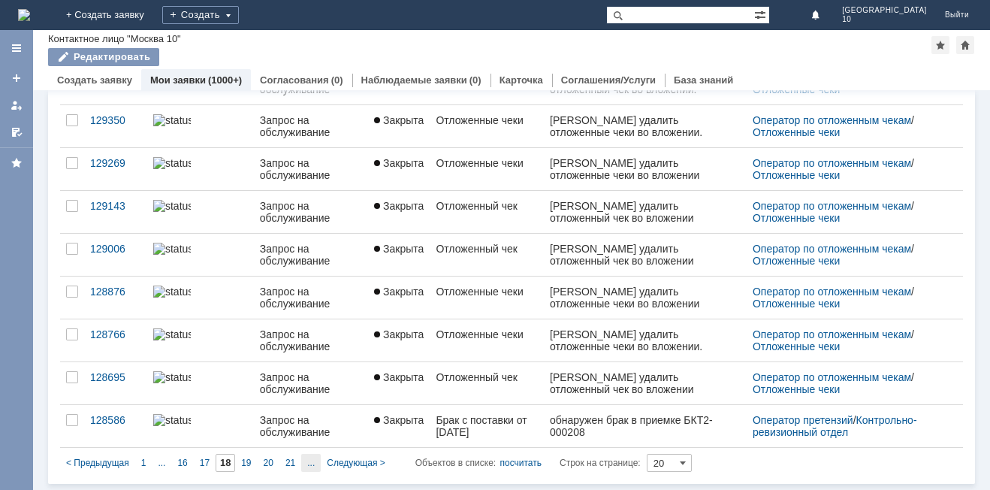
click at [309, 457] on div "..." at bounding box center [311, 463] width 20 height 18
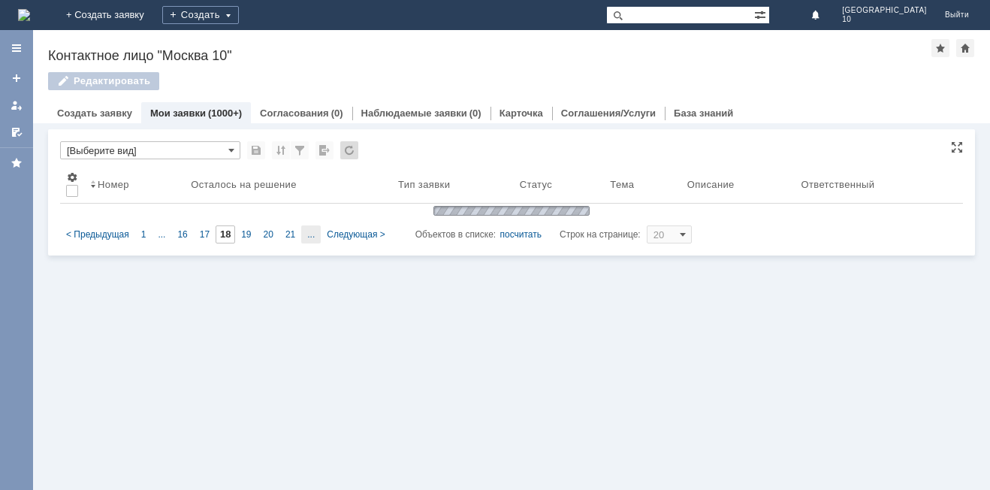
type input "23"
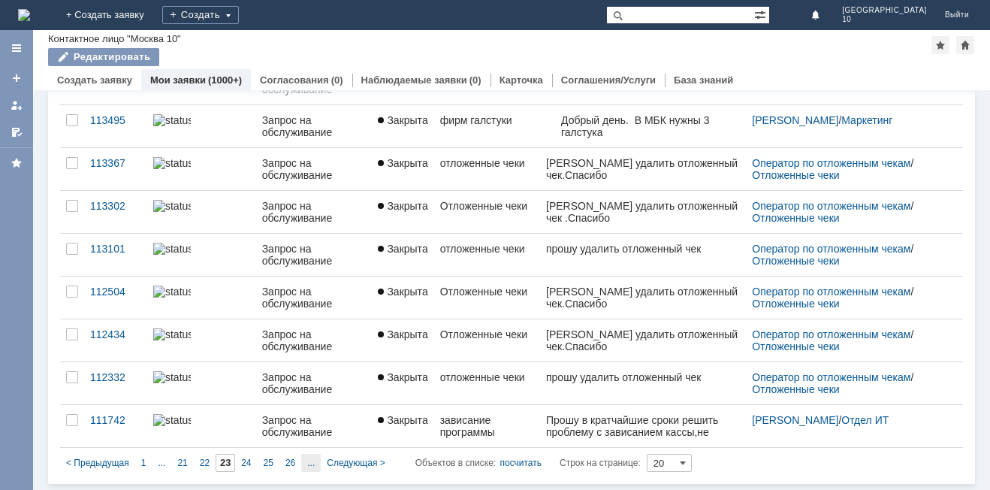
click at [303, 461] on div "..." at bounding box center [311, 463] width 20 height 18
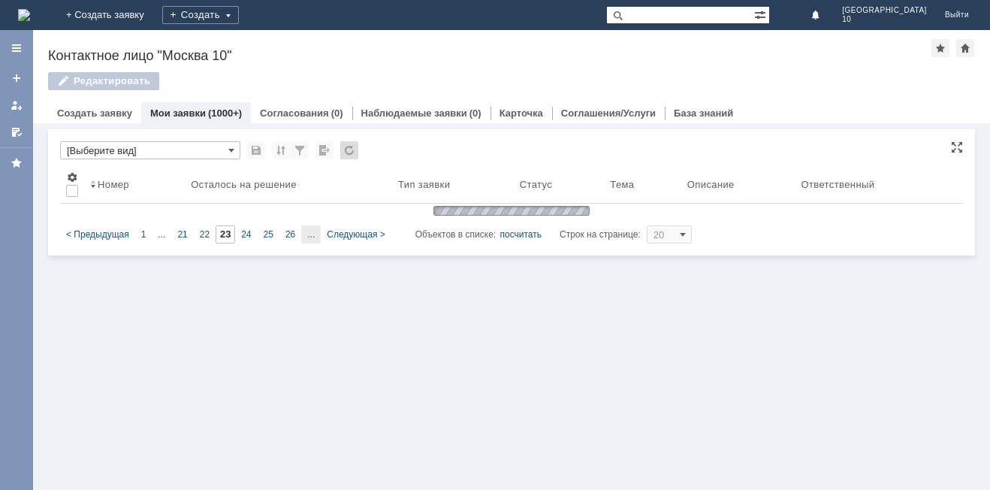
type input "28"
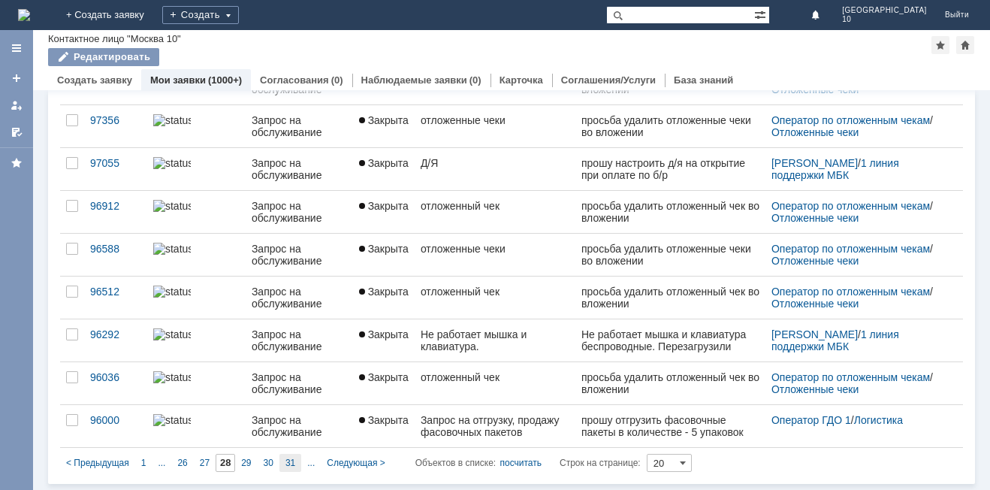
click at [294, 460] on div "31" at bounding box center [290, 463] width 22 height 18
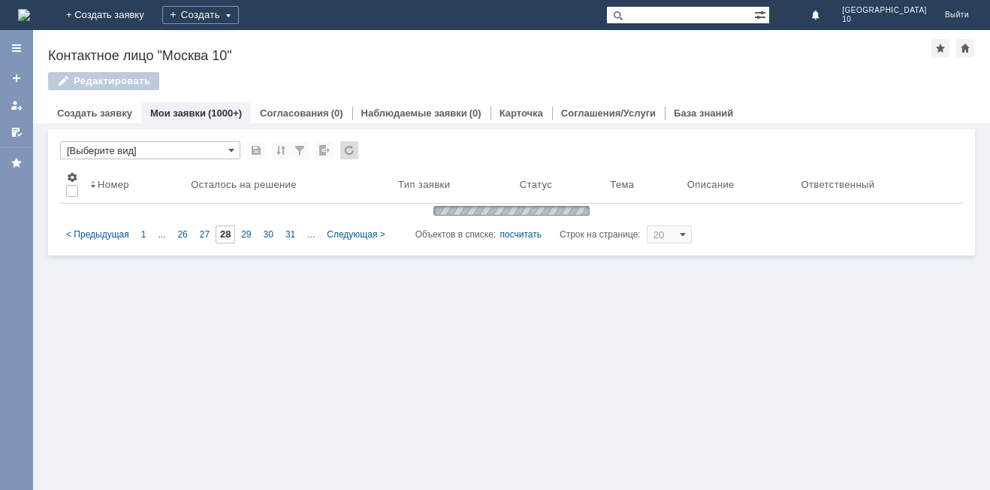
type input "31"
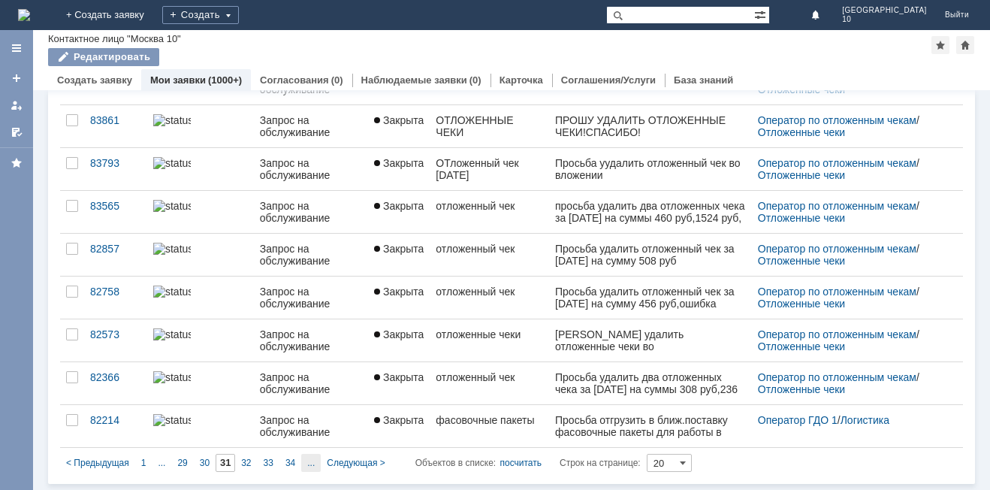
click at [165, 461] on span "..." at bounding box center [162, 462] width 8 height 11
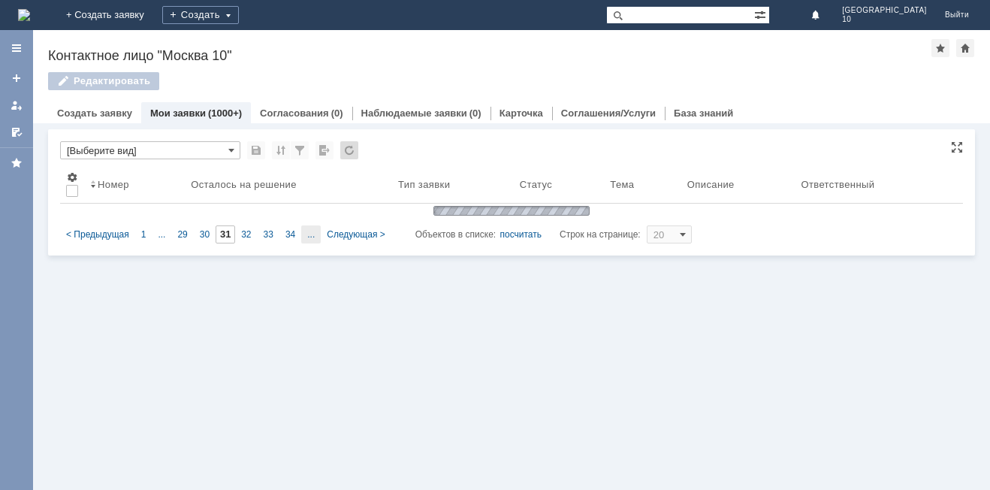
type input "36"
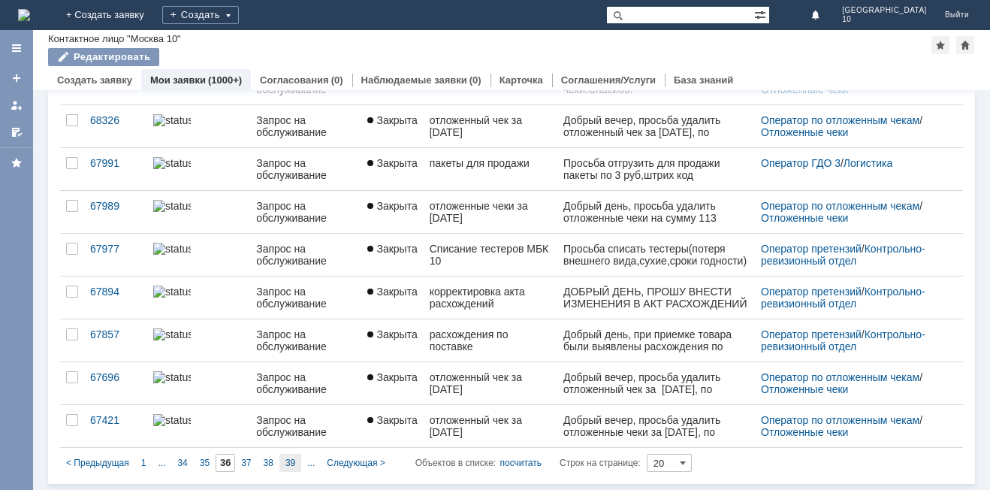
click at [291, 460] on span "39" at bounding box center [290, 462] width 10 height 11
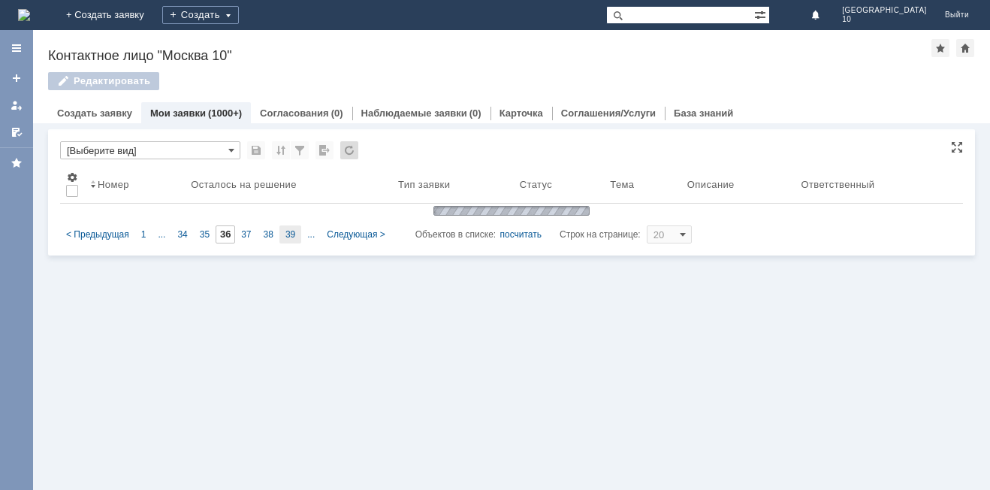
type input "39"
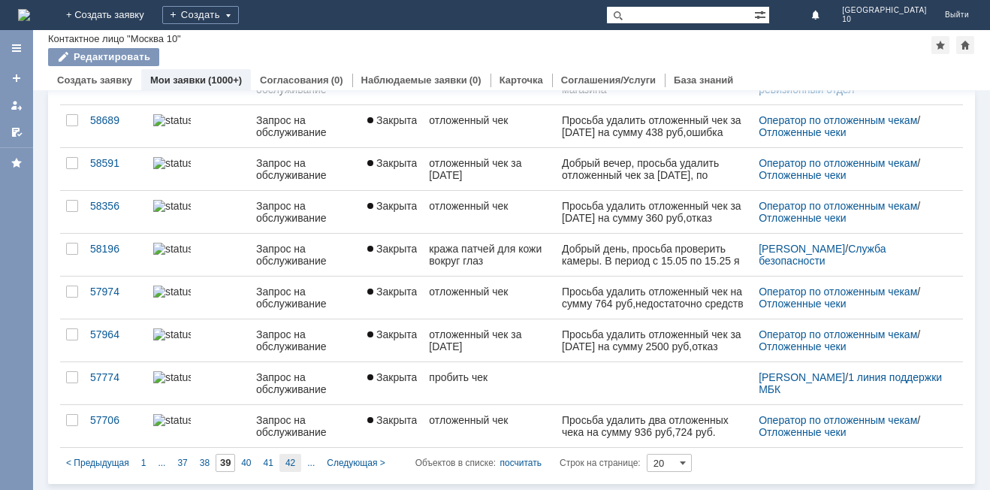
click at [295, 466] on div "42" at bounding box center [290, 463] width 22 height 18
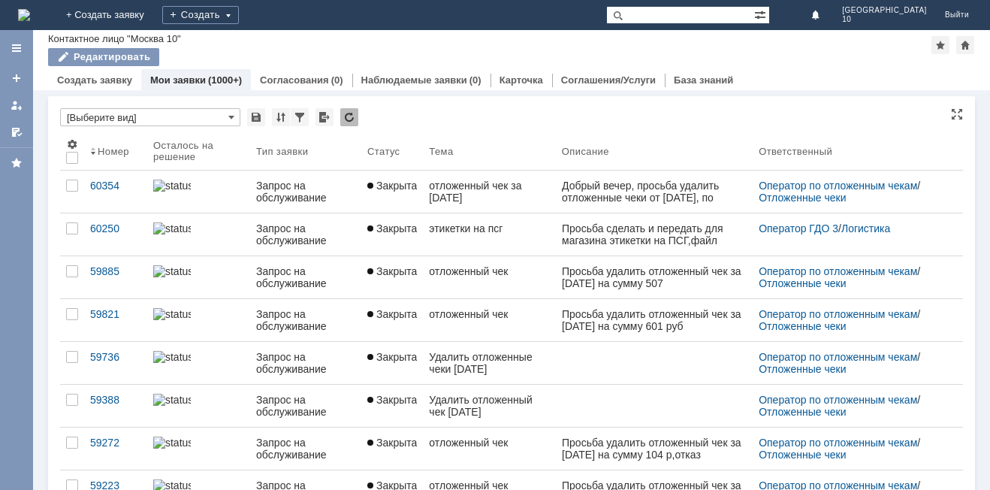
type input "42"
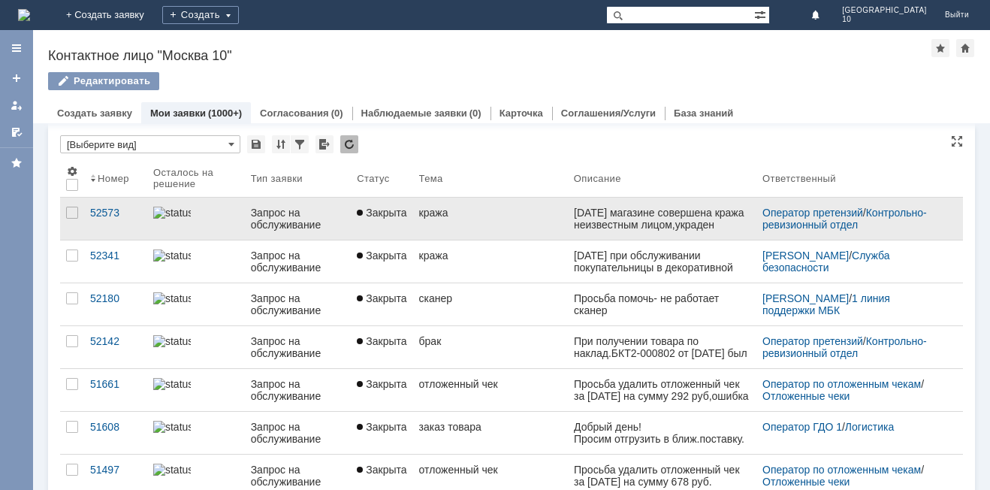
click at [466, 221] on link "кража" at bounding box center [490, 219] width 155 height 42
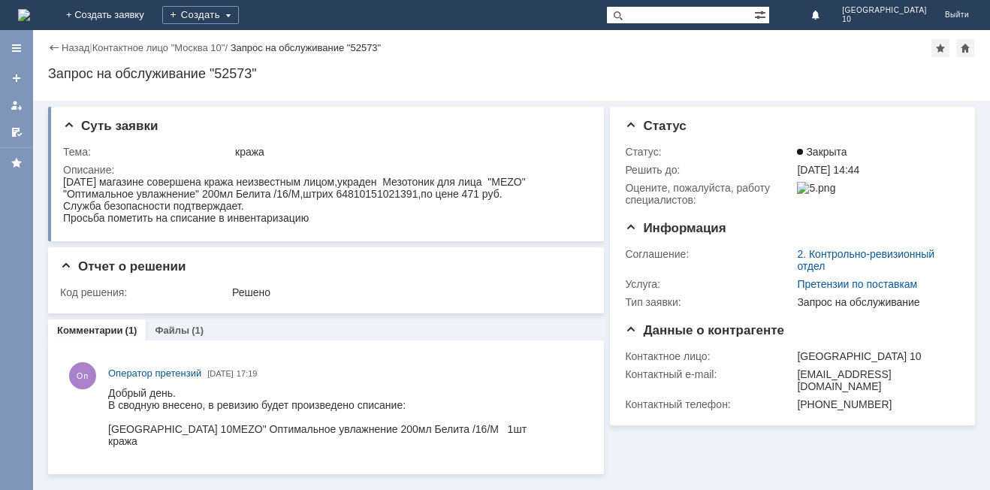
click at [52, 48] on div "Назад" at bounding box center [68, 47] width 41 height 11
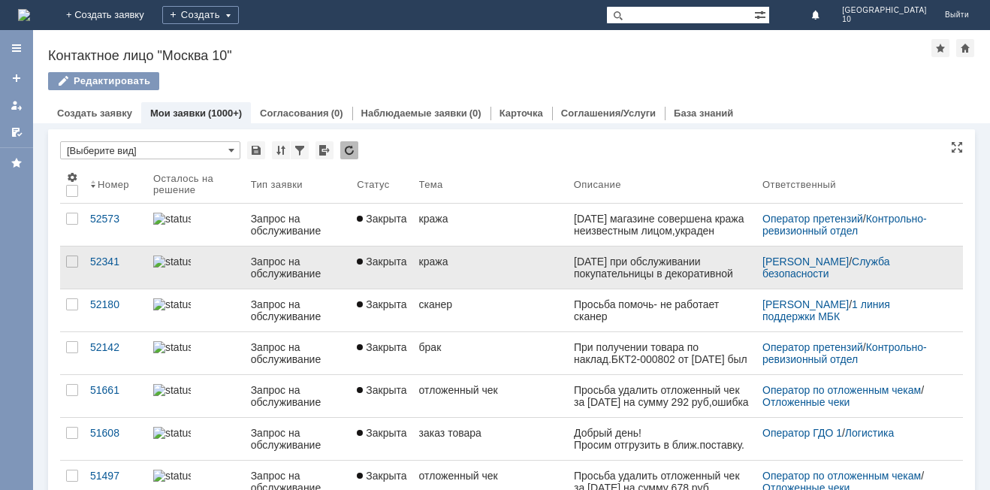
click at [471, 265] on div "кража" at bounding box center [490, 261] width 143 height 12
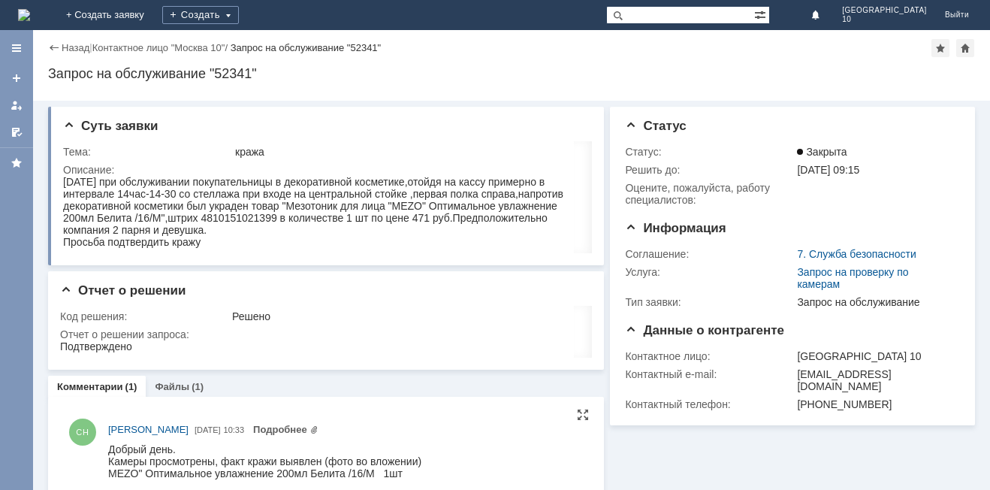
scroll to position [24, 0]
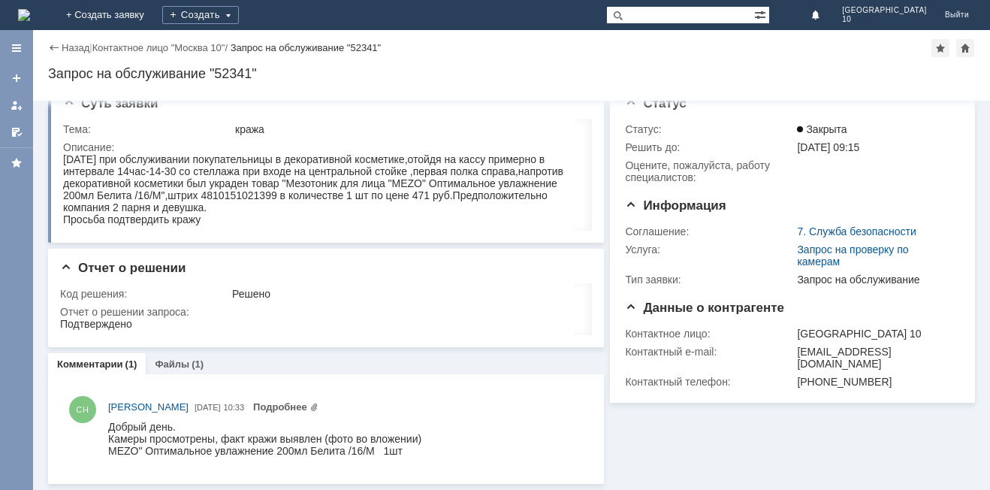
click at [53, 50] on div "Назад" at bounding box center [68, 47] width 41 height 11
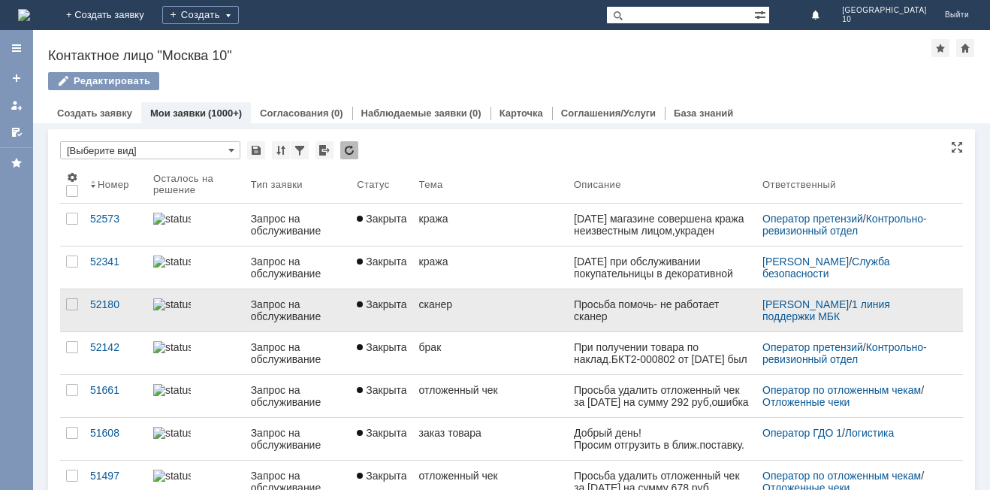
click at [502, 322] on link "сканер" at bounding box center [490, 310] width 155 height 42
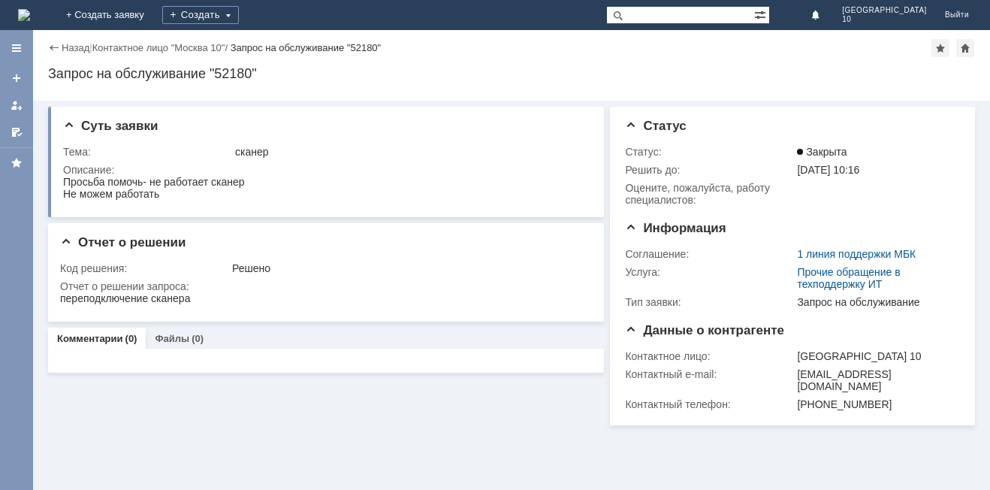
click at [48, 48] on div "Назад" at bounding box center [68, 47] width 41 height 11
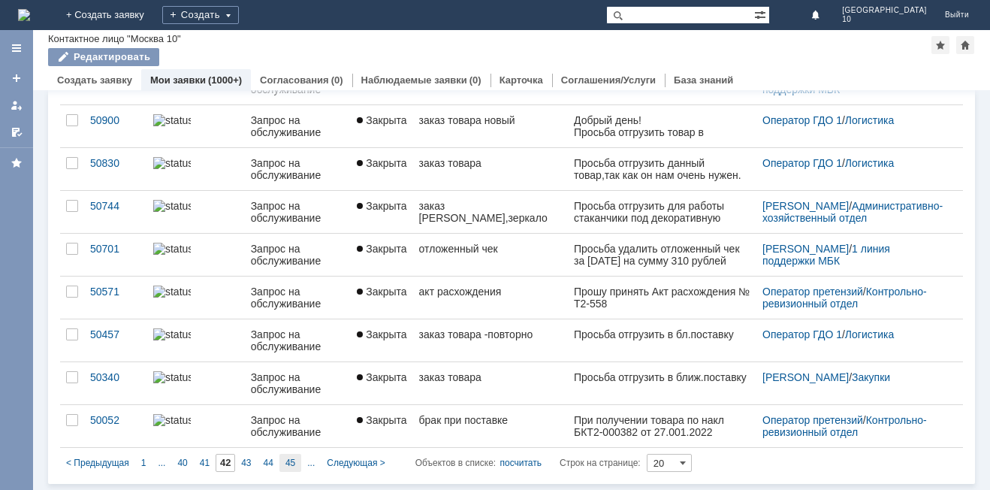
click at [299, 463] on div "45" at bounding box center [290, 463] width 22 height 18
type input "45"
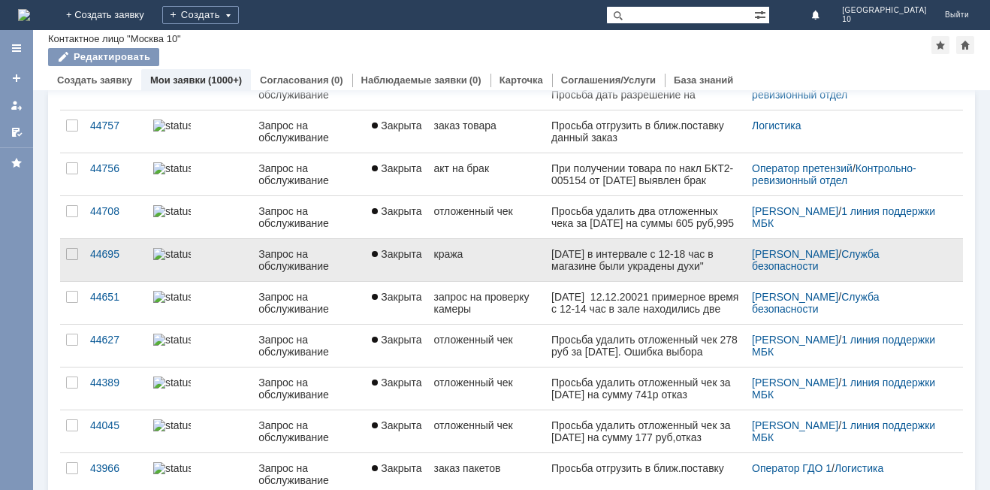
click at [514, 276] on link "кража" at bounding box center [486, 260] width 117 height 42
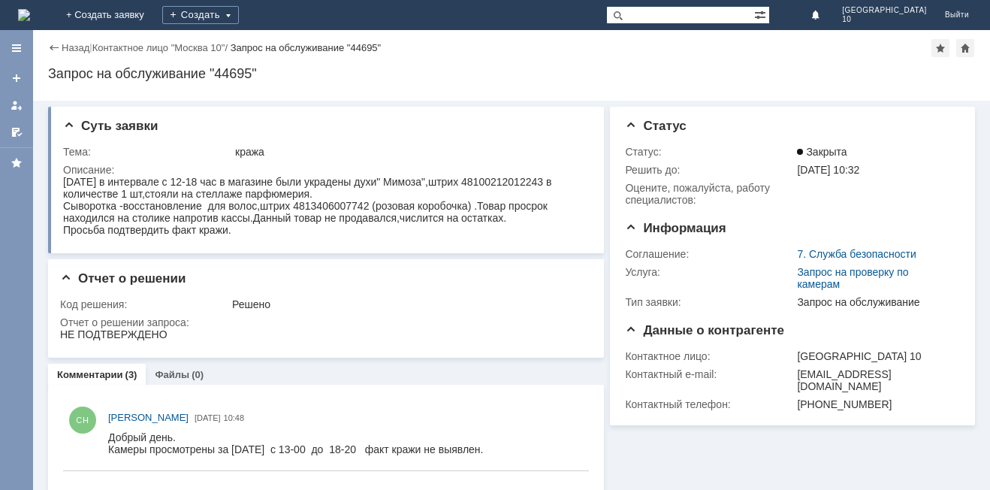
click at [50, 45] on div "Назад" at bounding box center [68, 47] width 41 height 11
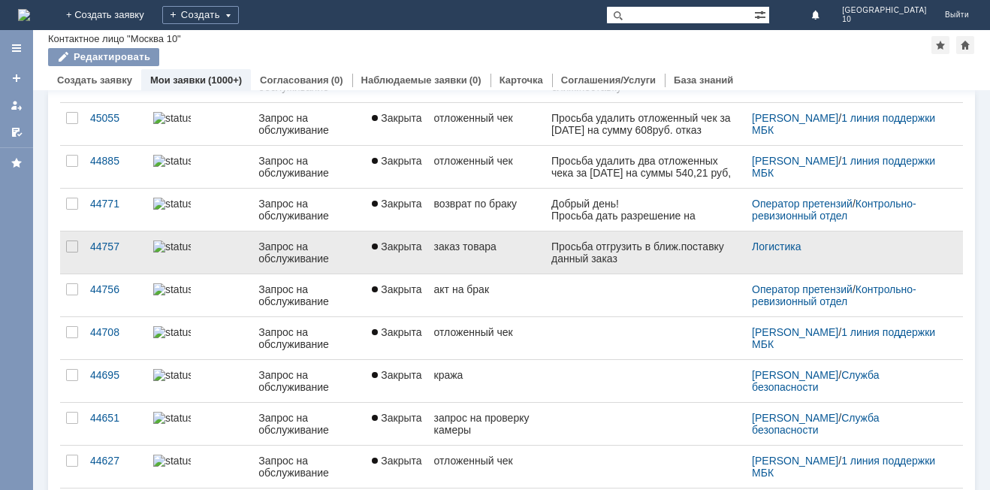
scroll to position [150, 0]
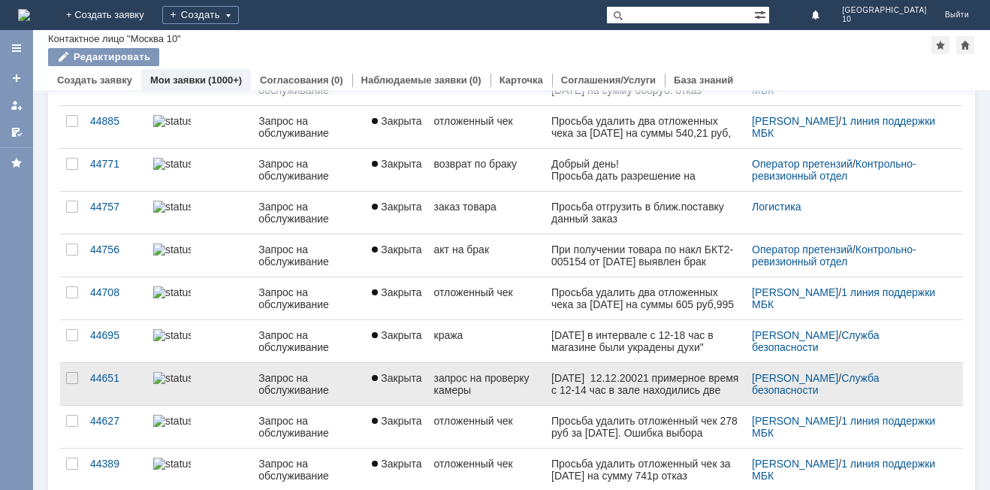
click at [475, 382] on div "запрос на проверку камеры" at bounding box center [486, 384] width 105 height 24
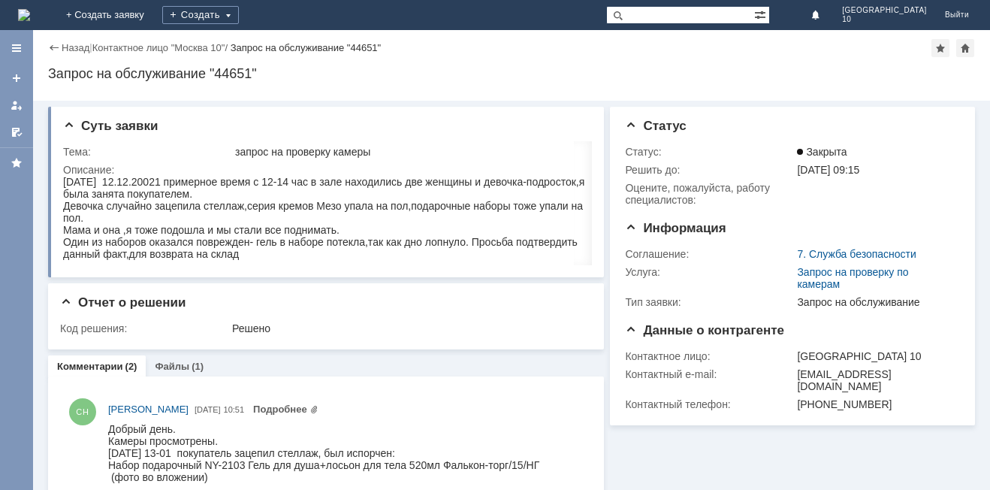
click at [53, 46] on div "Назад" at bounding box center [68, 47] width 41 height 11
